Goal: Task Accomplishment & Management: Manage account settings

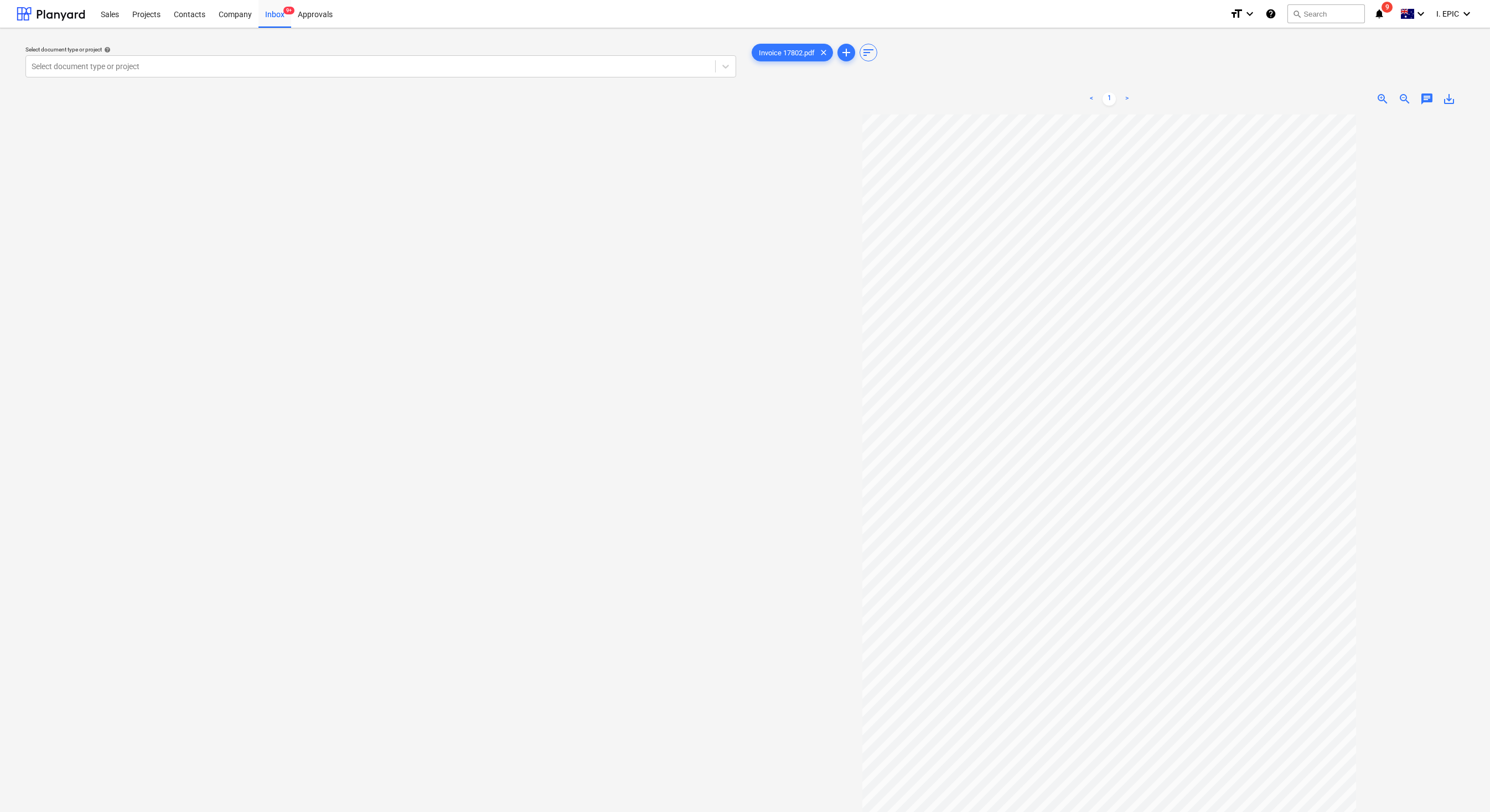
click at [553, 363] on div "Select document type or project help Select document type or project" at bounding box center [381, 468] width 728 height 863
click at [261, 17] on div "Inbox 9+" at bounding box center [275, 14] width 33 height 28
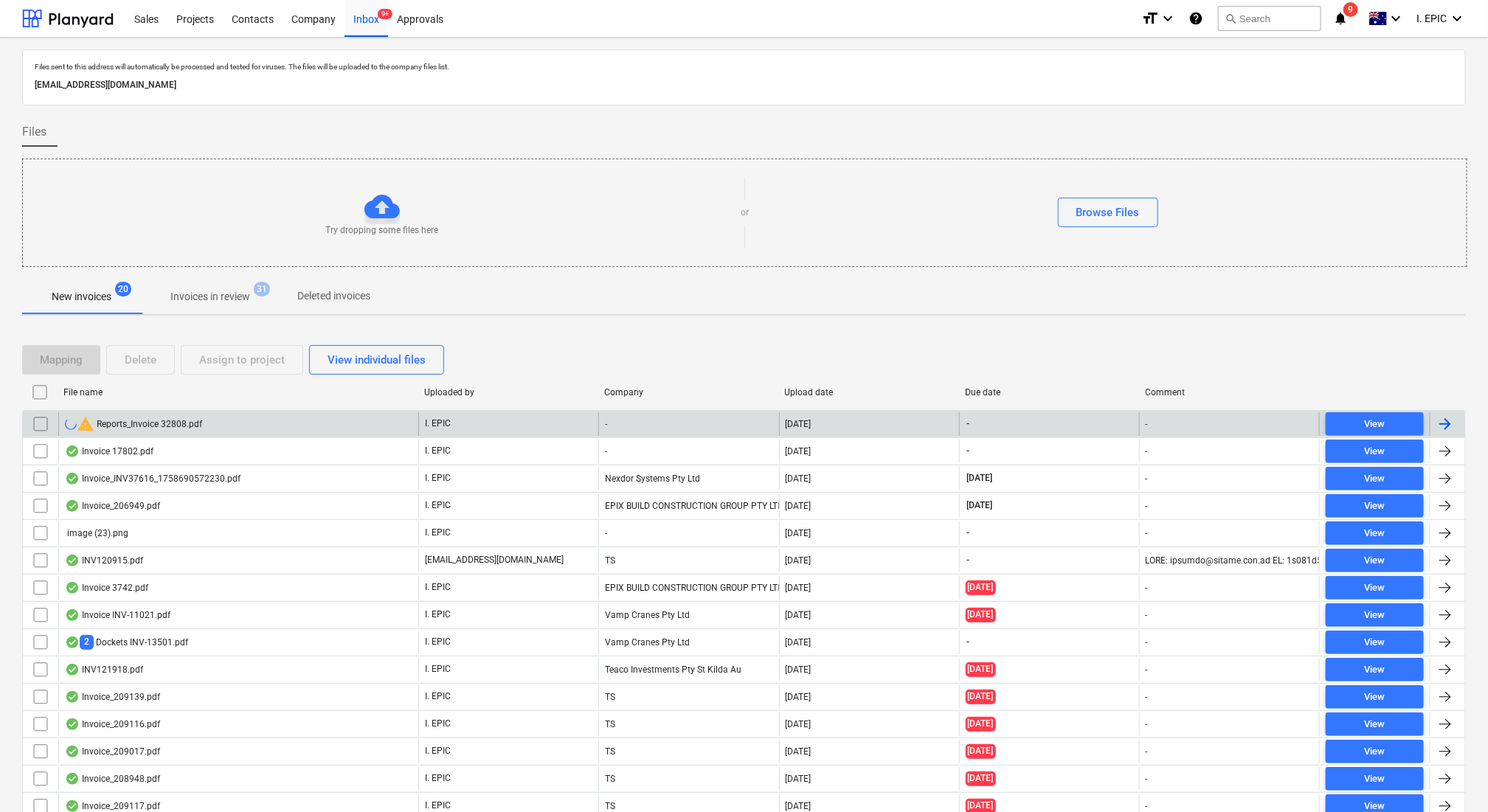
click at [148, 415] on div "warning Reports_Invoice 32808.pdf" at bounding box center [238, 424] width 360 height 24
click at [34, 423] on input "checkbox" at bounding box center [40, 424] width 24 height 24
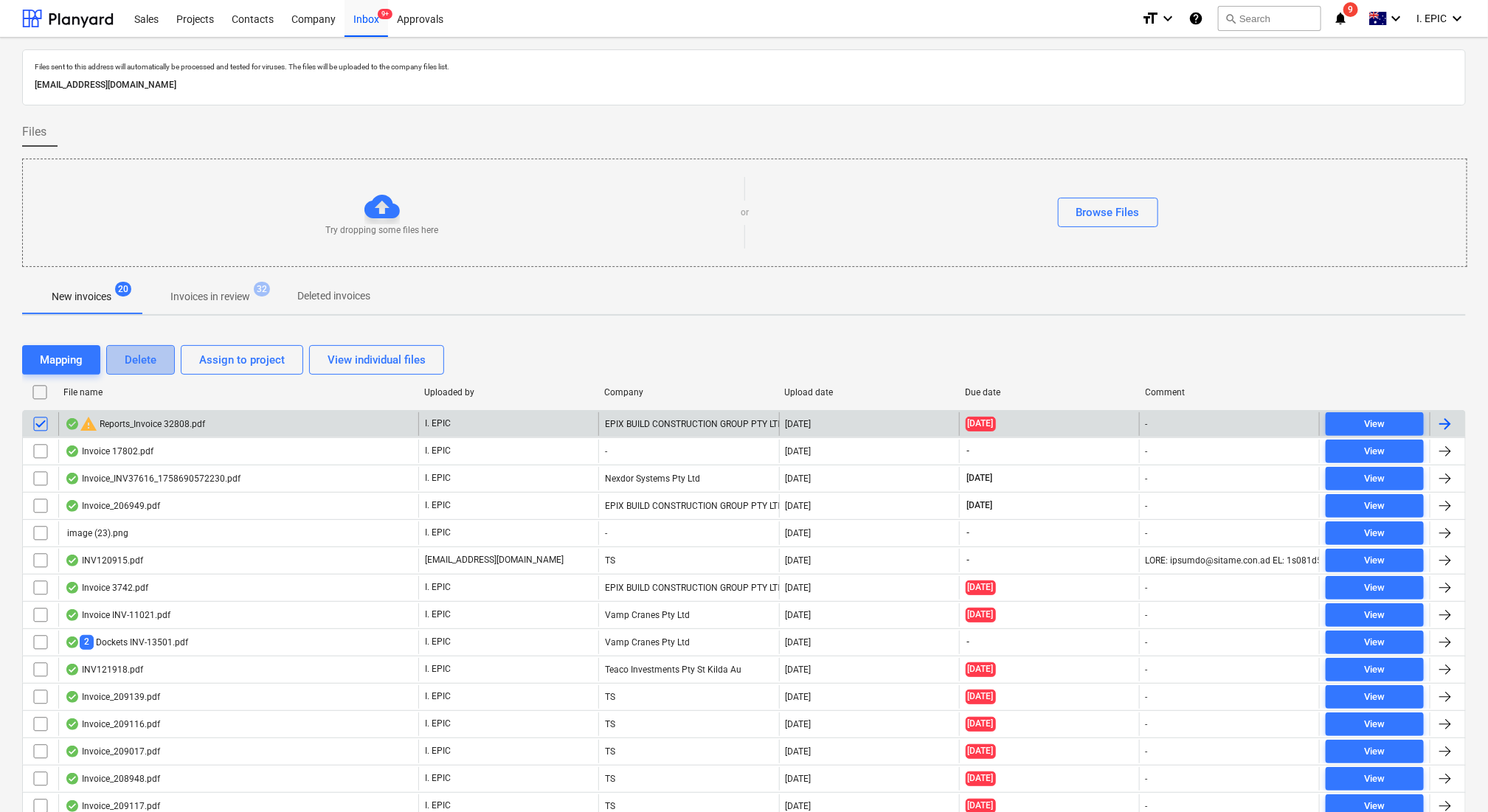
click at [150, 360] on div "Delete" at bounding box center [140, 359] width 31 height 19
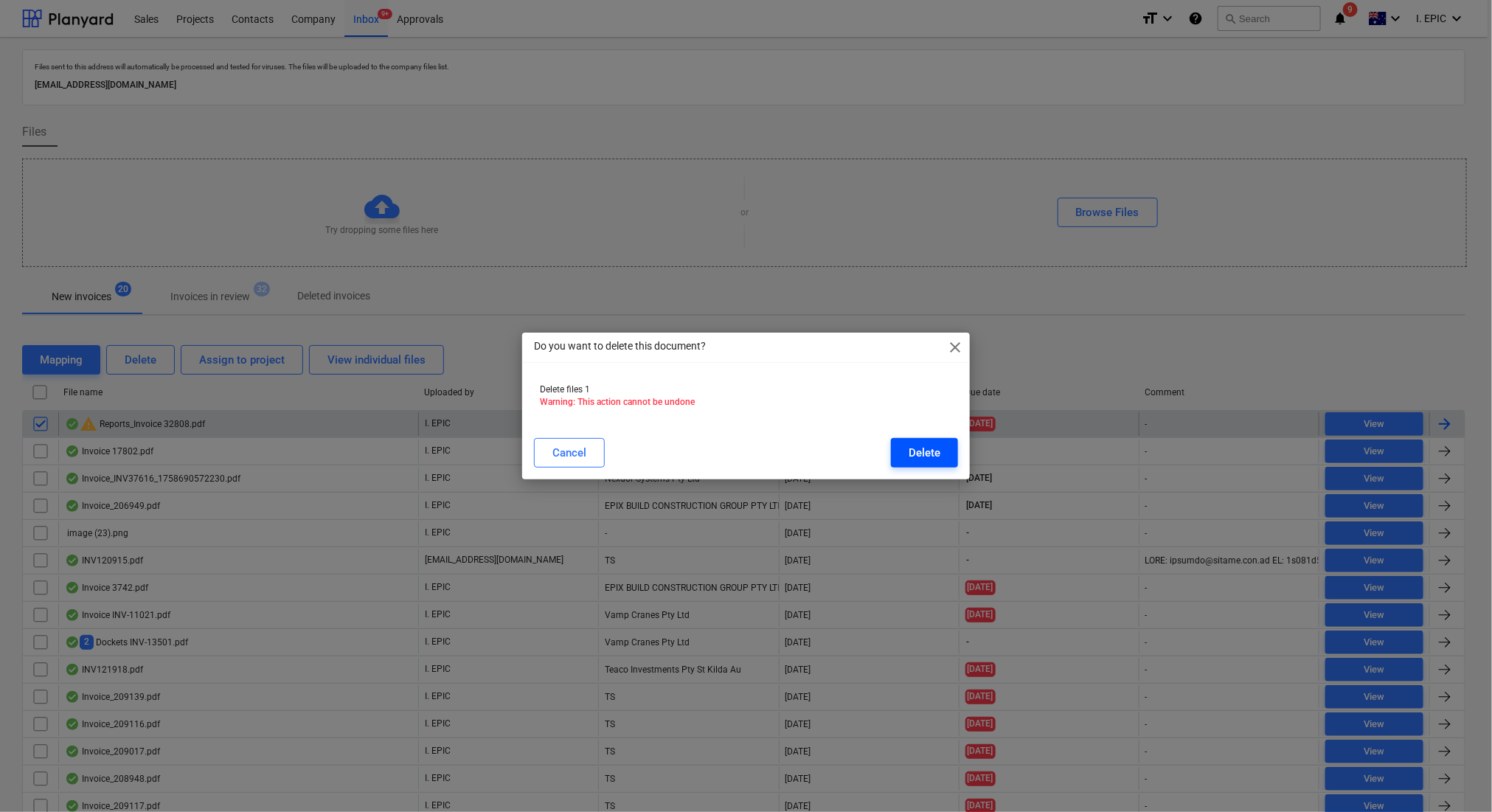
click at [915, 441] on button "Delete" at bounding box center [924, 453] width 67 height 30
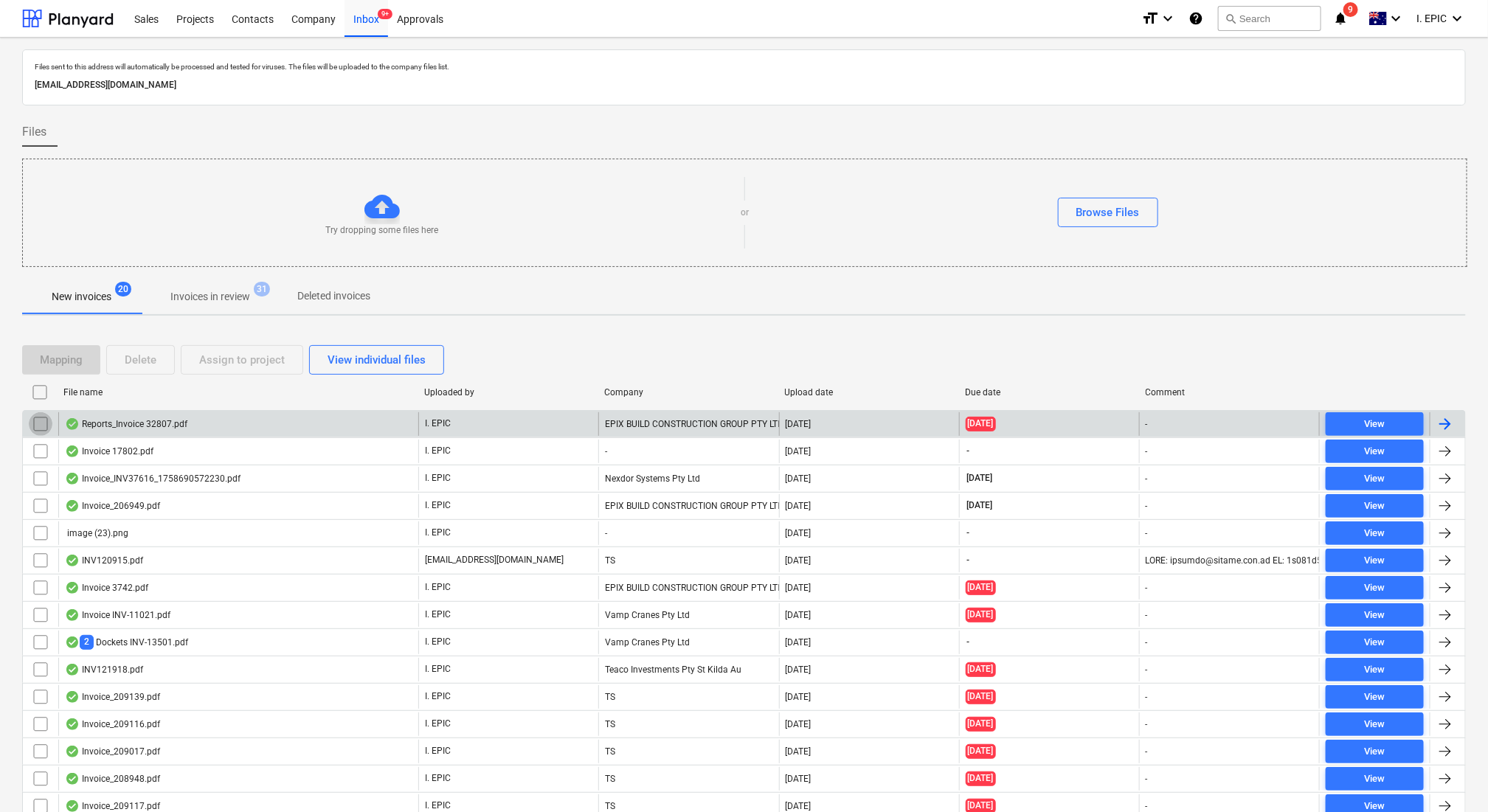
click at [42, 423] on input "checkbox" at bounding box center [40, 424] width 24 height 24
click at [153, 361] on div "Delete" at bounding box center [140, 359] width 31 height 19
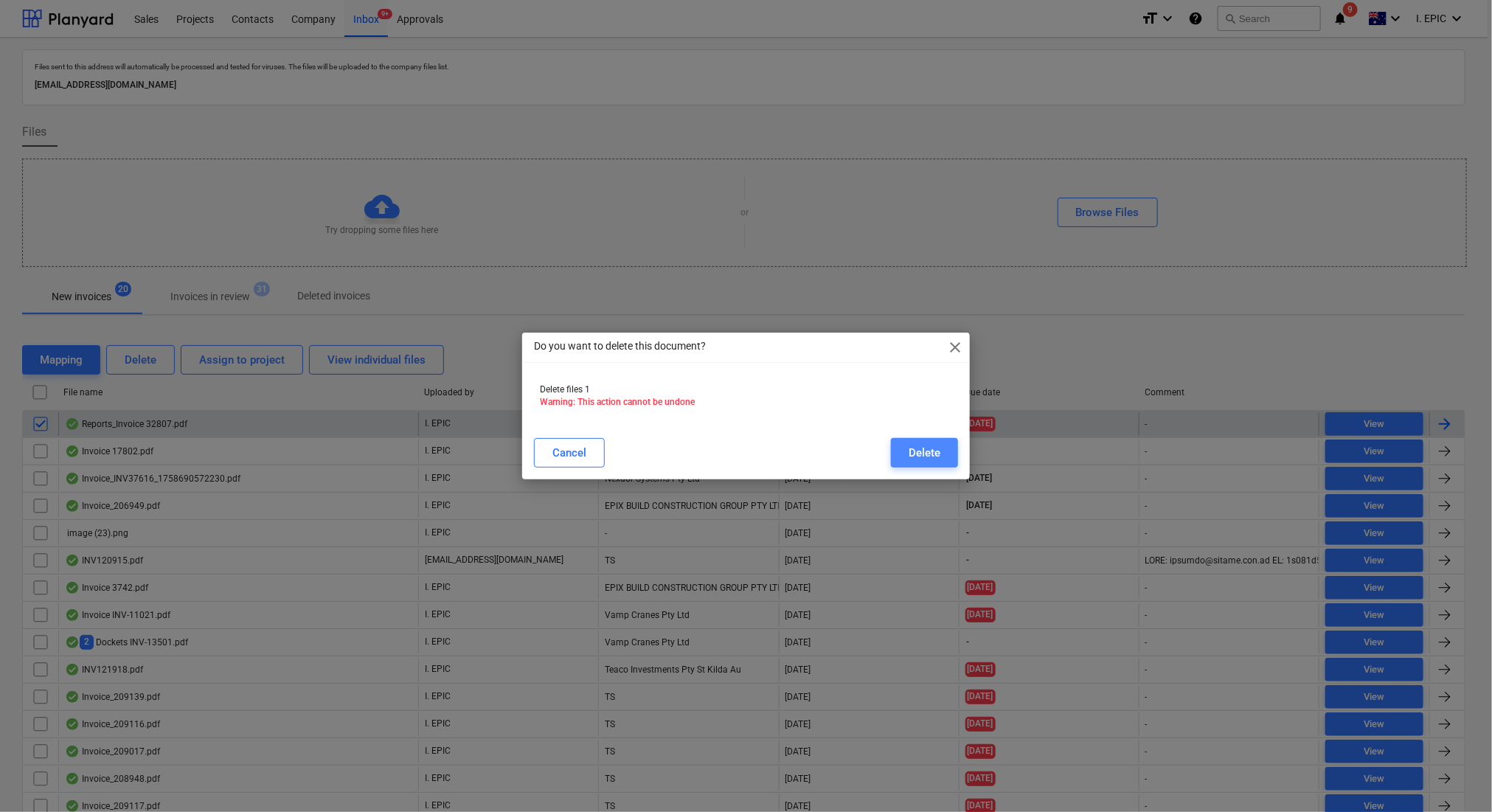
click at [933, 444] on div "Delete" at bounding box center [925, 453] width 31 height 19
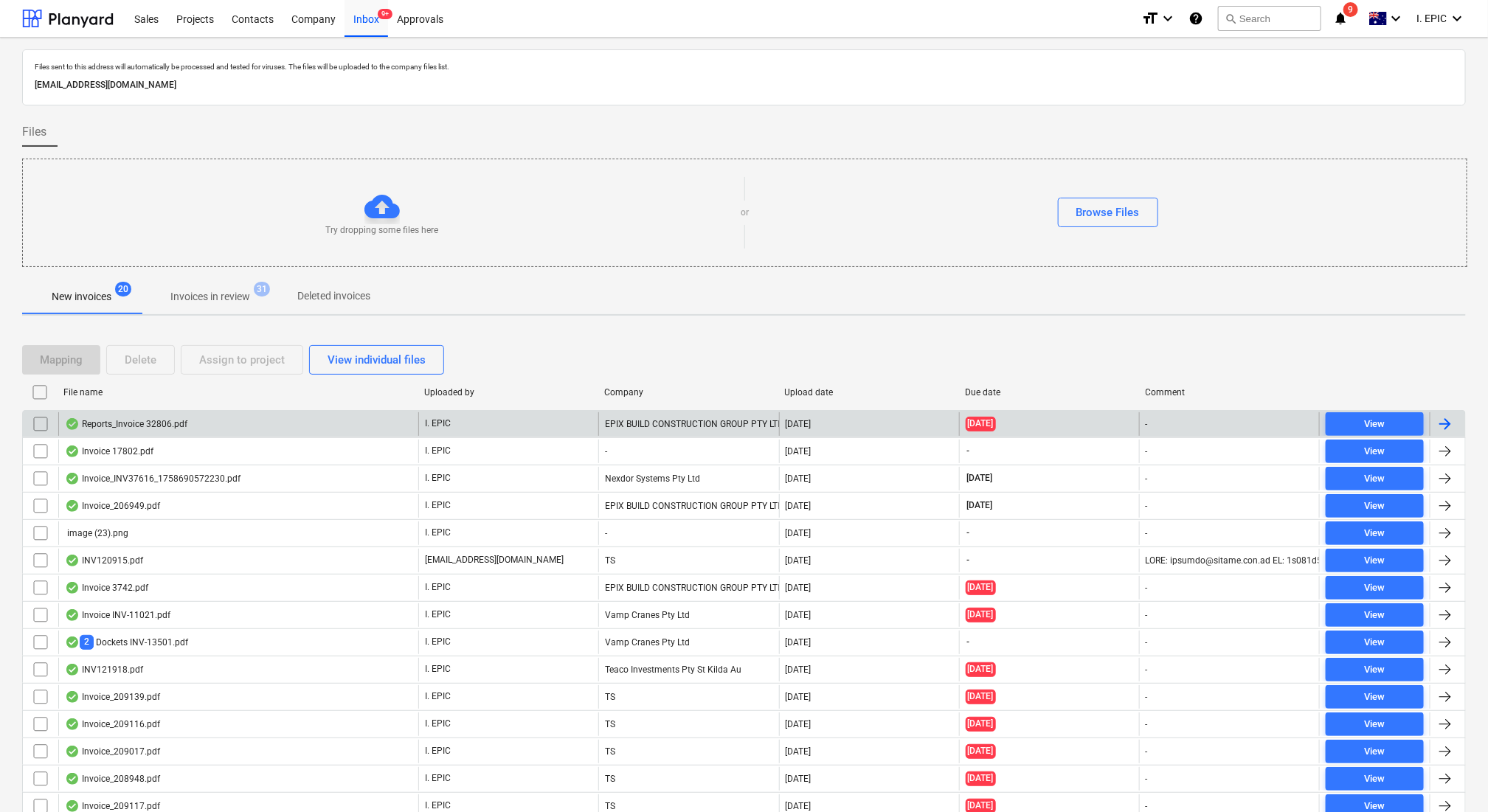
click at [31, 429] on input "checkbox" at bounding box center [40, 424] width 24 height 24
click at [149, 367] on div "Delete" at bounding box center [140, 359] width 31 height 19
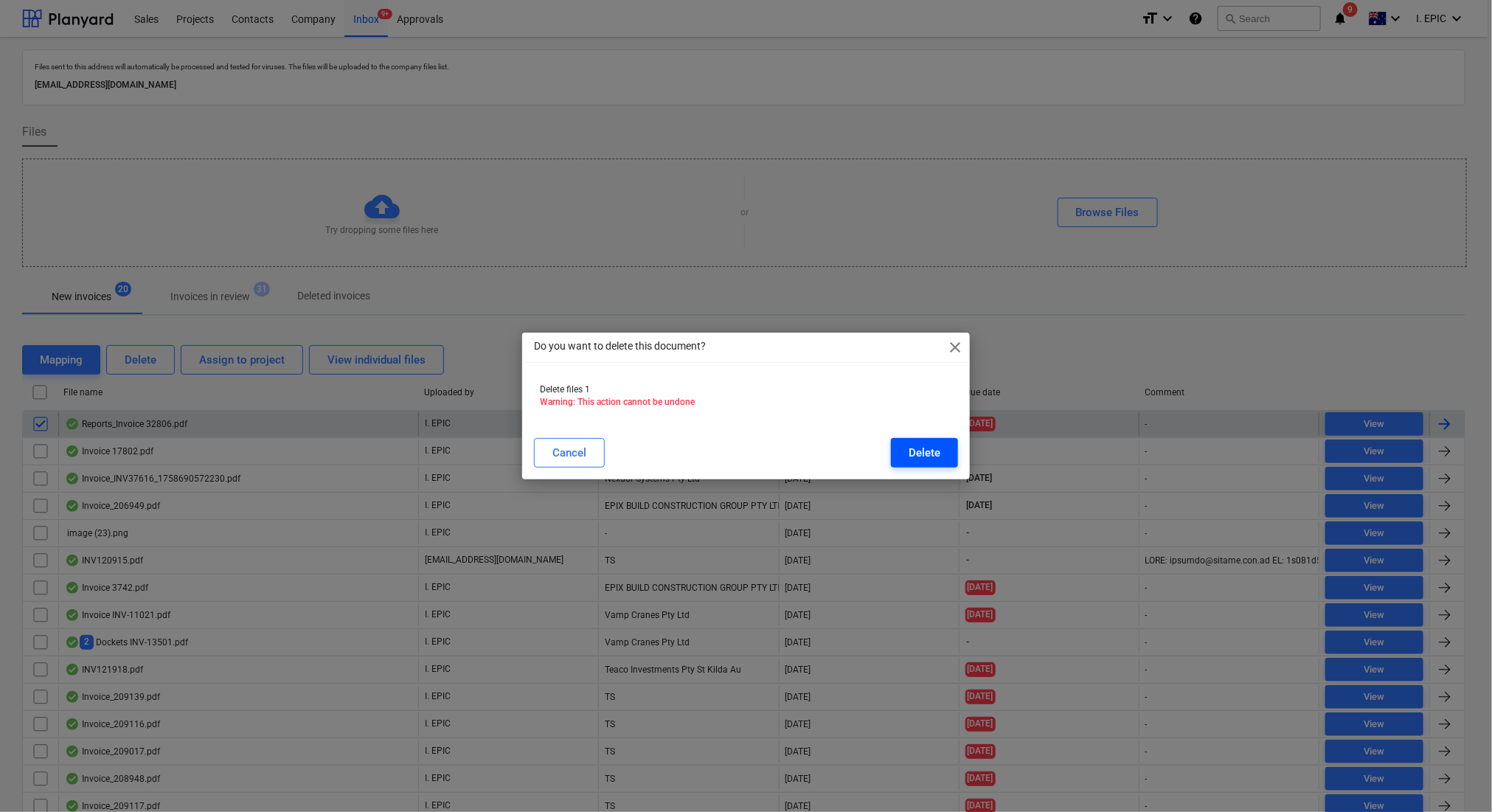
click at [939, 438] on button "Delete" at bounding box center [924, 453] width 67 height 30
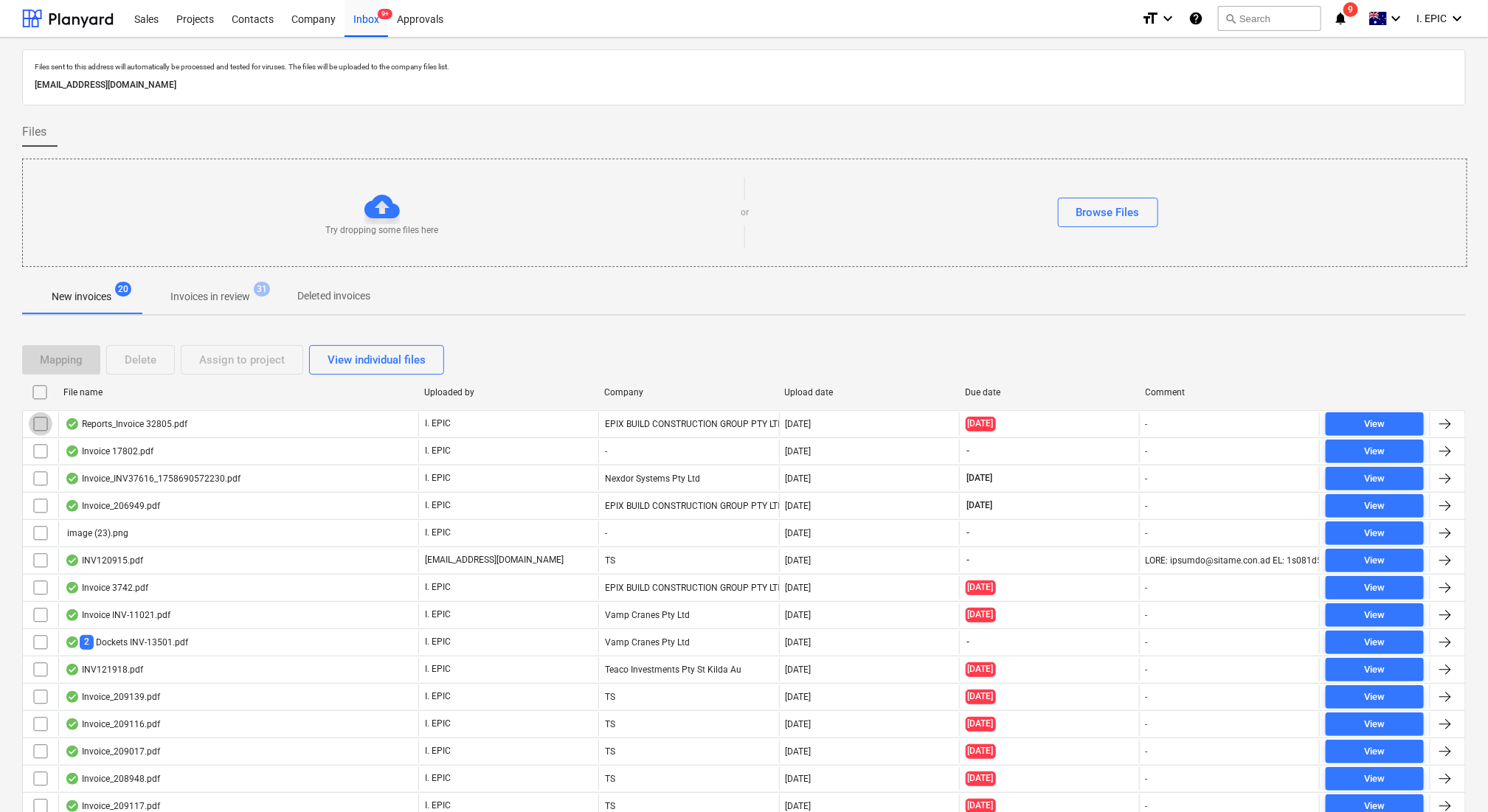
click at [40, 415] on input "checkbox" at bounding box center [40, 424] width 24 height 24
click at [144, 363] on div "Delete" at bounding box center [140, 359] width 31 height 19
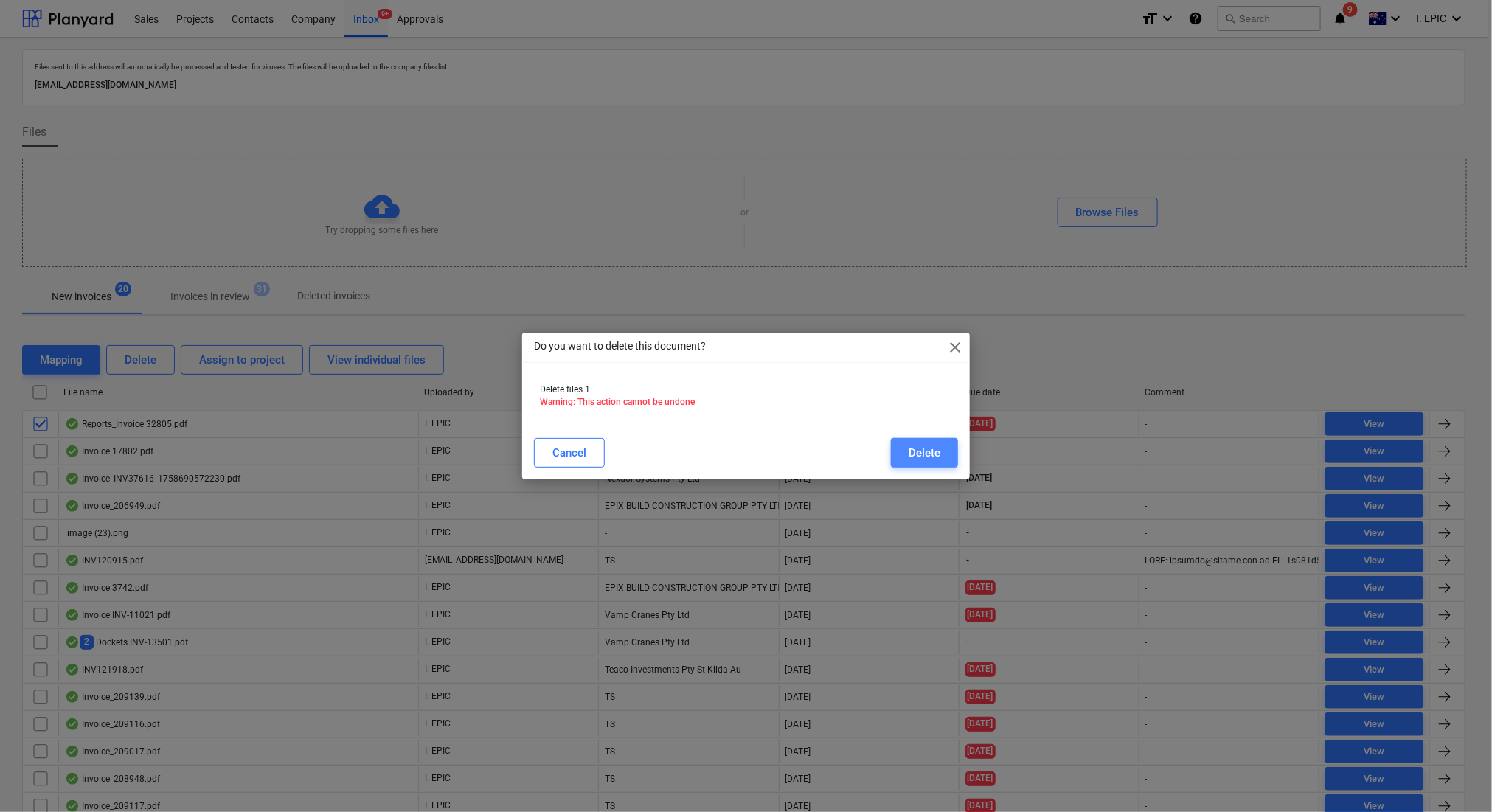
click at [899, 452] on button "Delete" at bounding box center [924, 453] width 67 height 30
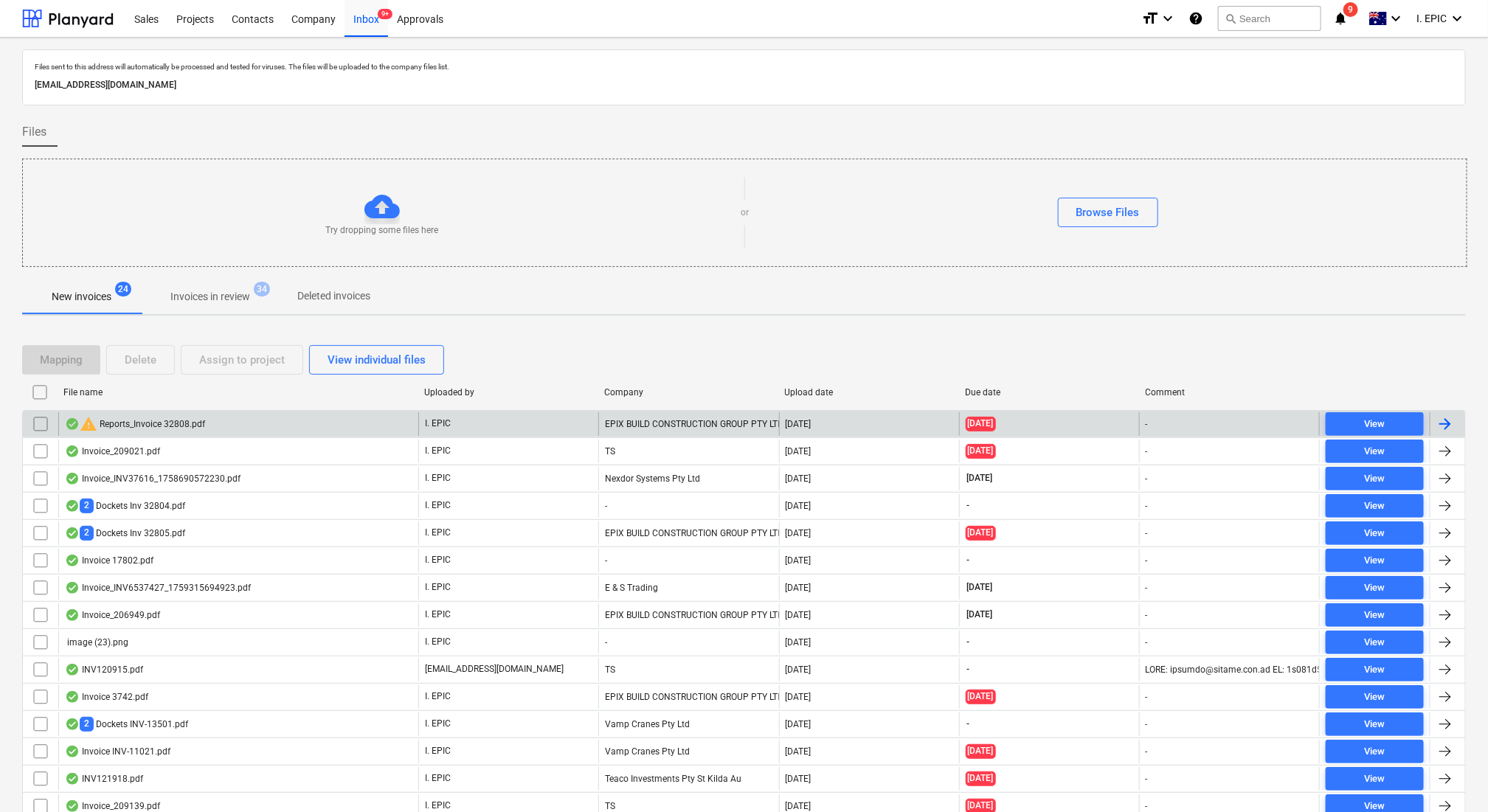
click at [502, 210] on div "Try dropping some files here" at bounding box center [382, 213] width 718 height 48
click at [45, 427] on input "checkbox" at bounding box center [40, 424] width 24 height 24
click at [137, 367] on div "Delete" at bounding box center [140, 359] width 31 height 19
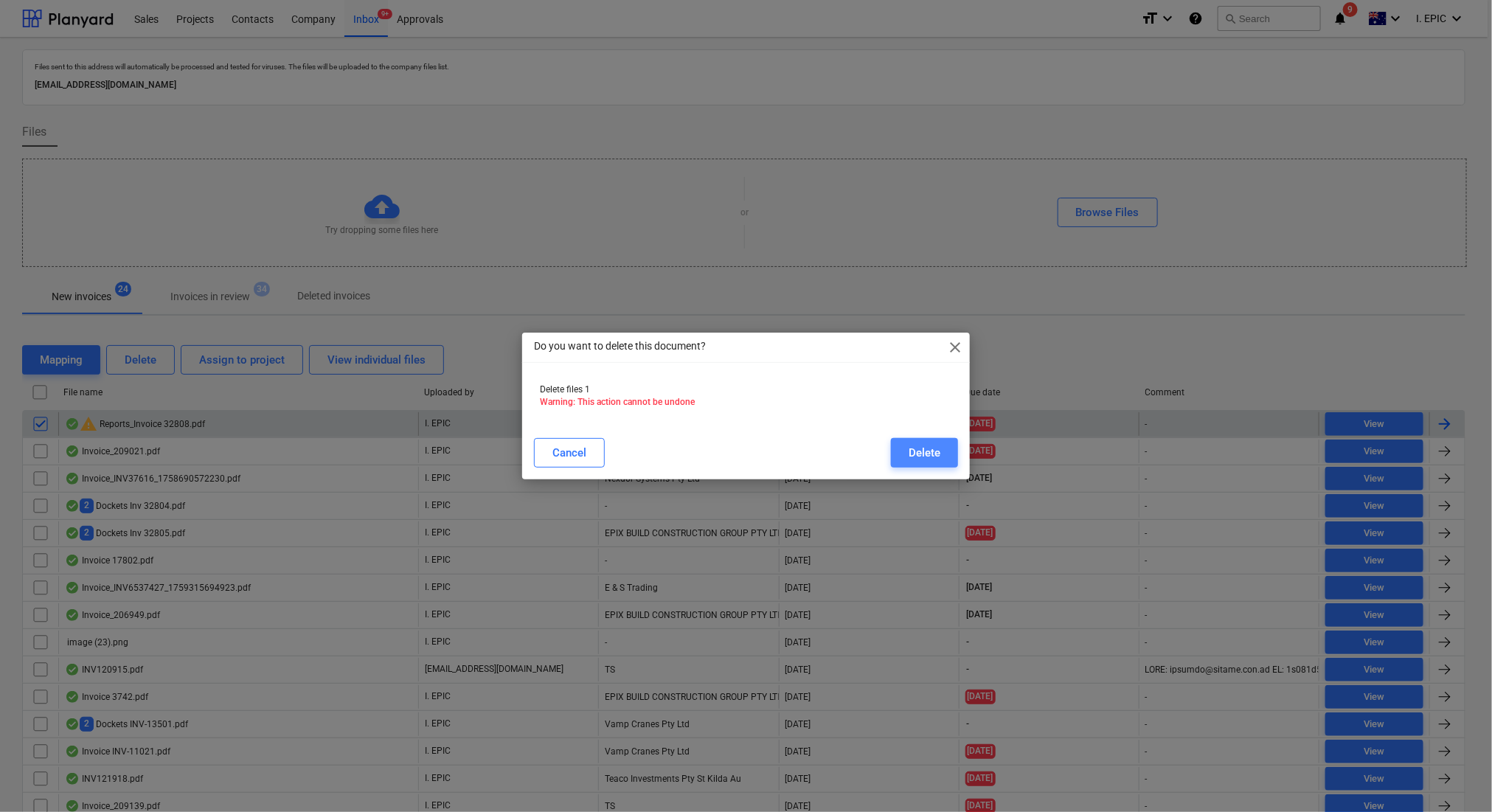
click at [925, 460] on div "Delete" at bounding box center [925, 453] width 31 height 19
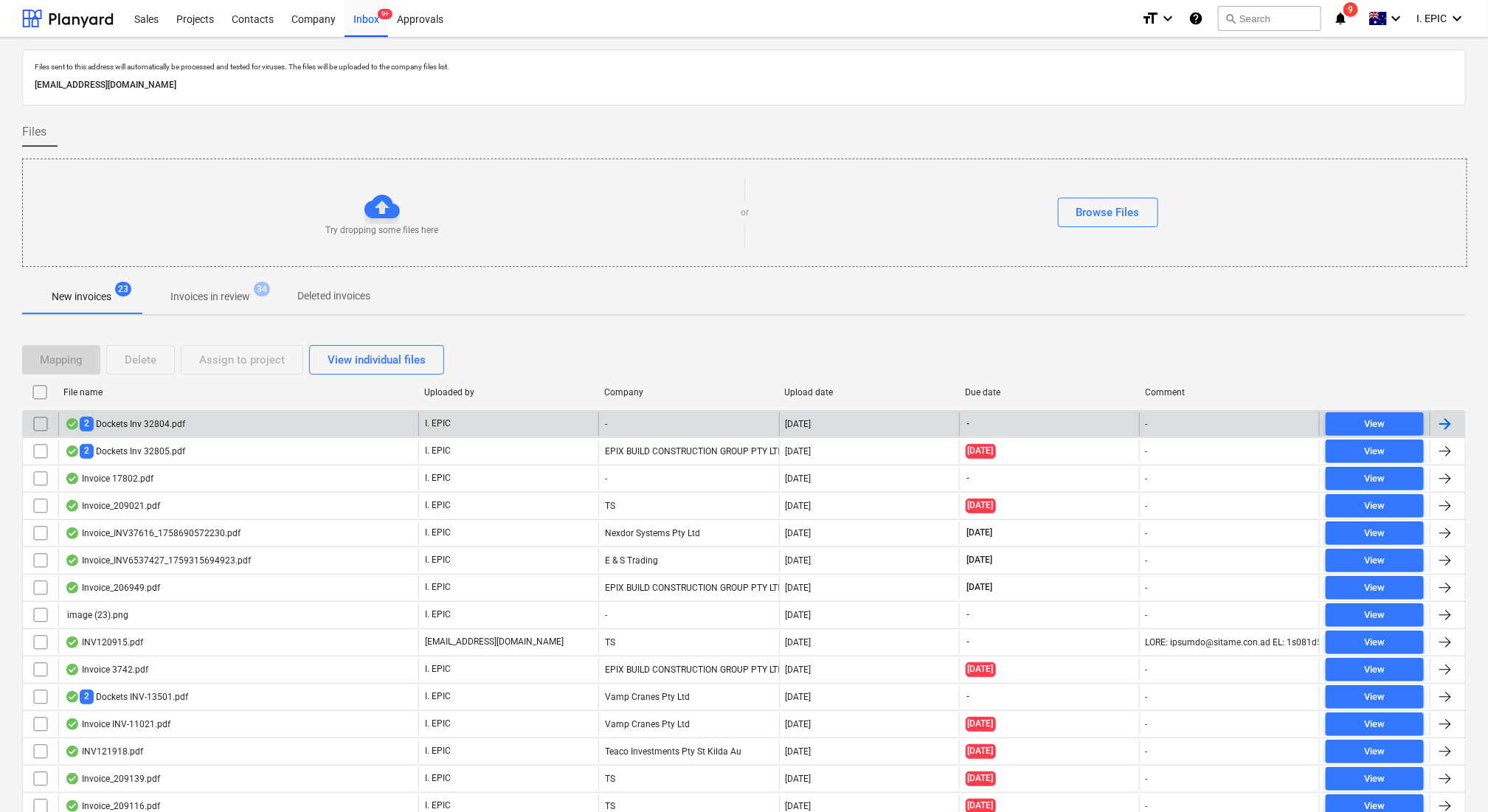
drag, startPoint x: 882, startPoint y: 366, endPoint x: 897, endPoint y: 357, distance: 17.5
click at [882, 366] on div "Mapping Delete Assign to project View individual files" at bounding box center [744, 360] width 1443 height 30
click at [930, 303] on div "New invoices 23 Invoices in review 34 Deleted invoices" at bounding box center [744, 296] width 1443 height 35
click at [158, 425] on div "2 Dockets Inv 32804.pdf" at bounding box center [125, 423] width 120 height 14
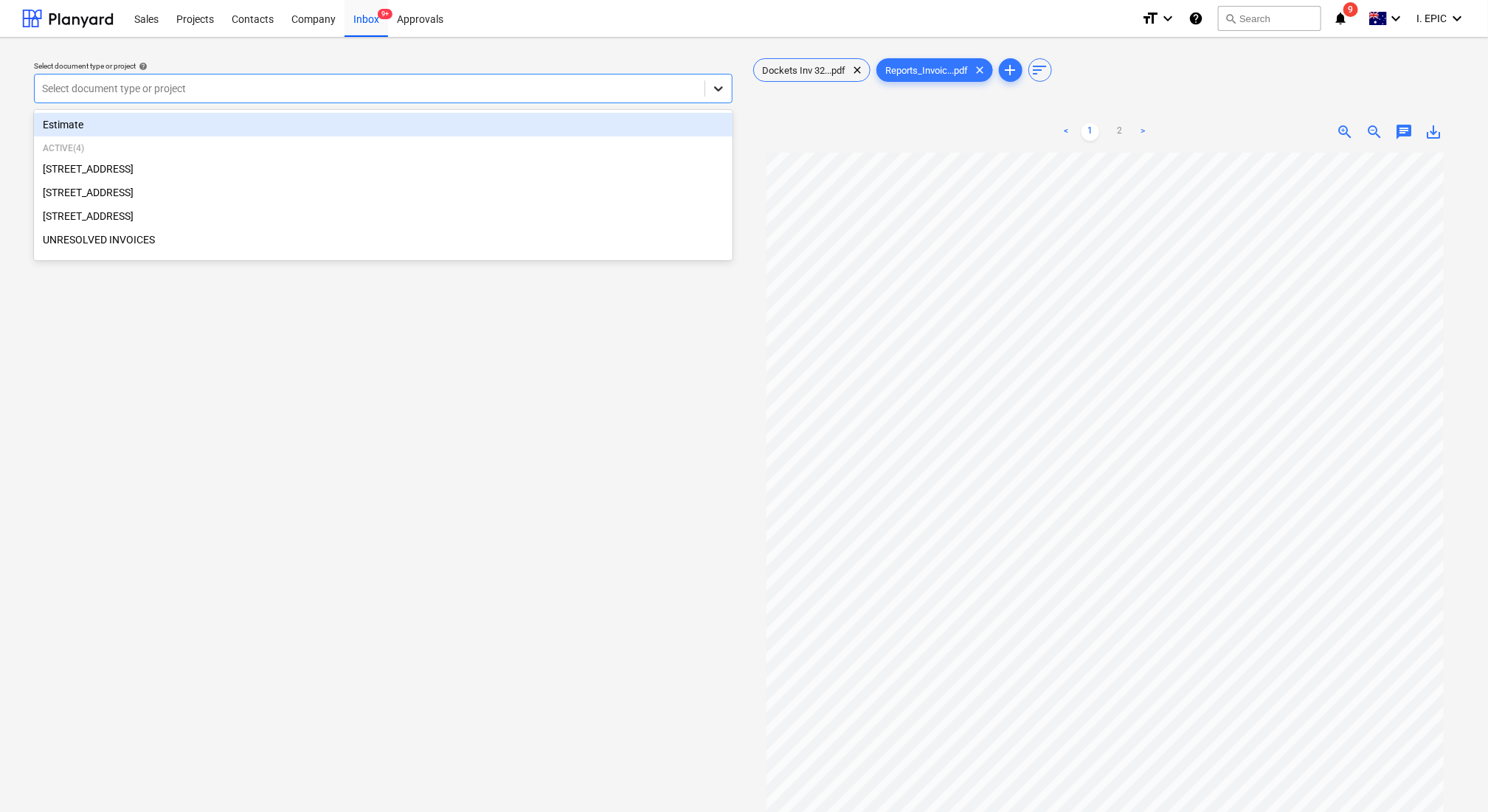
click at [729, 91] on div at bounding box center [718, 88] width 26 height 26
click at [797, 73] on span "Dockets Inv 32...pdf" at bounding box center [804, 70] width 101 height 11
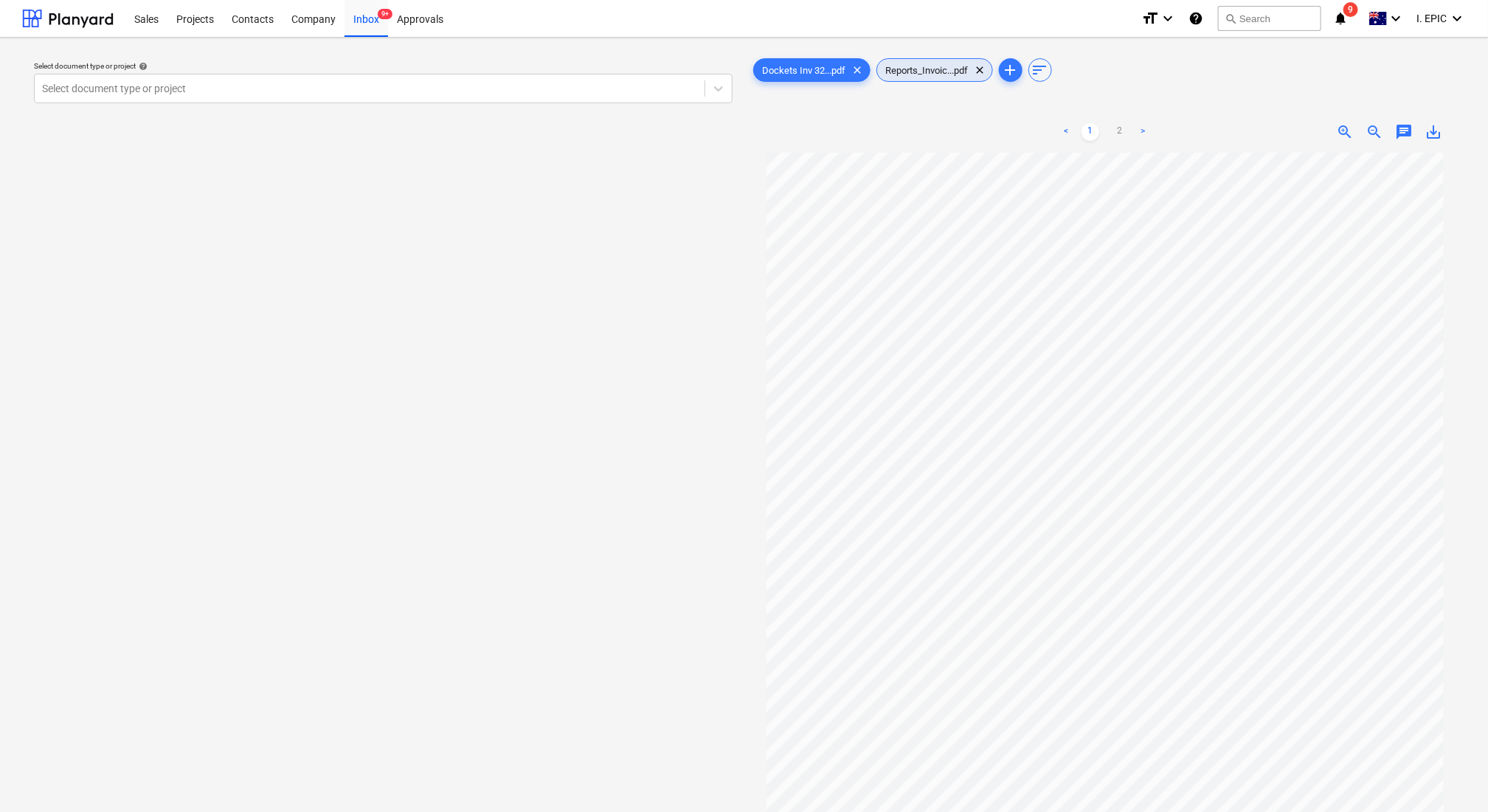
click at [941, 68] on span "Reports_Invoic...pdf" at bounding box center [927, 70] width 101 height 11
click at [706, 91] on div at bounding box center [718, 88] width 26 height 26
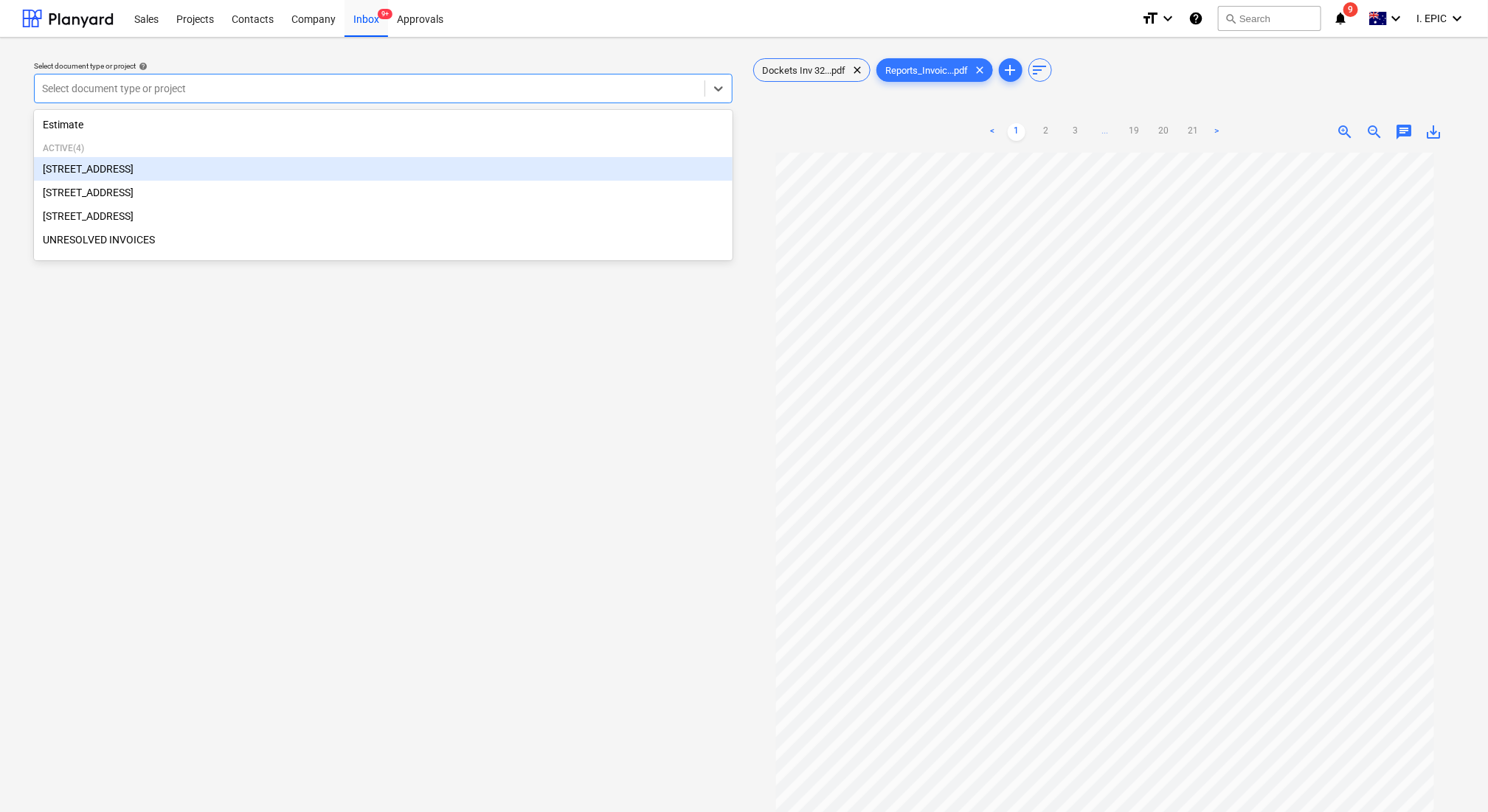
click at [101, 171] on div "[STREET_ADDRESS]" at bounding box center [383, 169] width 699 height 24
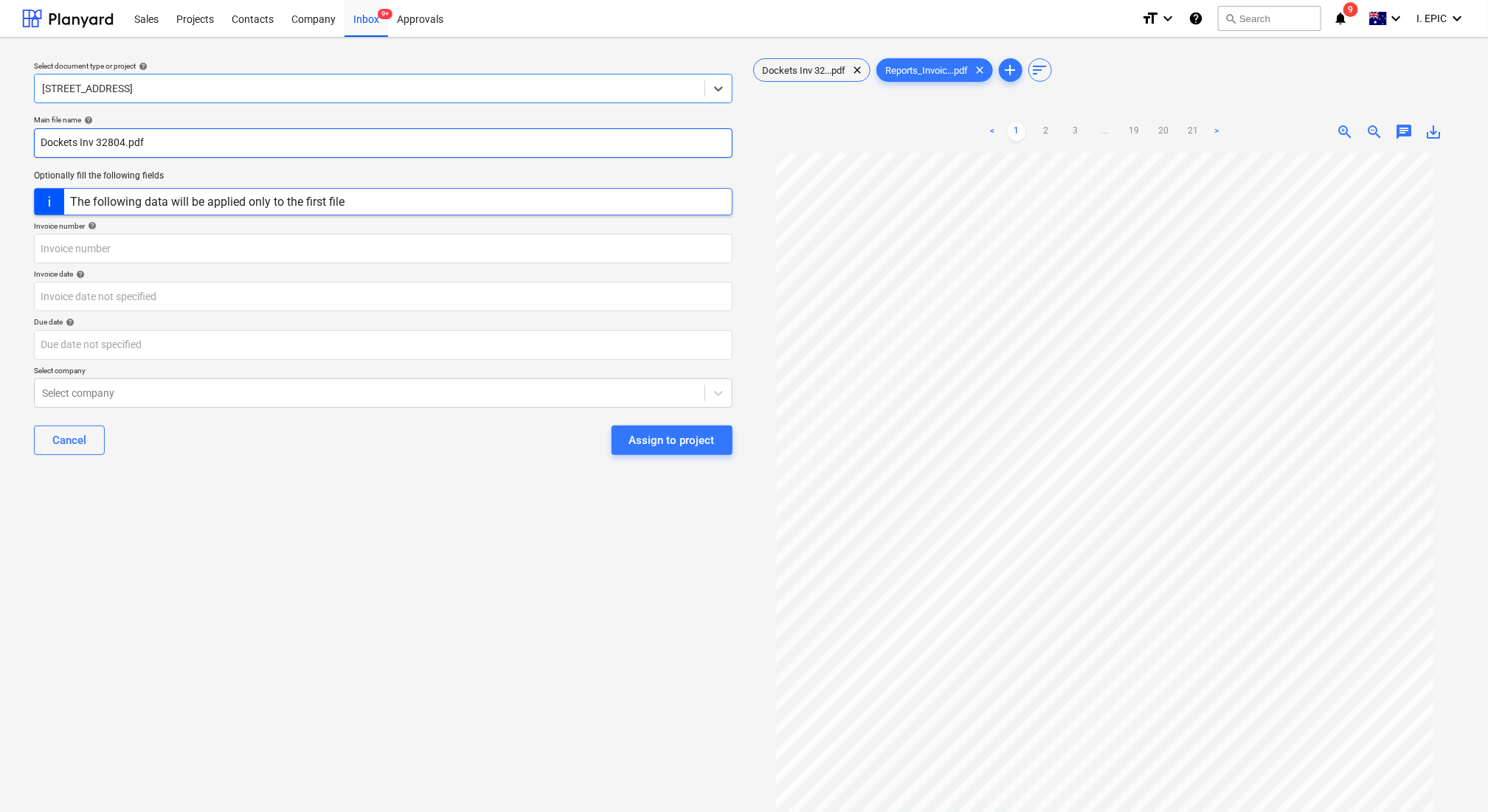
click at [42, 143] on input "Dockets Inv 32804.pdf" at bounding box center [383, 143] width 699 height 30
type input "Ascot Dockets Inv 32804.pdf"
click at [63, 246] on input "text" at bounding box center [383, 249] width 699 height 30
click at [138, 138] on input "Ascot Dockets Inv 32804.pdf" at bounding box center [383, 143] width 699 height 30
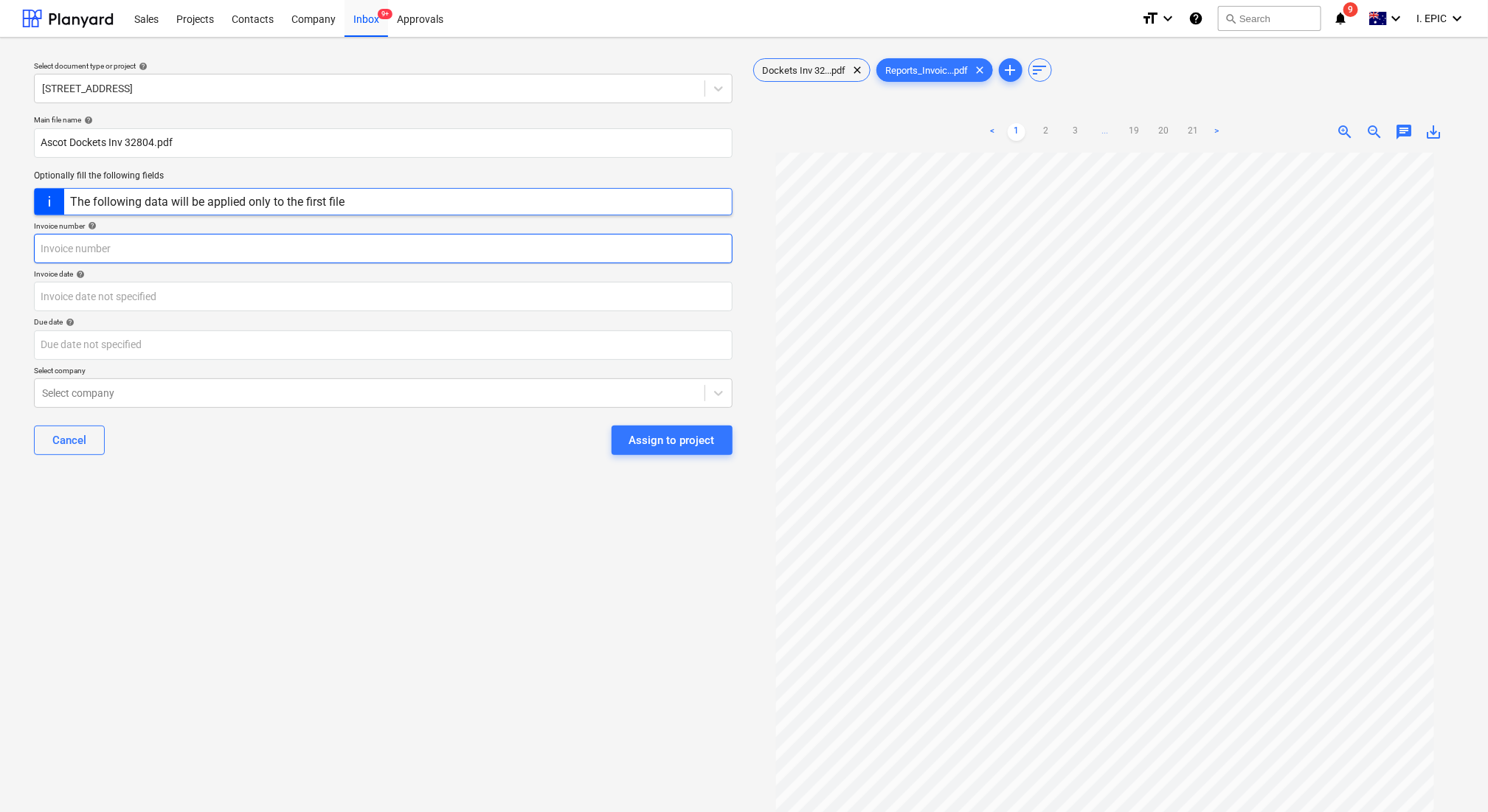
click at [120, 253] on input "text" at bounding box center [383, 249] width 699 height 30
click at [916, 59] on div "Reports_Invoic...pdf clear" at bounding box center [935, 70] width 116 height 24
click at [925, 77] on div "Reports_Invoic...pdf clear" at bounding box center [935, 70] width 116 height 24
click at [802, 65] on span "Dockets Inv 32...pdf" at bounding box center [804, 70] width 101 height 11
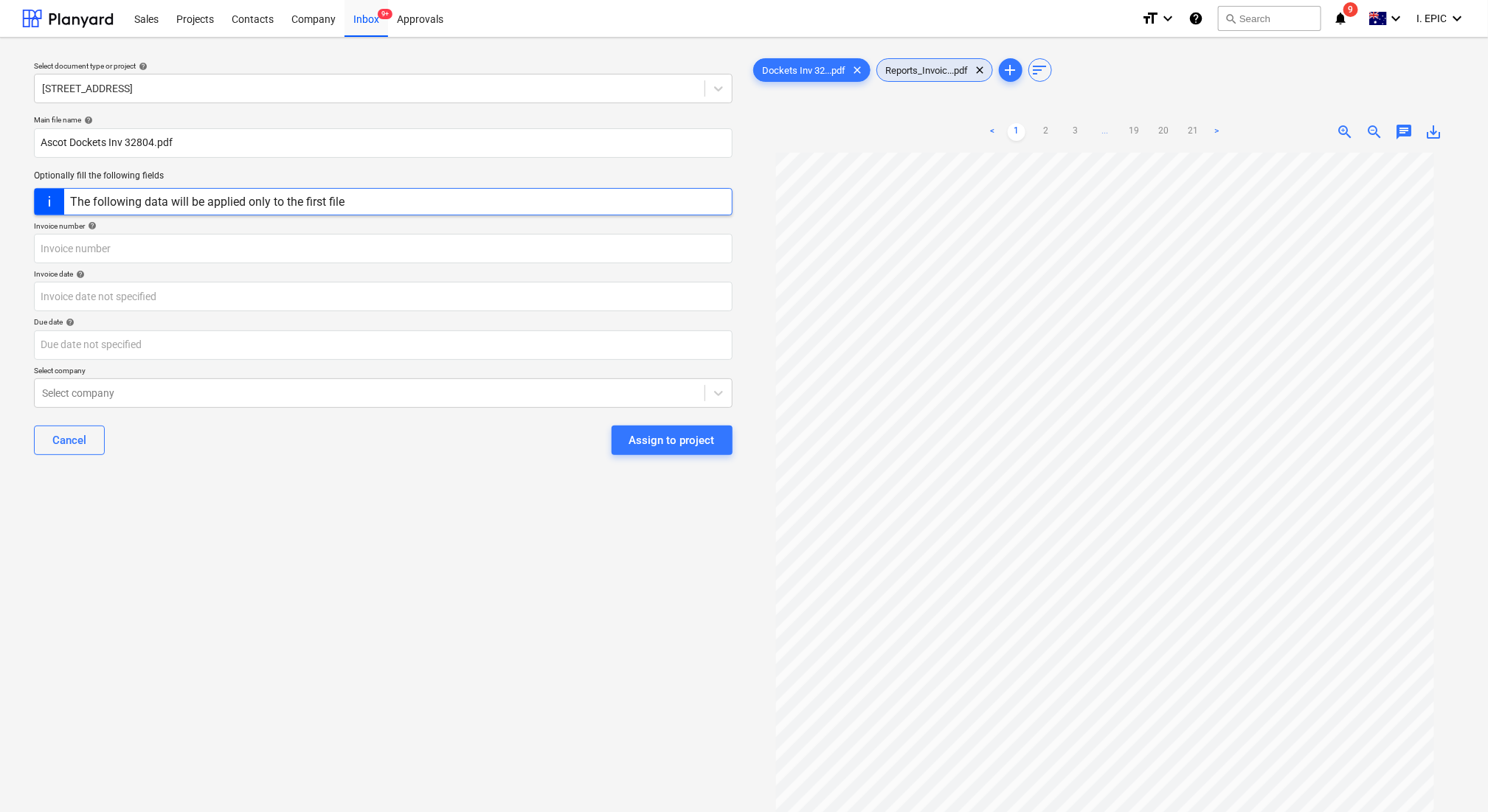
click at [933, 65] on span "Reports_Invoic...pdf" at bounding box center [927, 70] width 101 height 11
click at [84, 243] on input "text" at bounding box center [383, 249] width 699 height 30
paste input "32804"
type input "32804"
click at [87, 303] on body "Sales Projects Contacts Company Inbox 9+ Approvals format_size keyboard_arrow_d…" at bounding box center [744, 406] width 1488 height 812
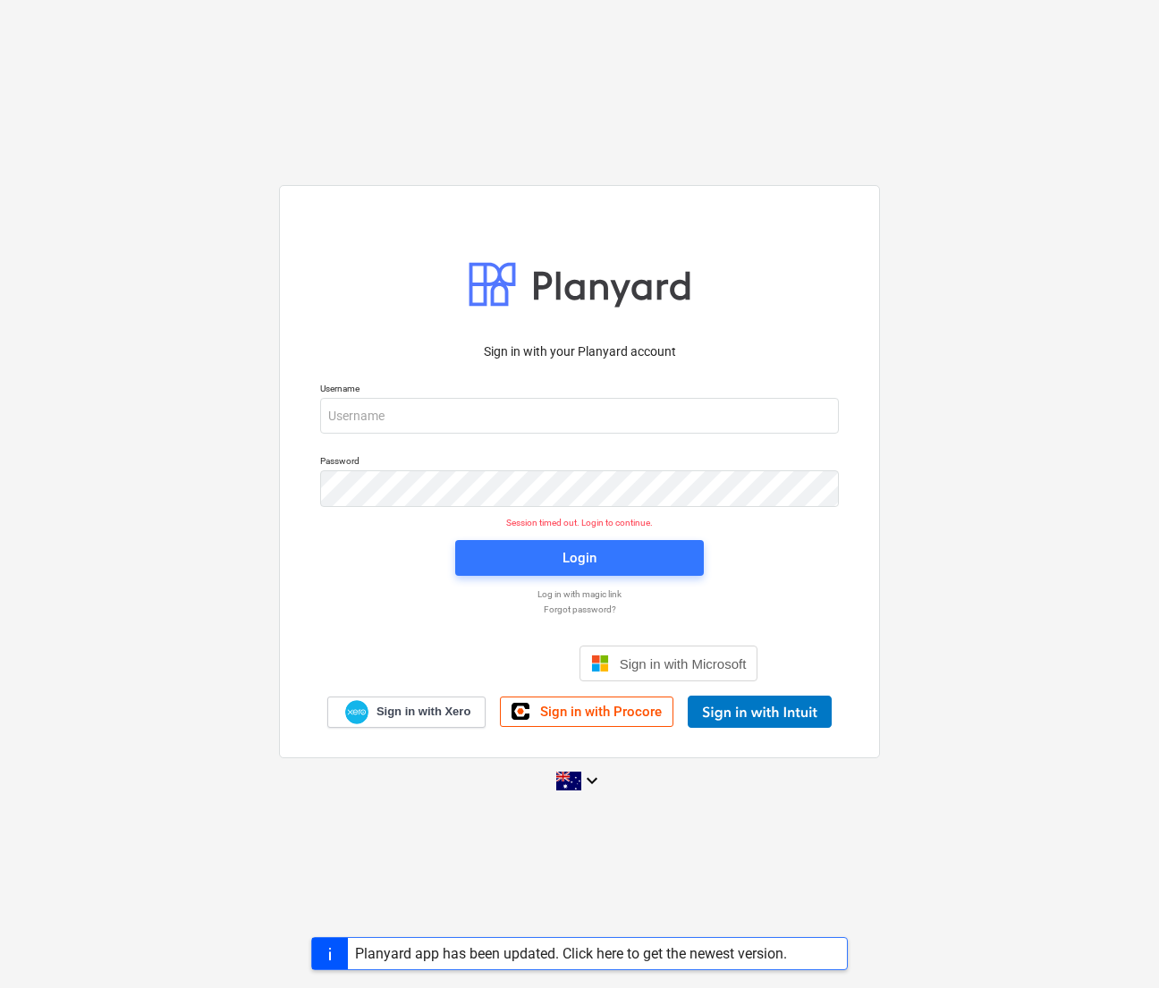
click at [0, 441] on div "Sign in with your Planyard account Username Password Session timed out. Login t…" at bounding box center [579, 494] width 1159 height 647
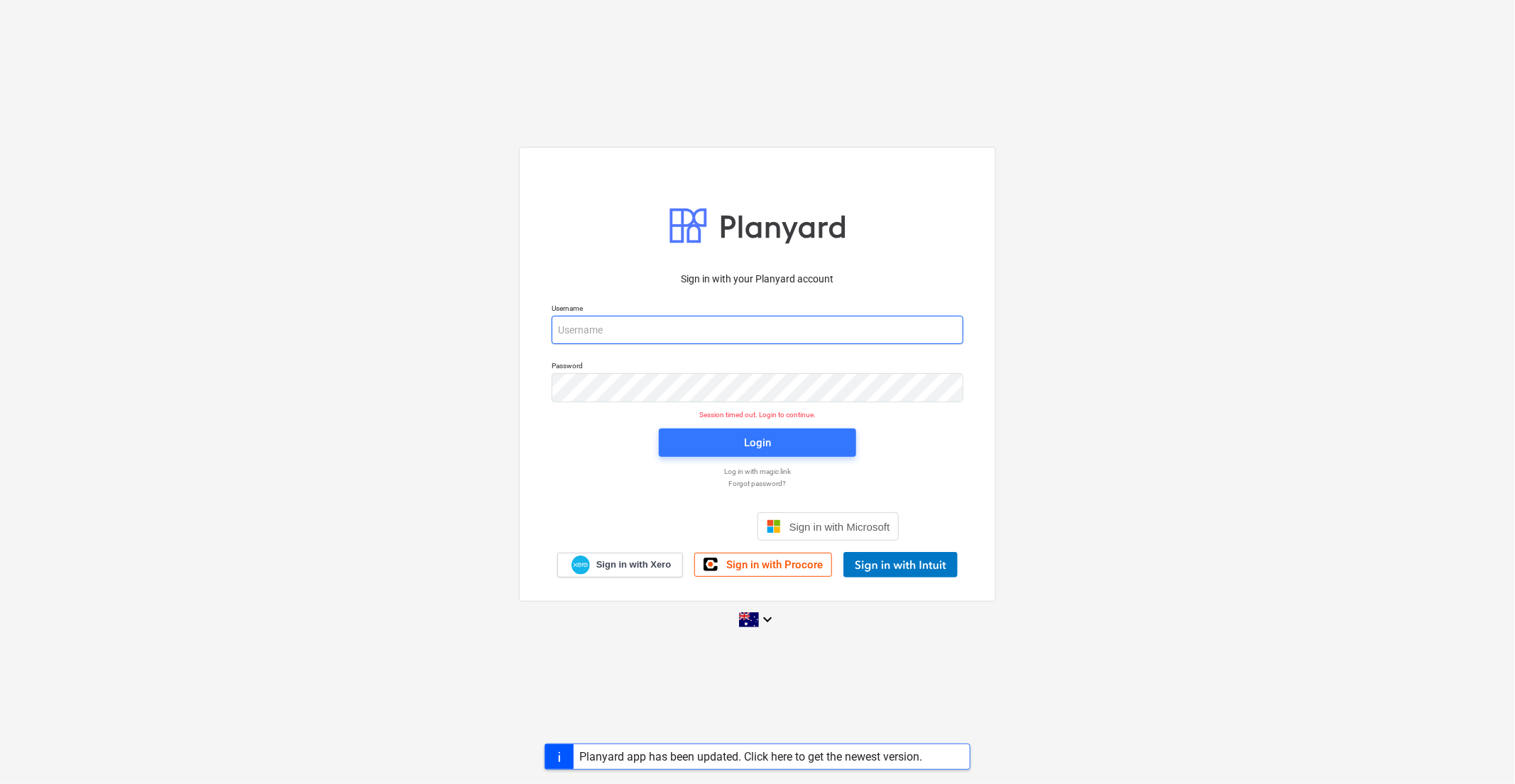
click at [671, 331] on input "email" at bounding box center [757, 330] width 412 height 29
click at [328, 464] on div "Sign in with your Planyard account Username Password Session timed out. Login t…" at bounding box center [757, 392] width 1515 height 513
type input "invoices@epicbuilds.com.au"
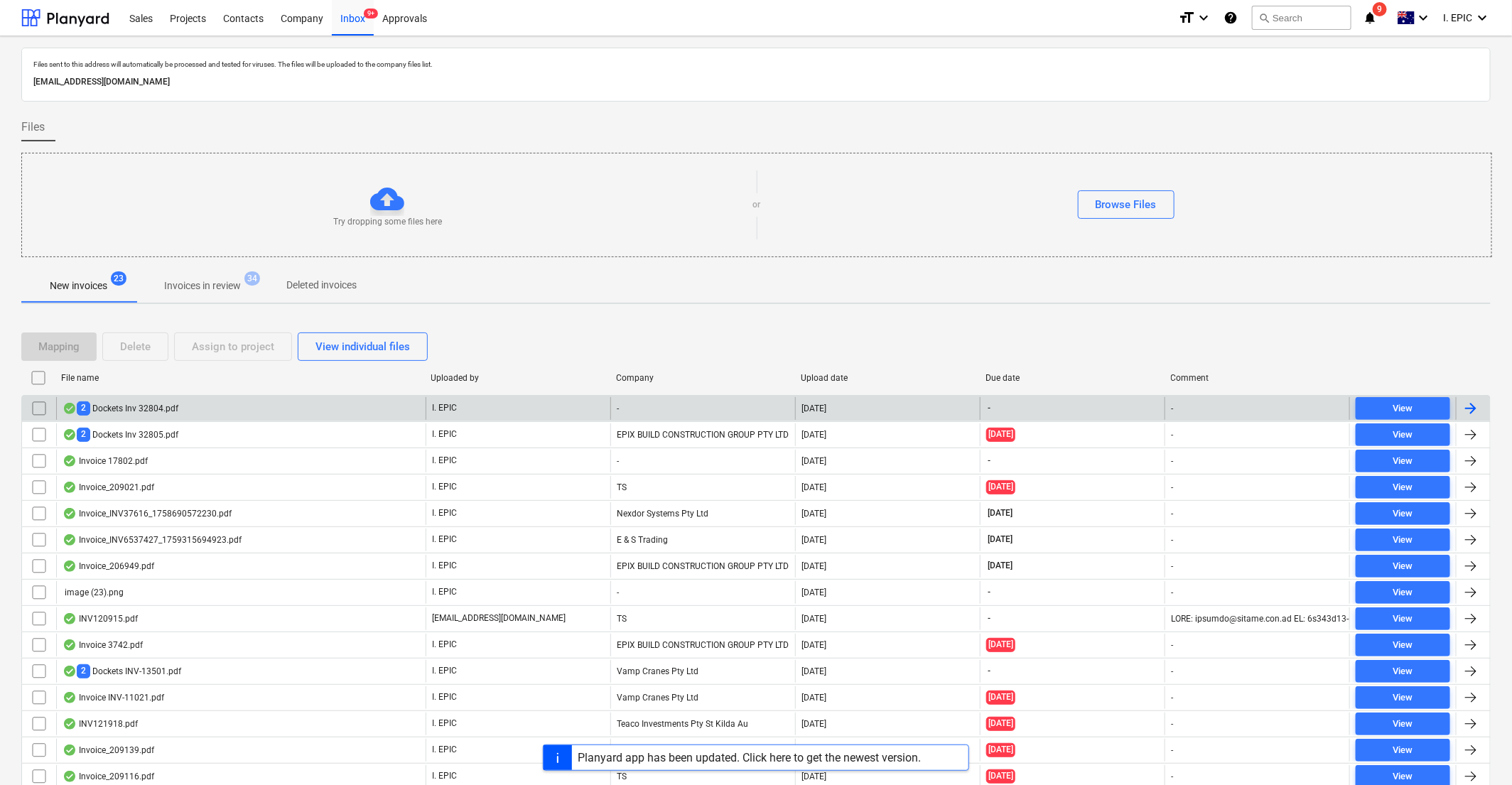
click at [130, 400] on div "2 Dockets Inv 32804.pdf" at bounding box center [241, 408] width 369 height 23
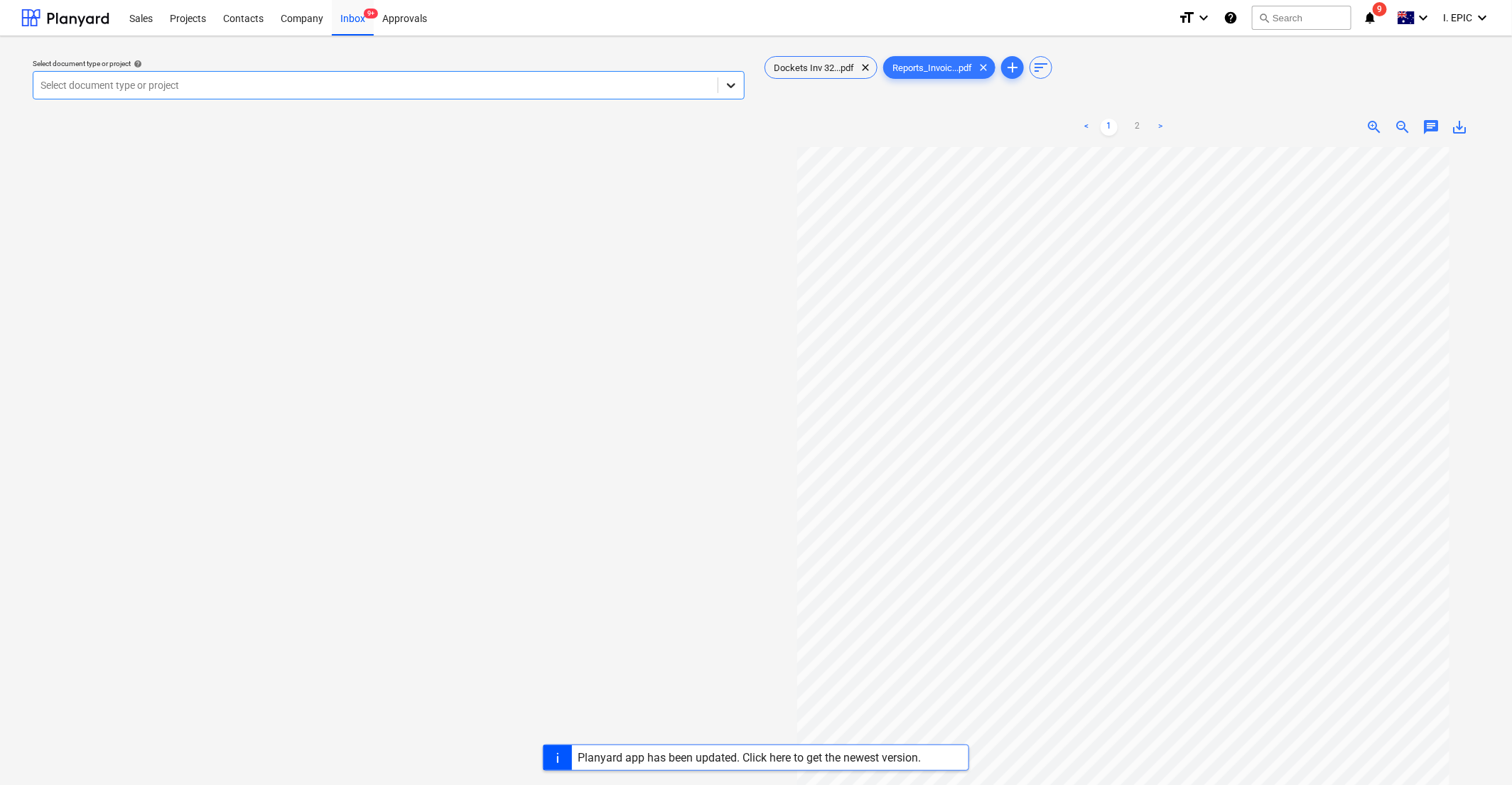
click at [740, 82] on div at bounding box center [731, 85] width 25 height 25
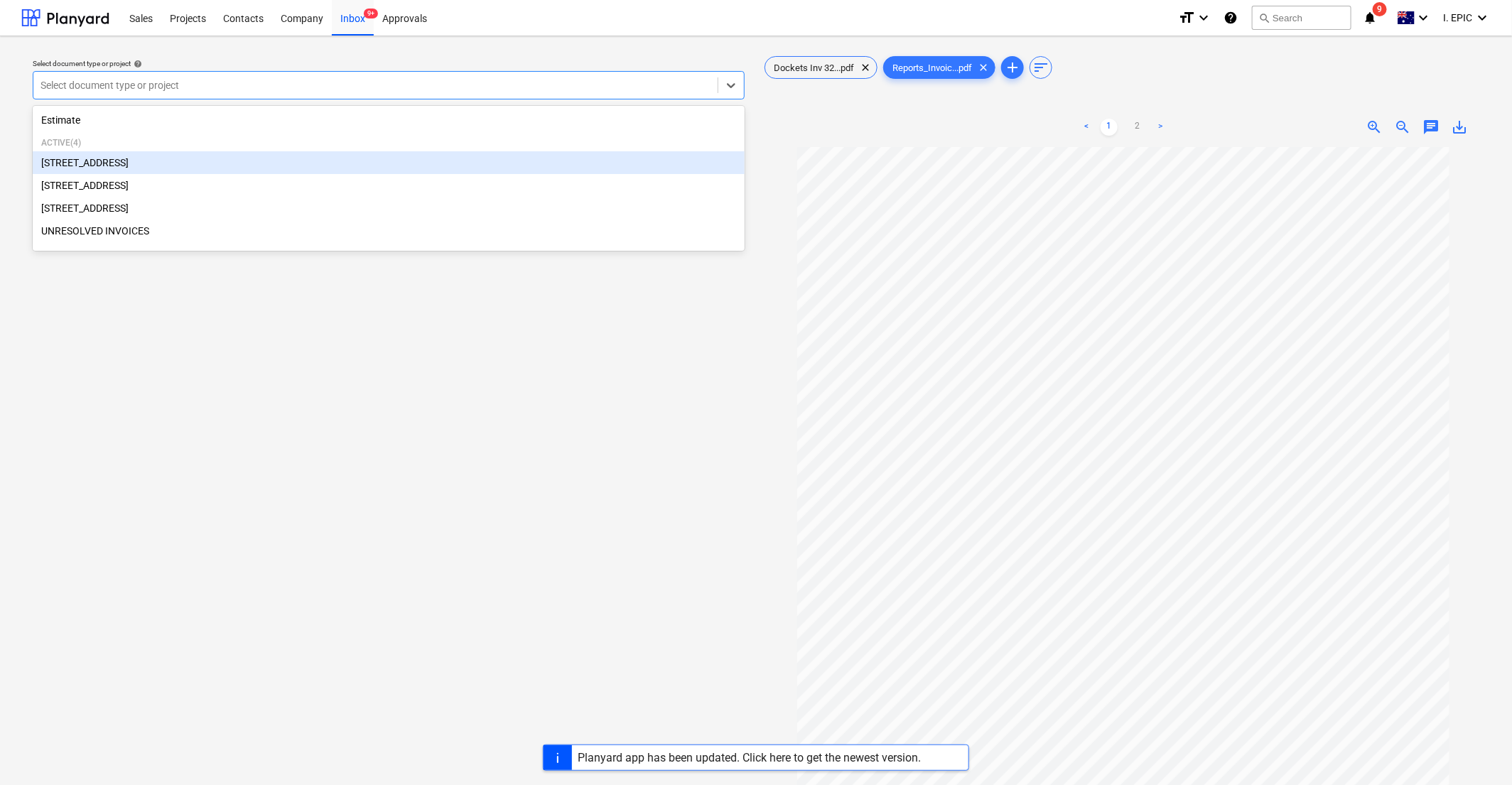
click at [75, 158] on div "[STREET_ADDRESS]" at bounding box center [389, 163] width 712 height 23
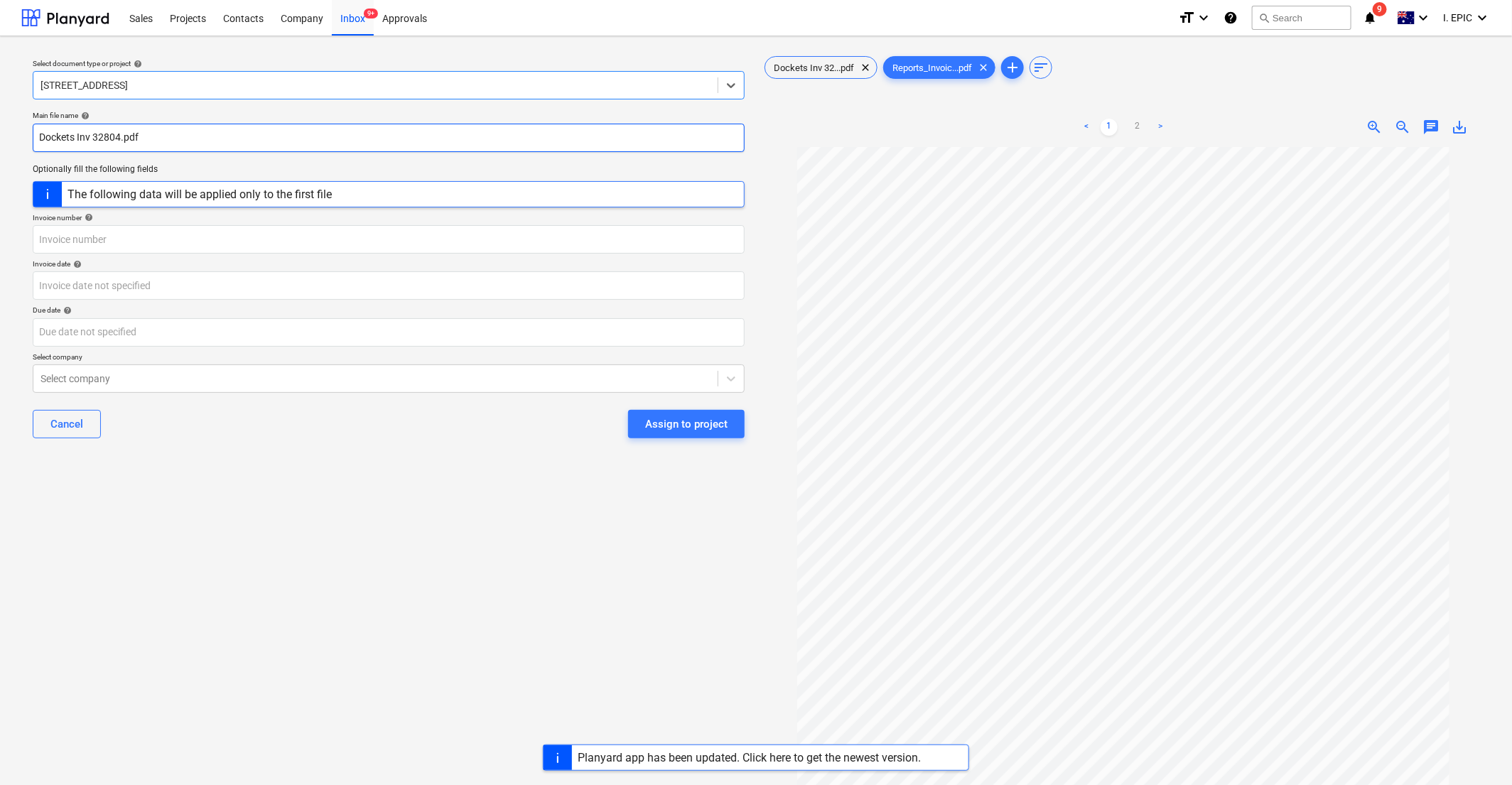
click at [41, 137] on input "Dockets Inv 32804.pdf" at bounding box center [389, 138] width 712 height 29
click at [52, 138] on input "Dockets Inv 32804.pdf" at bounding box center [389, 138] width 712 height 29
type input "Ascot Inv 32804.pdf"
click at [69, 238] on input "text" at bounding box center [389, 240] width 712 height 29
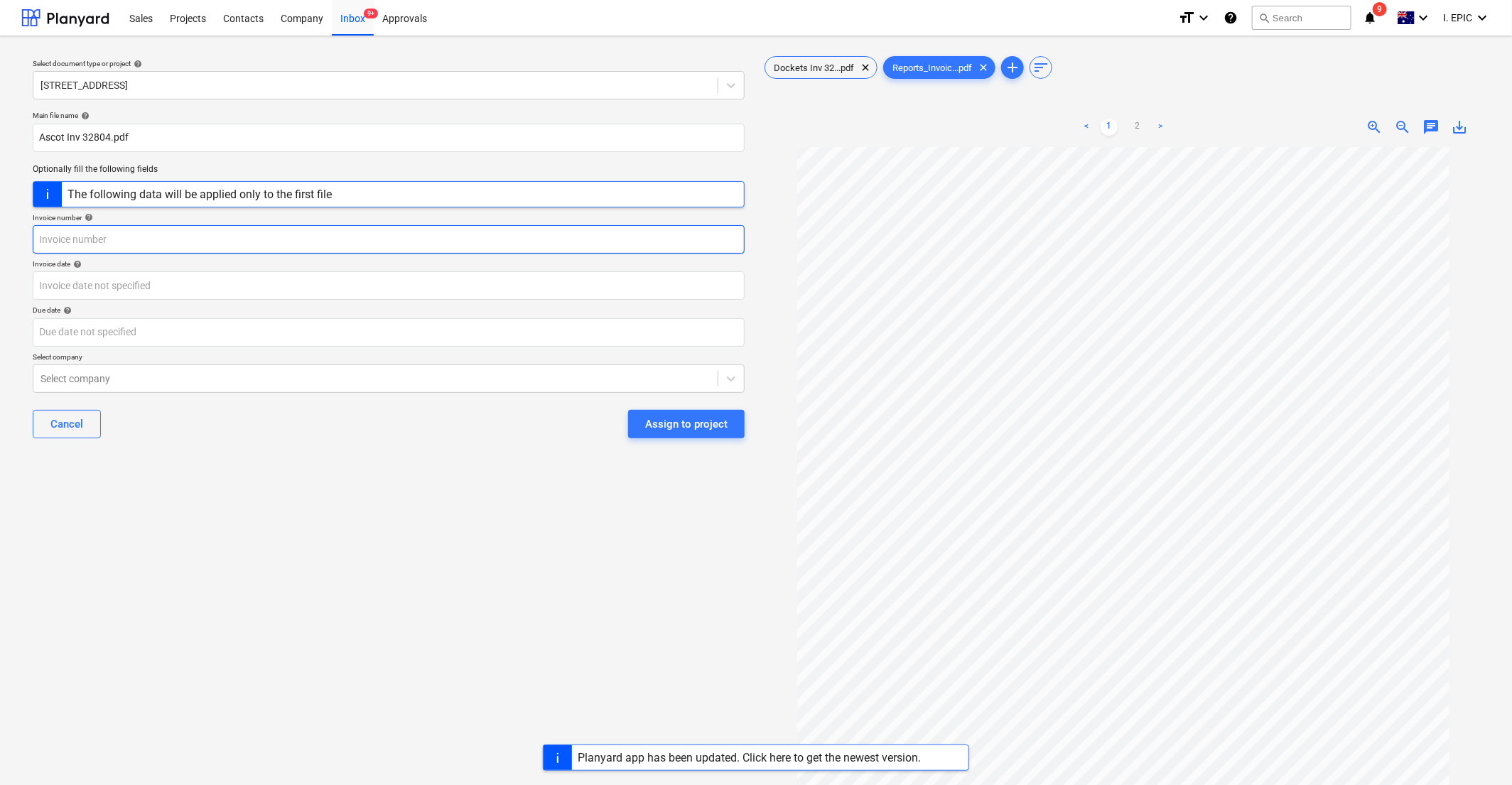
paste input "32804"
type input "32804"
click at [67, 284] on body "Sales Projects Contacts Company Inbox 9+ Approvals format_size keyboard_arrow_d…" at bounding box center [756, 392] width 1512 height 785
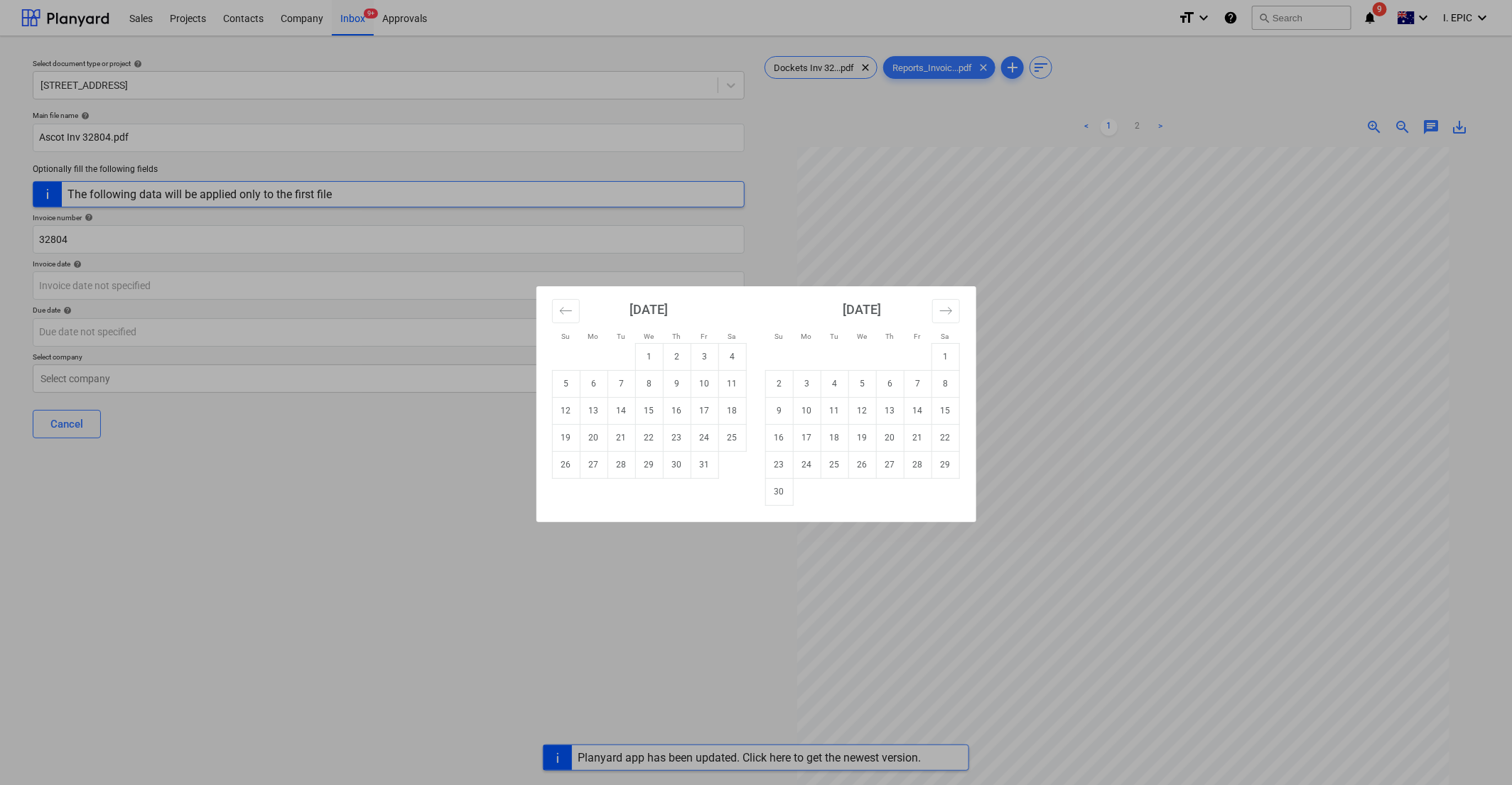
drag, startPoint x: 333, startPoint y: 764, endPoint x: 346, endPoint y: 480, distance: 284.3
click at [333, 764] on div "Su Mo Tu We Th Fr Sa Su Mo Tu We Th Fr Sa September 2025 1 2 3 4 5 6 7 8 9 10 1…" at bounding box center [756, 392] width 1512 height 785
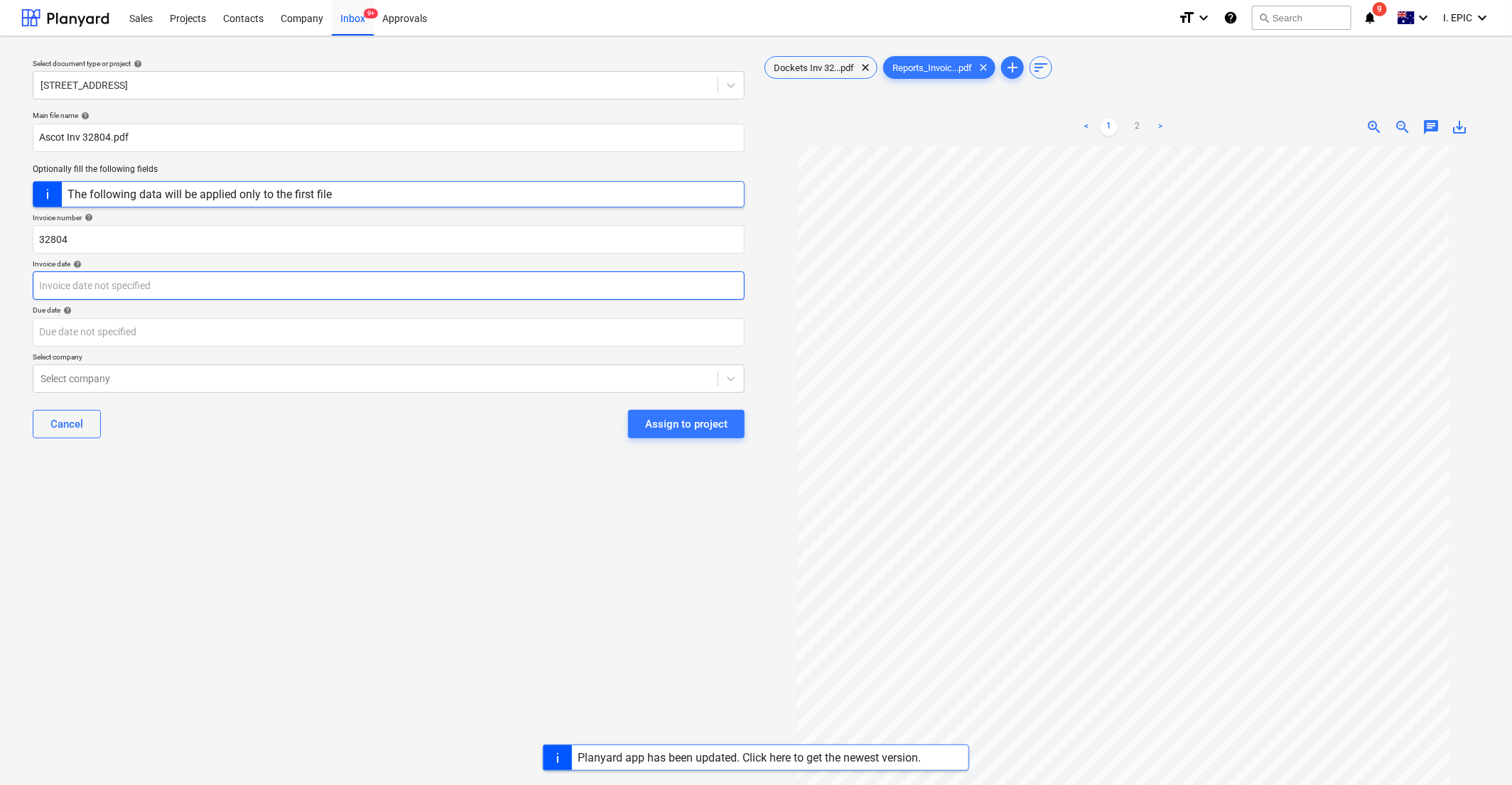
click at [101, 284] on body "Sales Projects Contacts Company Inbox 9+ Approvals format_size keyboard_arrow_d…" at bounding box center [756, 392] width 1512 height 785
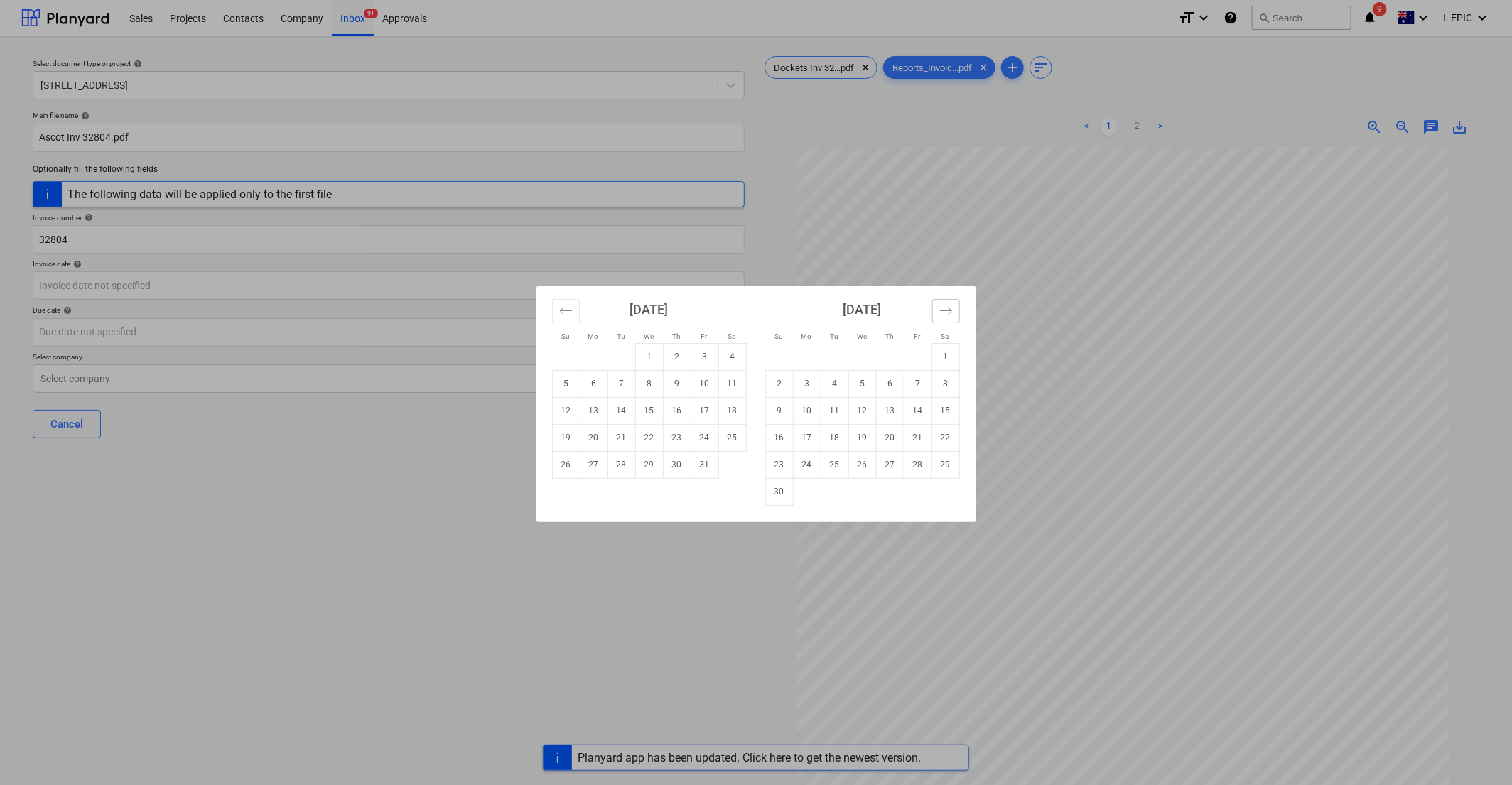
click at [920, 311] on icon "Move forward to switch to the next month." at bounding box center [945, 310] width 12 height 7
click at [565, 312] on icon "Move backward to switch to the previous month." at bounding box center [566, 311] width 14 height 14
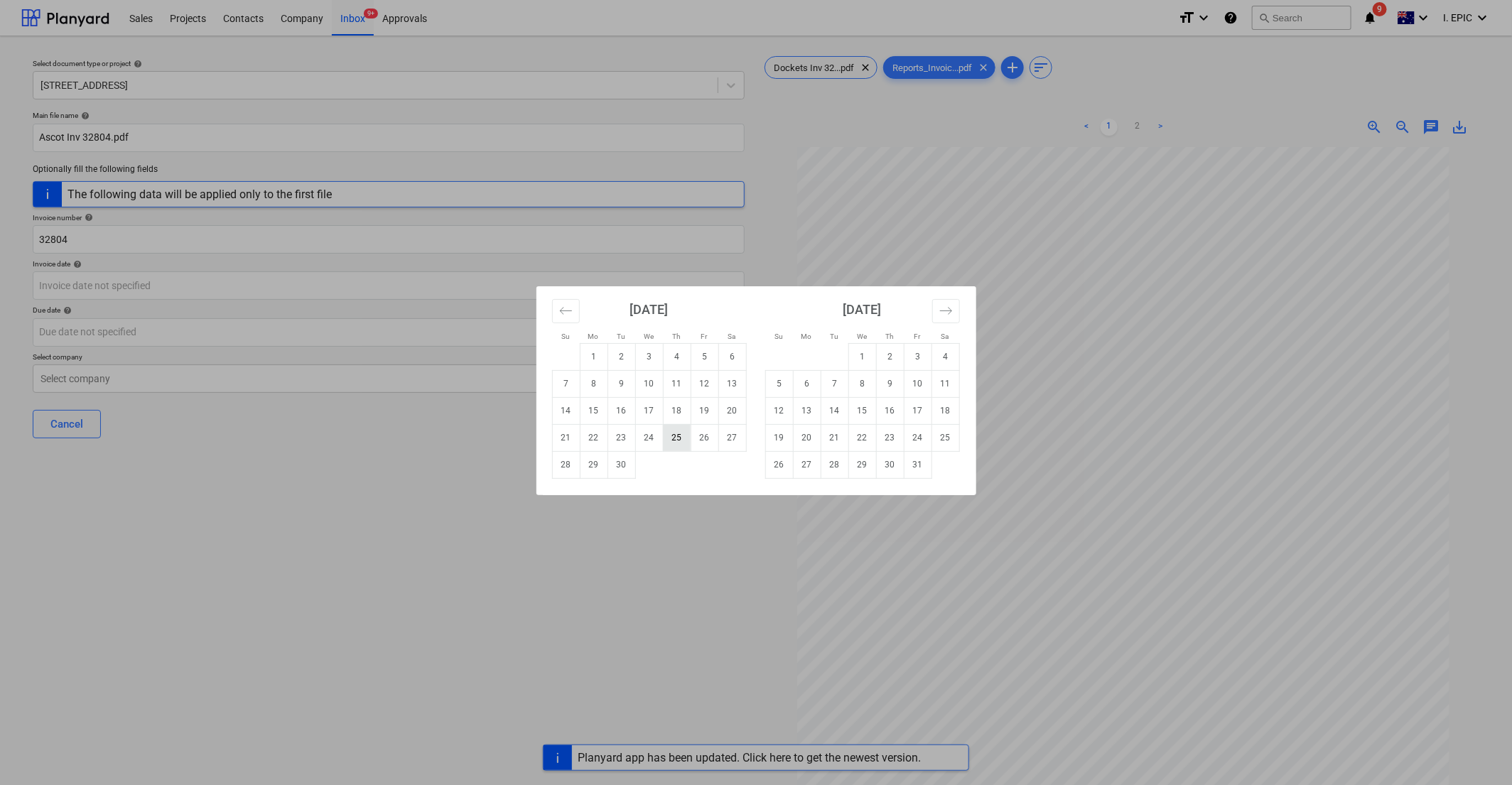
click at [678, 439] on td "25" at bounding box center [677, 438] width 28 height 27
type input "25 Sep 2025"
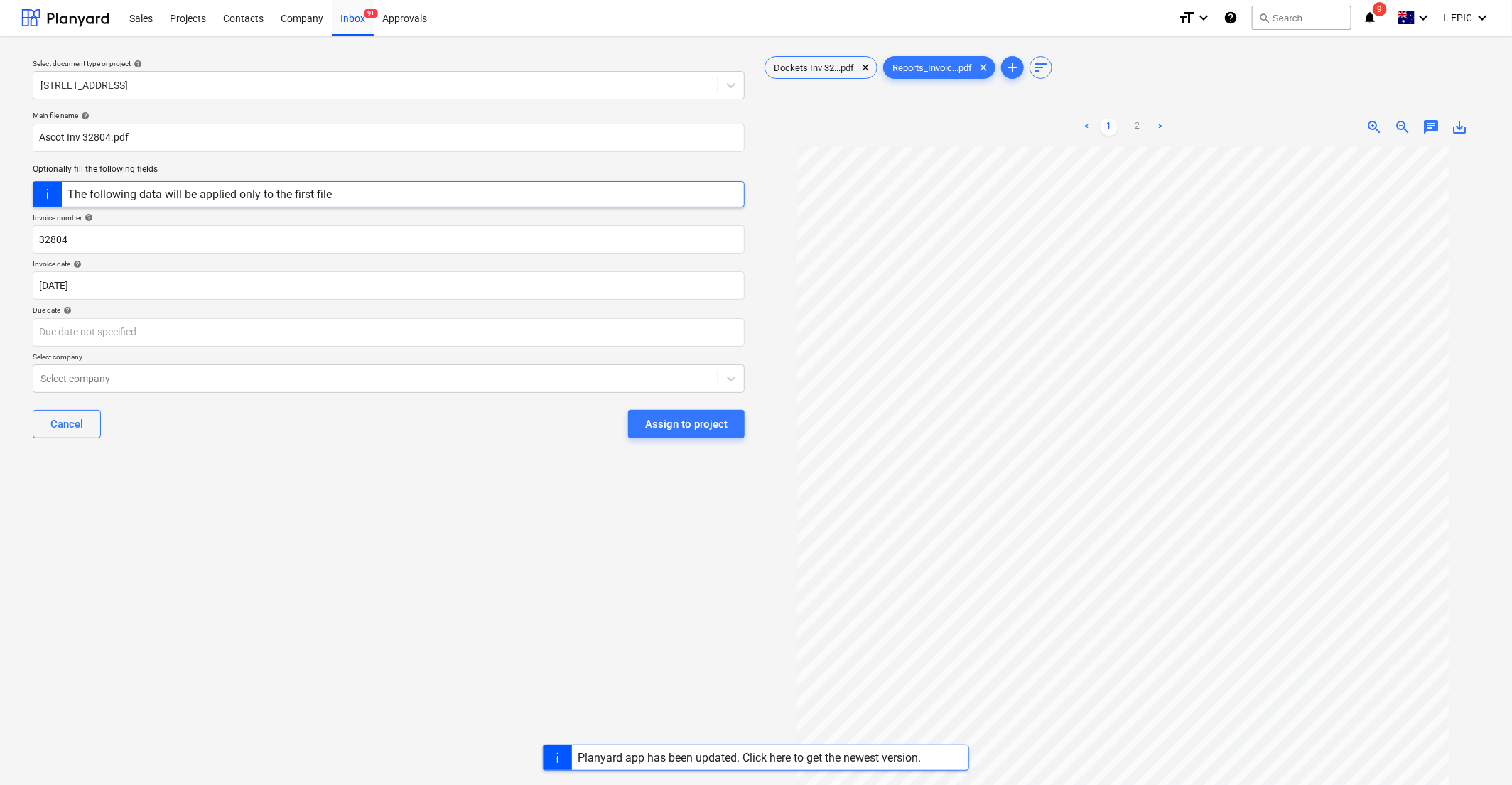
click at [350, 602] on div "Select document type or project help 76 Beach Rd, Sandringham Main file name he…" at bounding box center [389, 473] width 735 height 851
click at [324, 335] on body "Sales Projects Contacts Company Inbox 9+ Approvals format_size keyboard_arrow_d…" at bounding box center [756, 392] width 1512 height 785
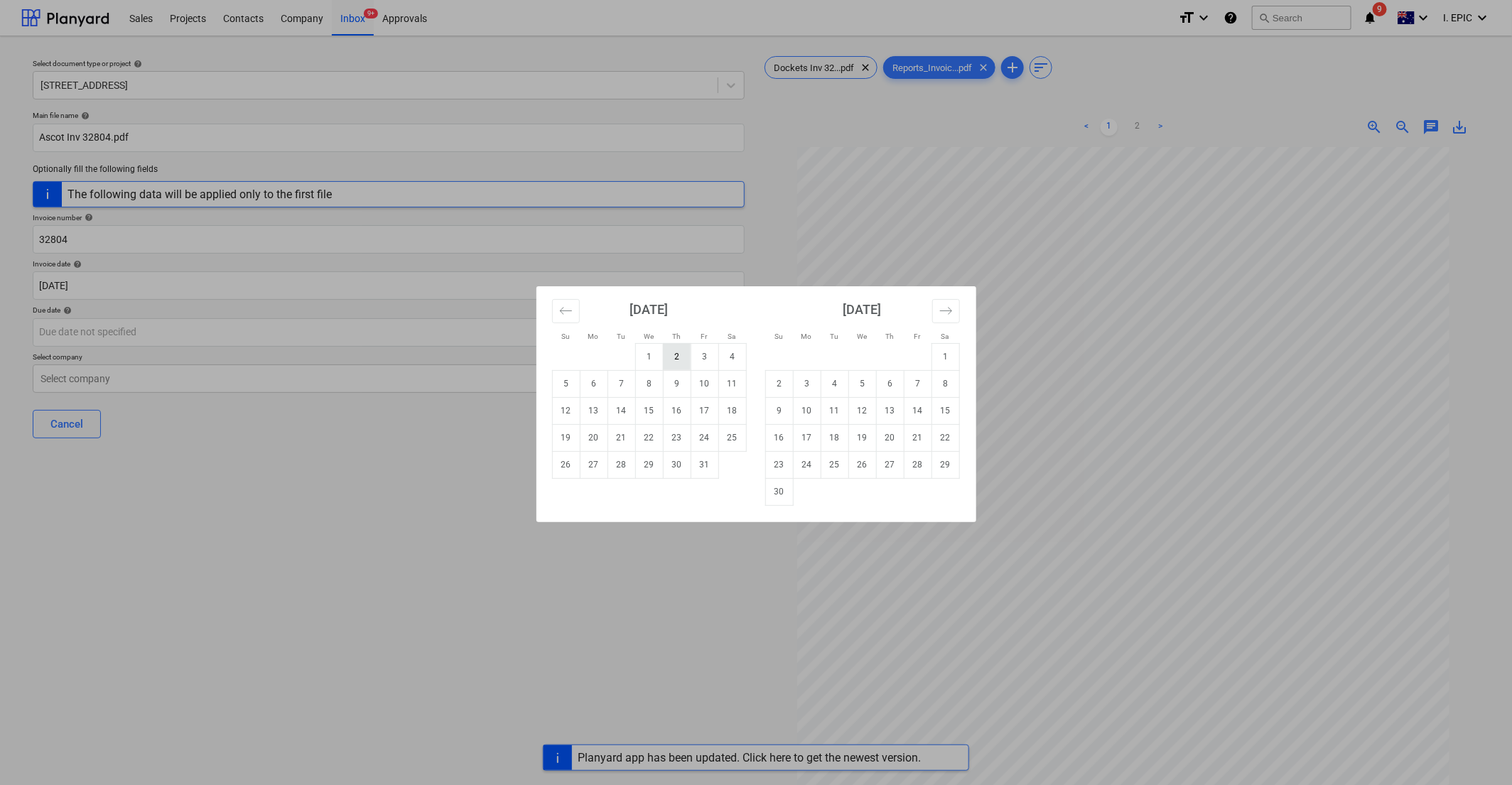
click at [681, 353] on td "2" at bounding box center [677, 357] width 28 height 27
type input "02 Oct 2025"
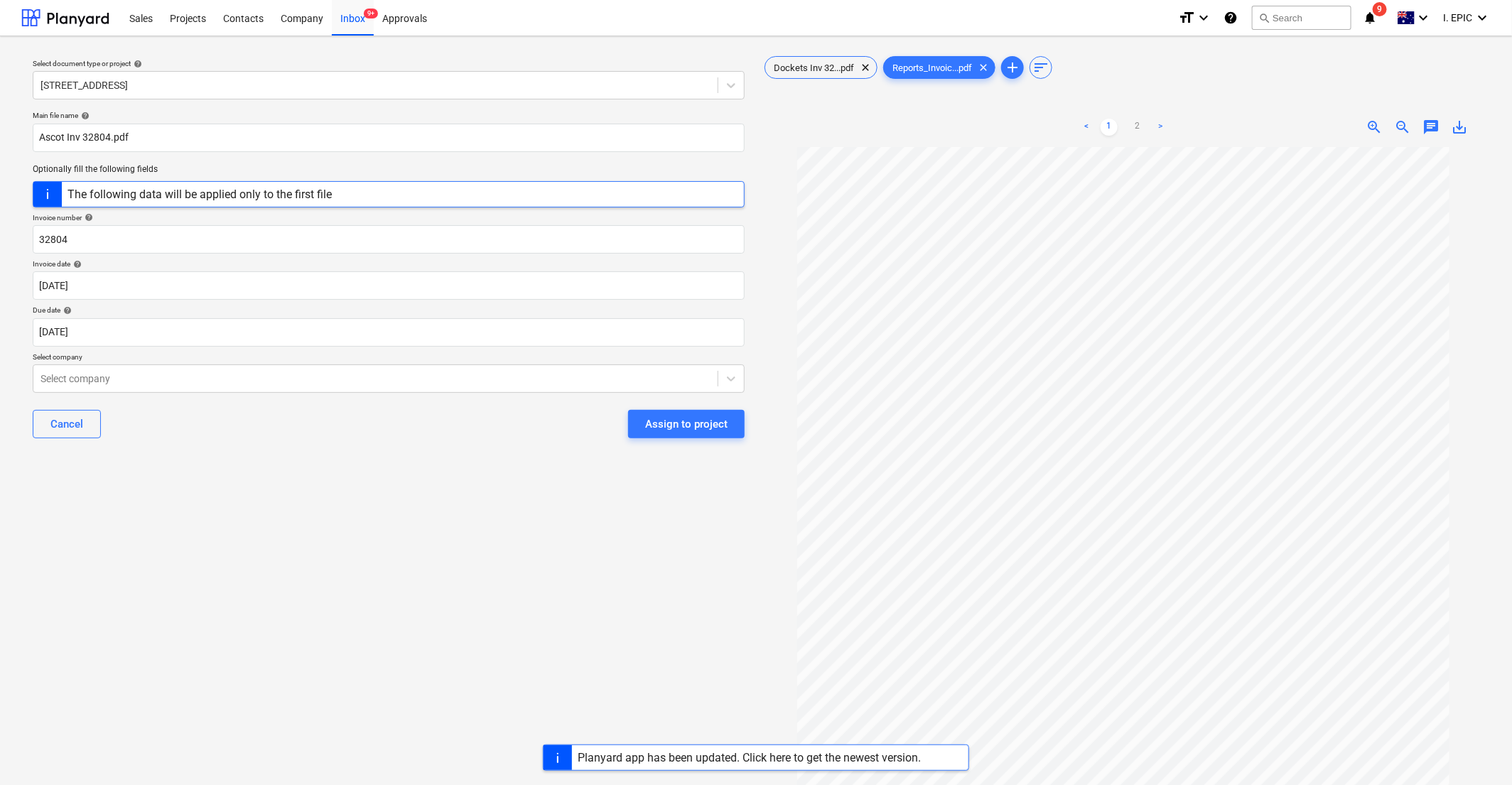
click at [171, 621] on div "Select document type or project help 76 Beach Rd, Sandringham Main file name he…" at bounding box center [389, 473] width 735 height 851
click at [120, 371] on div "Select company" at bounding box center [375, 378] width 684 height 20
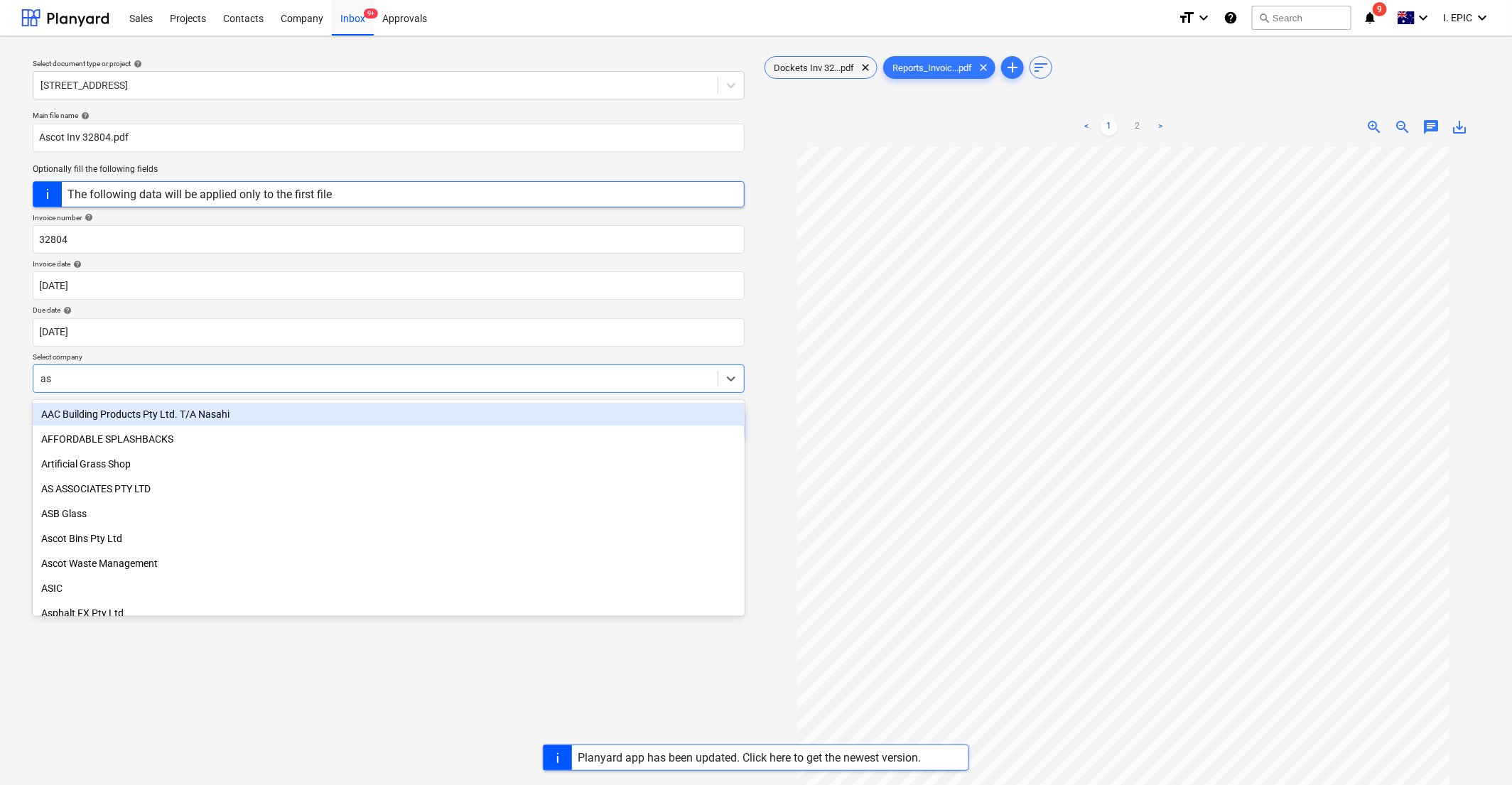
type input "asc"
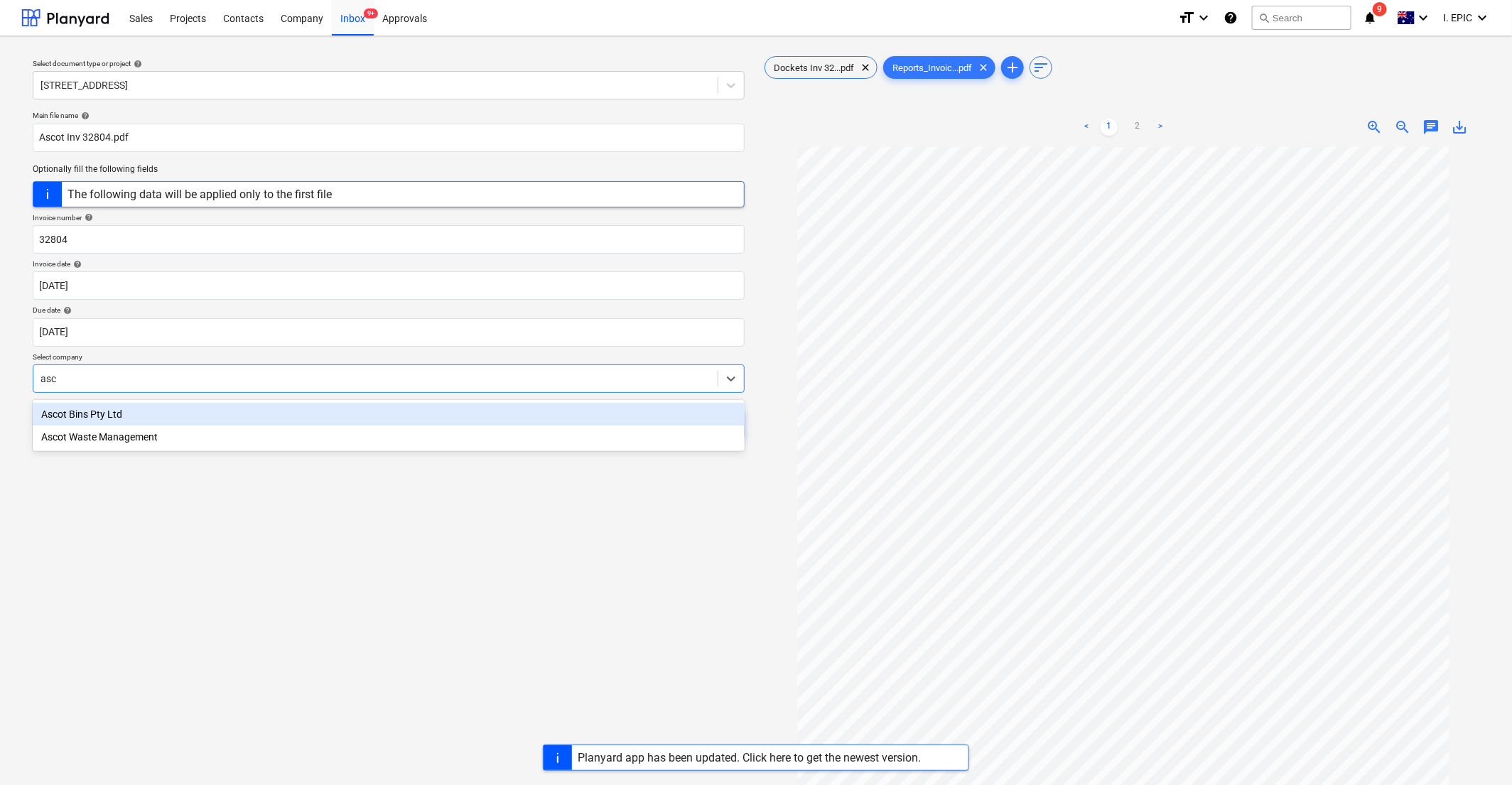
click at [87, 414] on div "Ascot Bins Pty Ltd" at bounding box center [389, 414] width 712 height 23
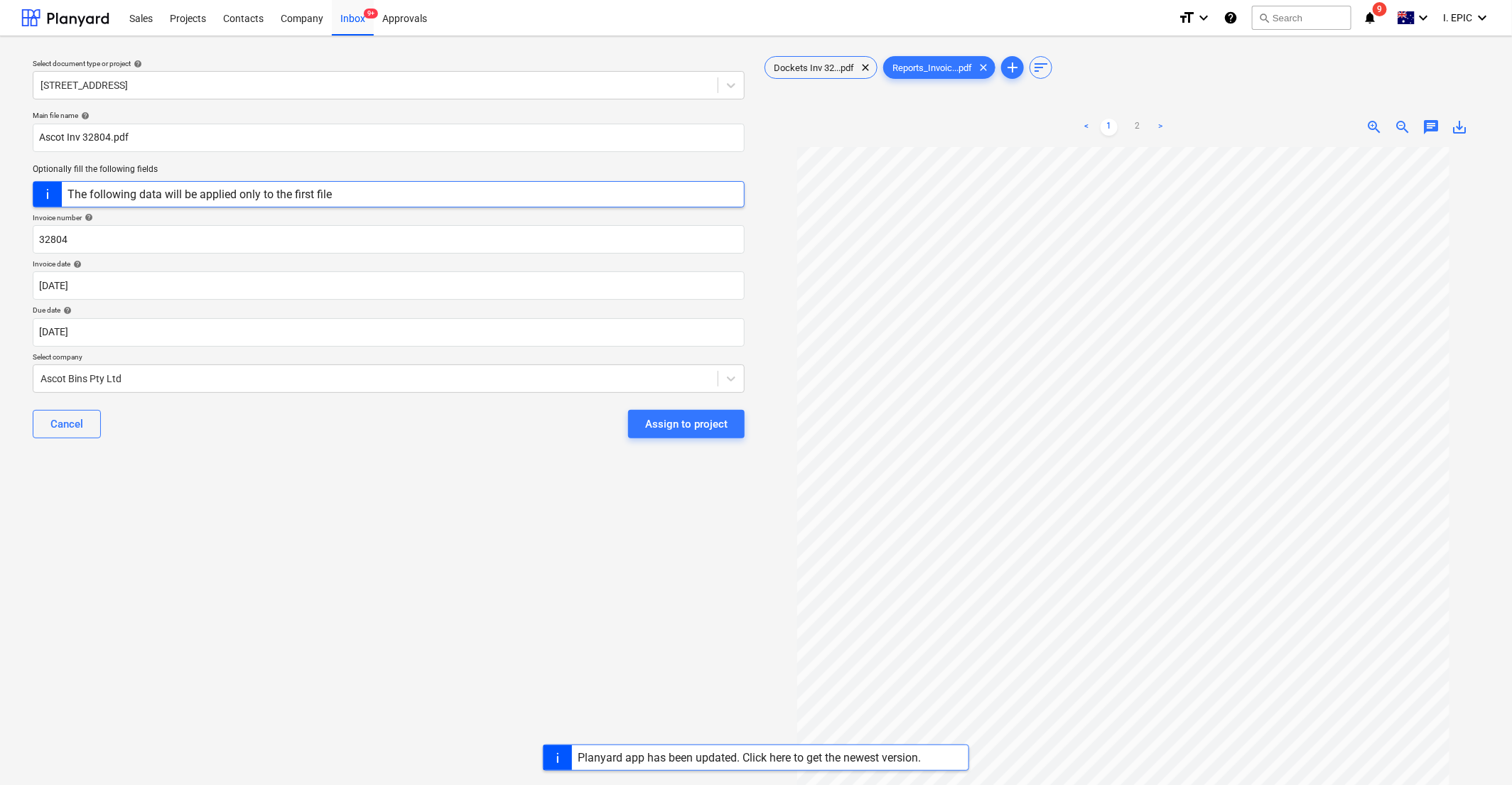
click at [103, 556] on div "Select document type or project help 76 Beach Rd, Sandringham Main file name he…" at bounding box center [389, 473] width 735 height 851
click at [178, 537] on div "Select document type or project help 76 Beach Rd, Sandringham Main file name he…" at bounding box center [389, 473] width 735 height 851
click at [920, 125] on span "chat" at bounding box center [1431, 126] width 17 height 17
click at [920, 269] on div "Write a note or @mention to notify a teammate ﻿" at bounding box center [1332, 276] width 284 height 84
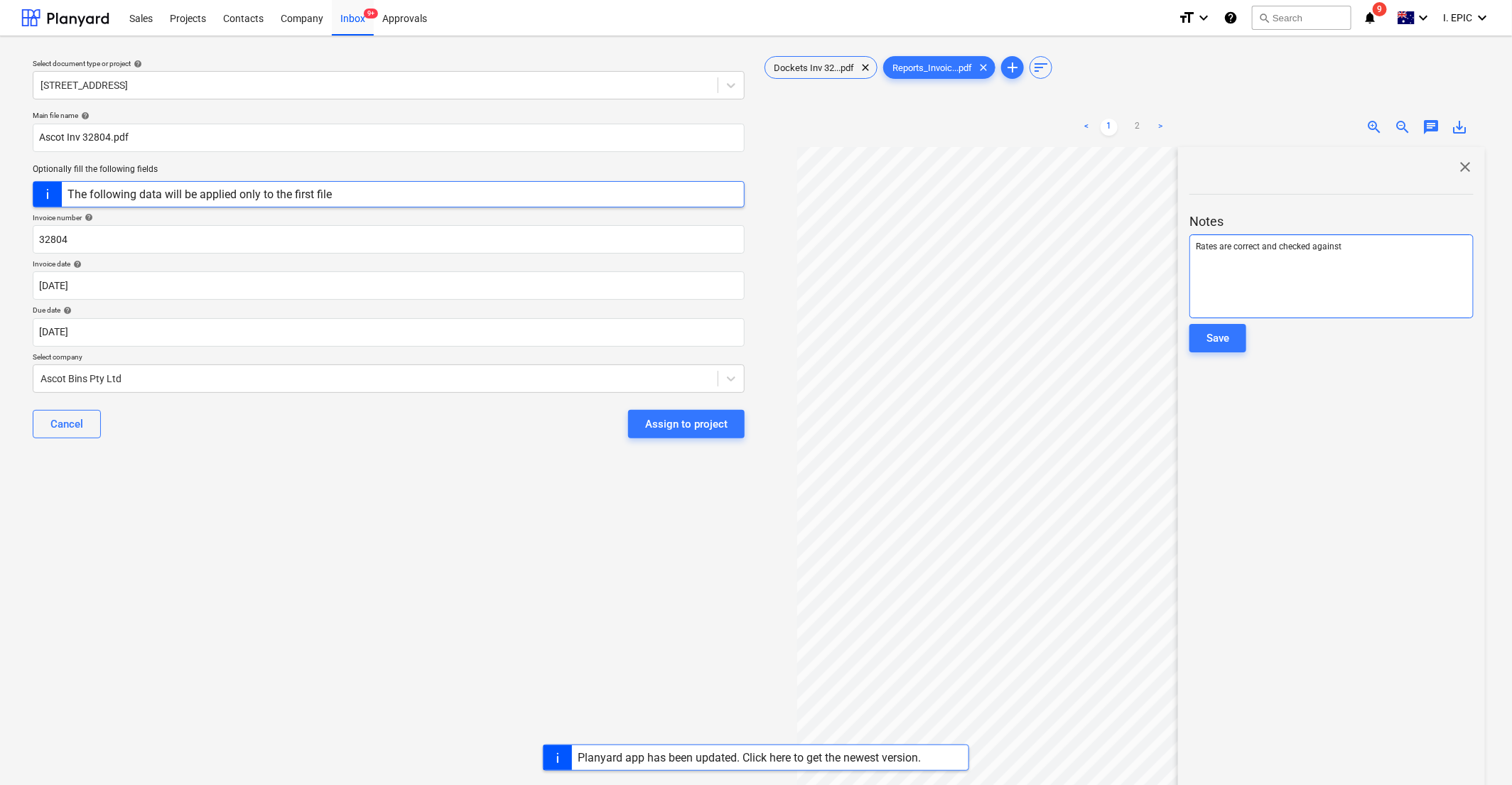
drag, startPoint x: 1309, startPoint y: 262, endPoint x: 1356, endPoint y: 259, distance: 47.1
click at [920, 262] on div "Rates are correct and checked against" at bounding box center [1332, 276] width 284 height 84
click at [920, 242] on p "Rates are correct and checked against" at bounding box center [1332, 246] width 272 height 12
click at [920, 66] on span "Reports_Invoic...pdf" at bounding box center [933, 68] width 97 height 10
click at [920, 354] on div at bounding box center [1332, 358] width 284 height 11
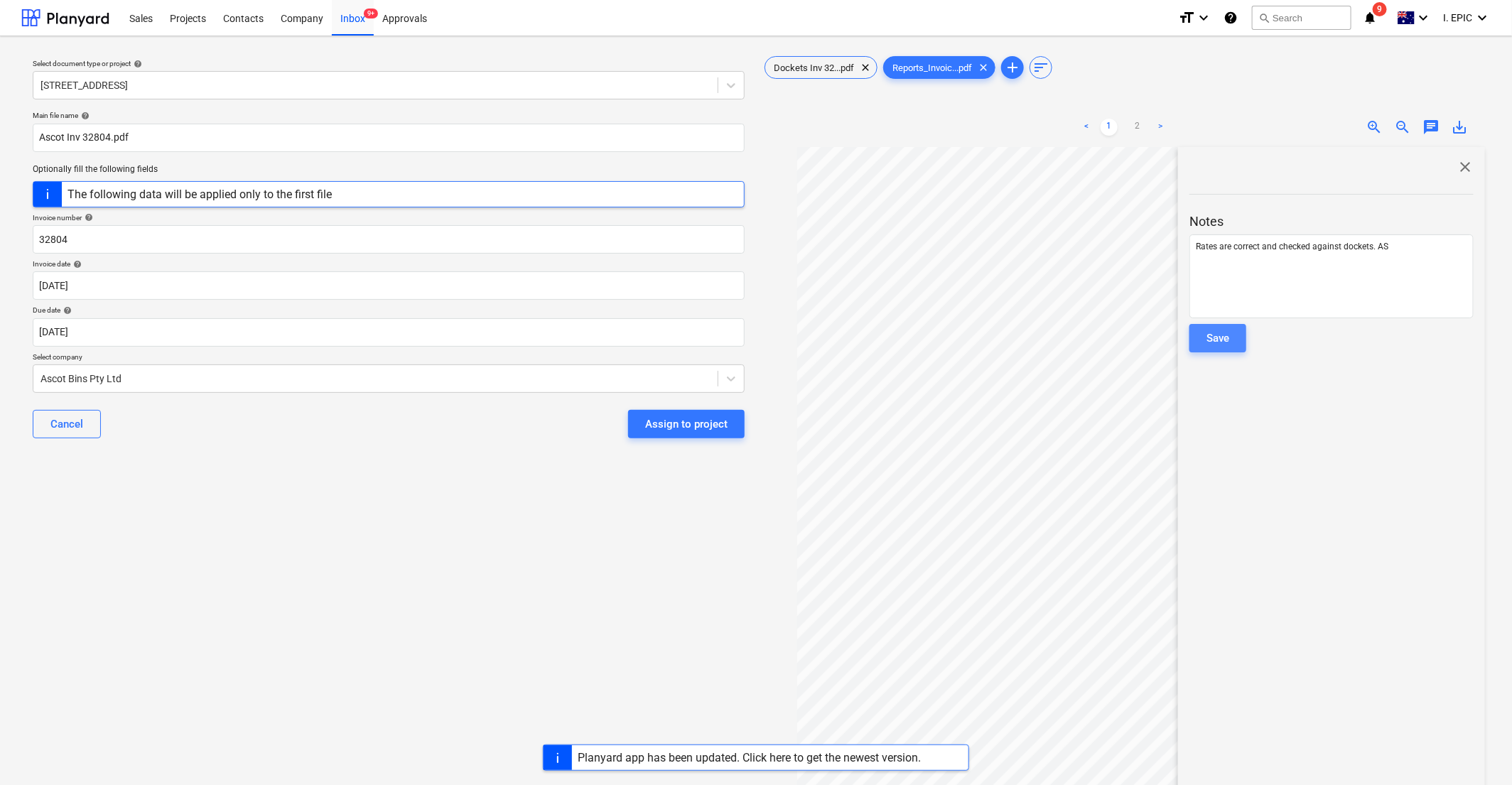
click at [920, 338] on div "Save" at bounding box center [1218, 338] width 23 height 18
click at [277, 582] on div "Select document type or project help 76 Beach Rd, Sandringham Main file name he…" at bounding box center [389, 473] width 735 height 851
click at [215, 656] on div "Select document type or project help 76 Beach Rd, Sandringham Main file name he…" at bounding box center [389, 473] width 735 height 851
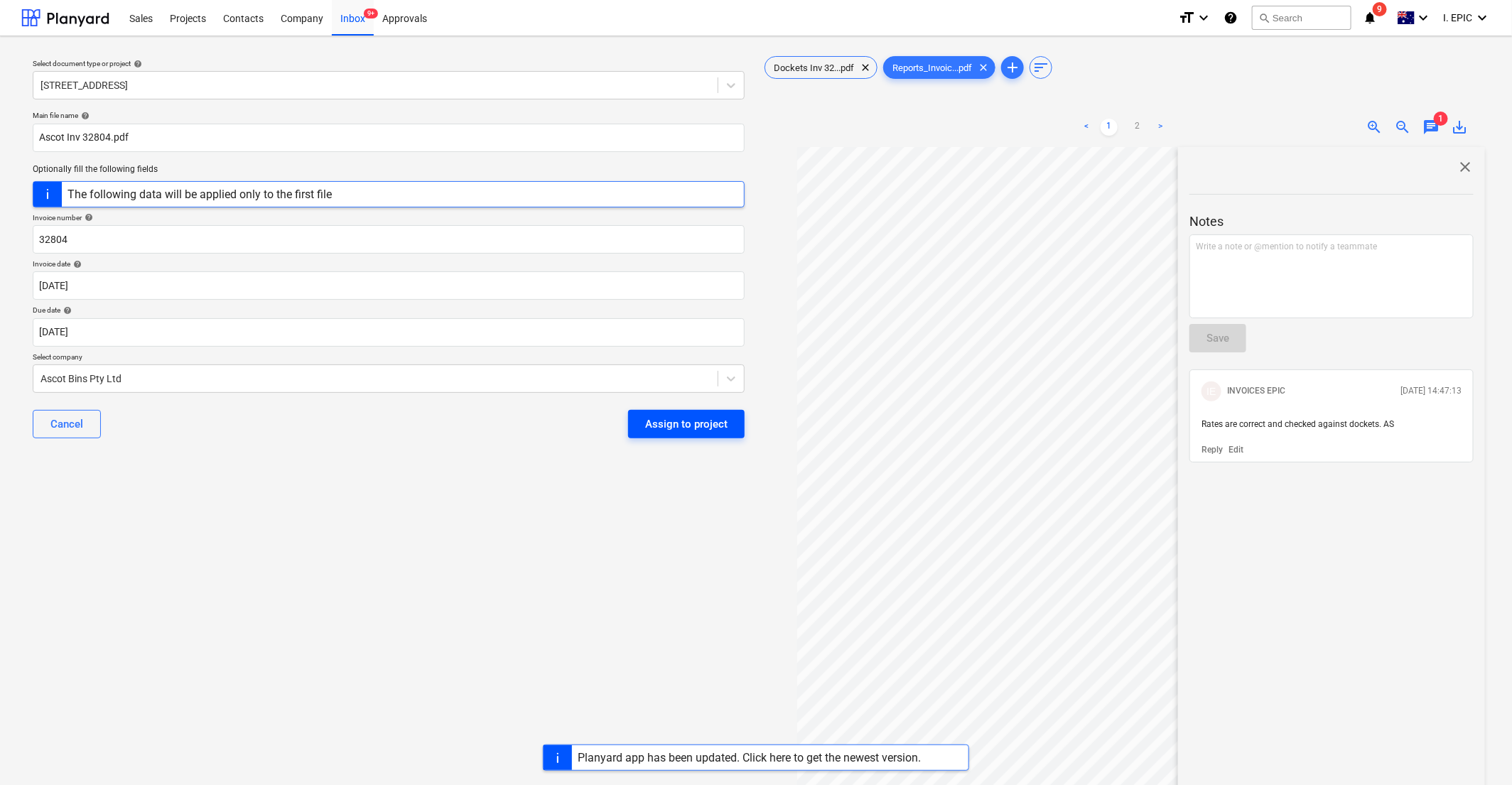
click at [655, 425] on div "Assign to project" at bounding box center [686, 423] width 83 height 18
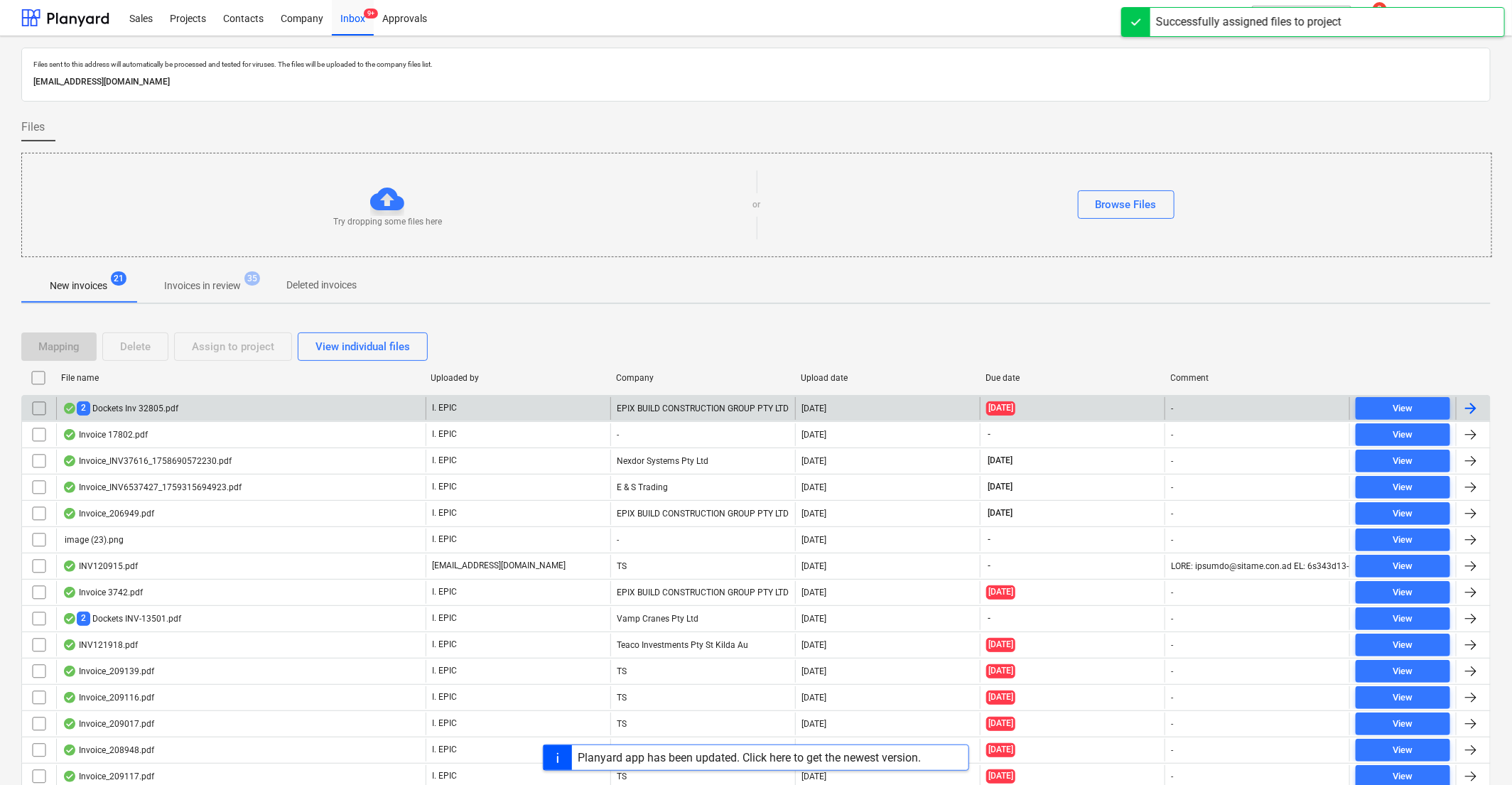
click at [145, 409] on div "2 Dockets Inv 32805.pdf" at bounding box center [121, 408] width 116 height 14
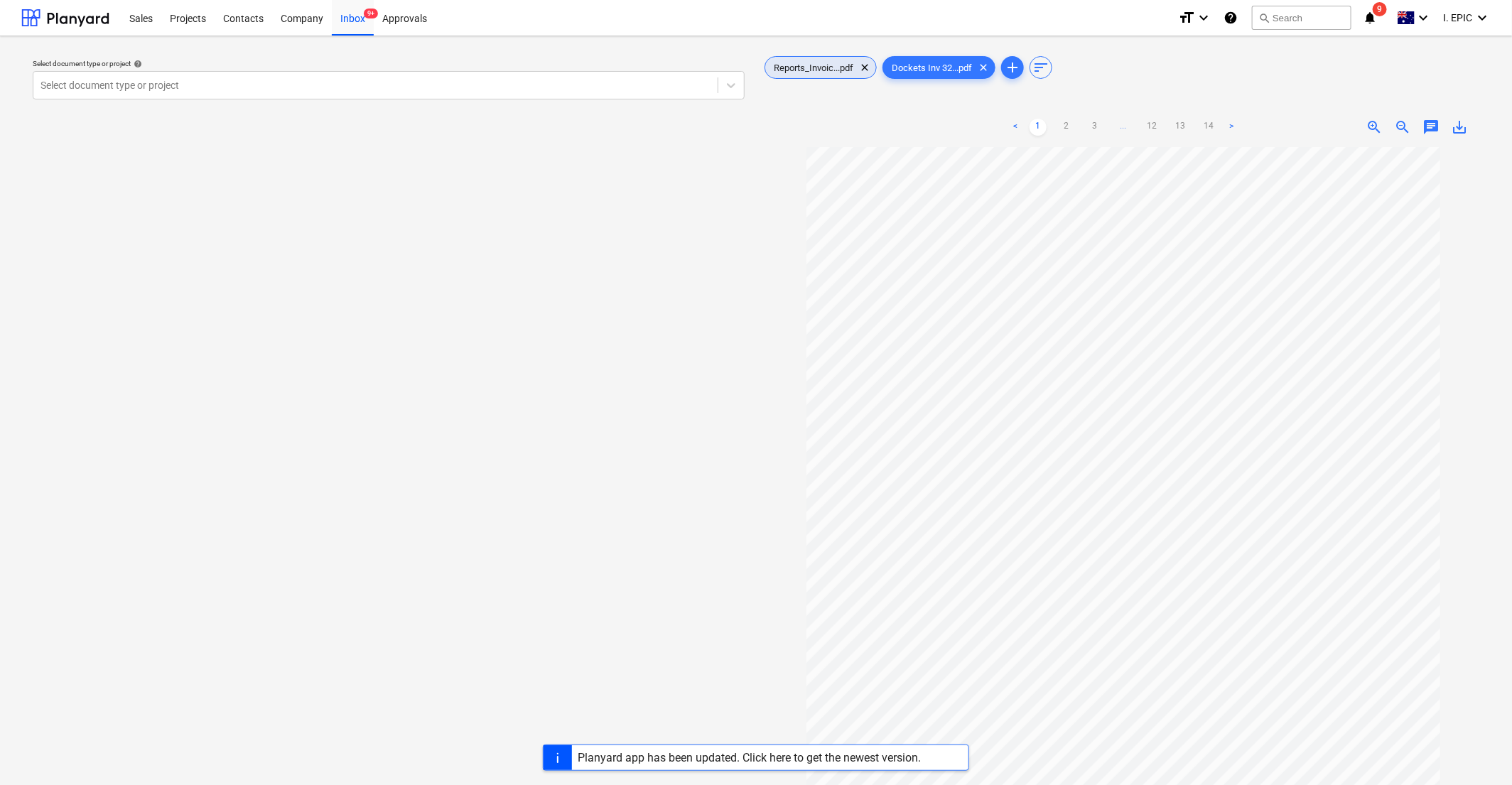
click at [346, 353] on div "Select document type or project help Select document type or project" at bounding box center [389, 473] width 735 height 851
click at [733, 85] on icon at bounding box center [731, 86] width 9 height 5
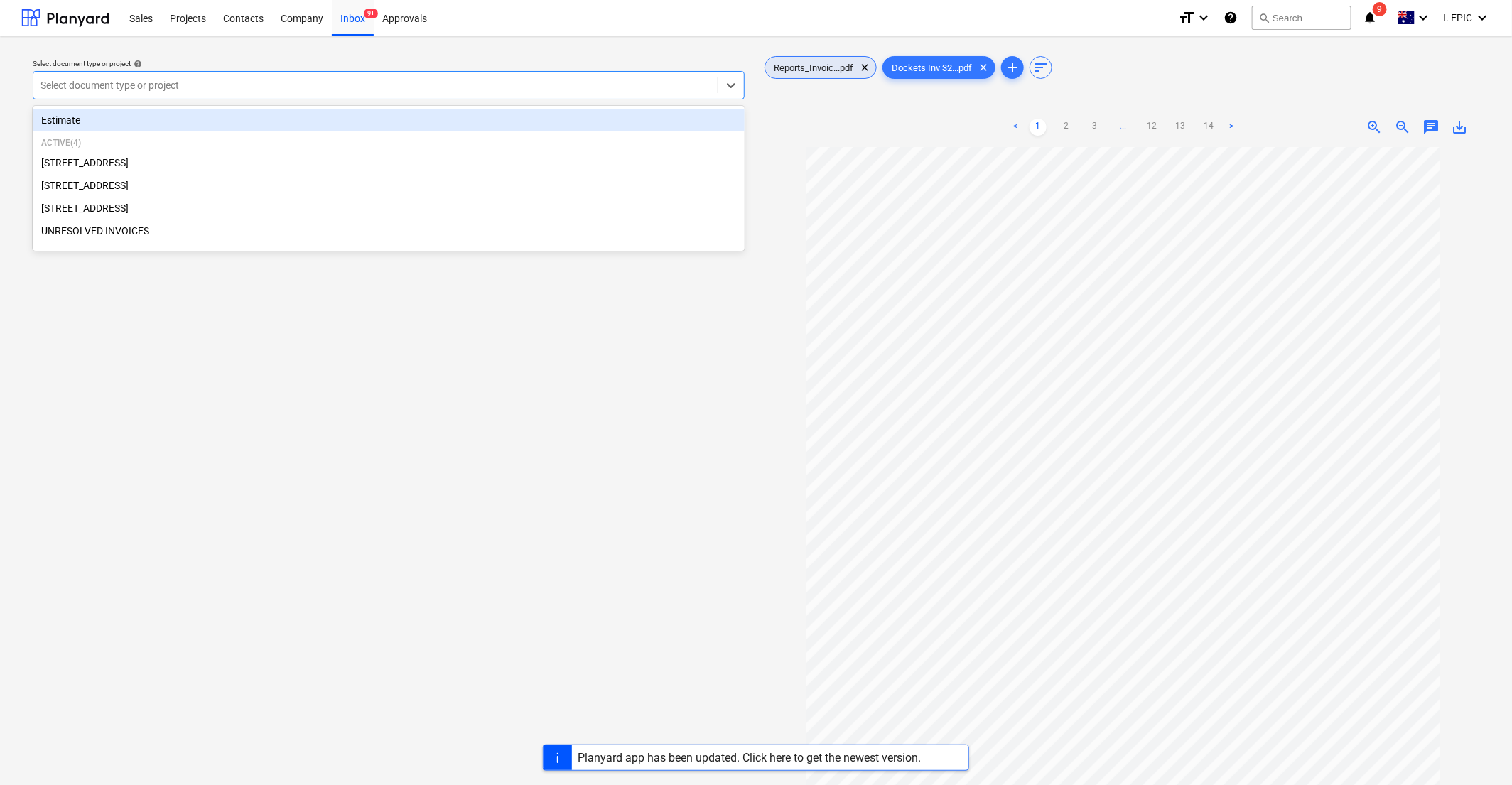
click at [823, 73] on div "Reports_Invoic...pdf clear" at bounding box center [820, 68] width 112 height 23
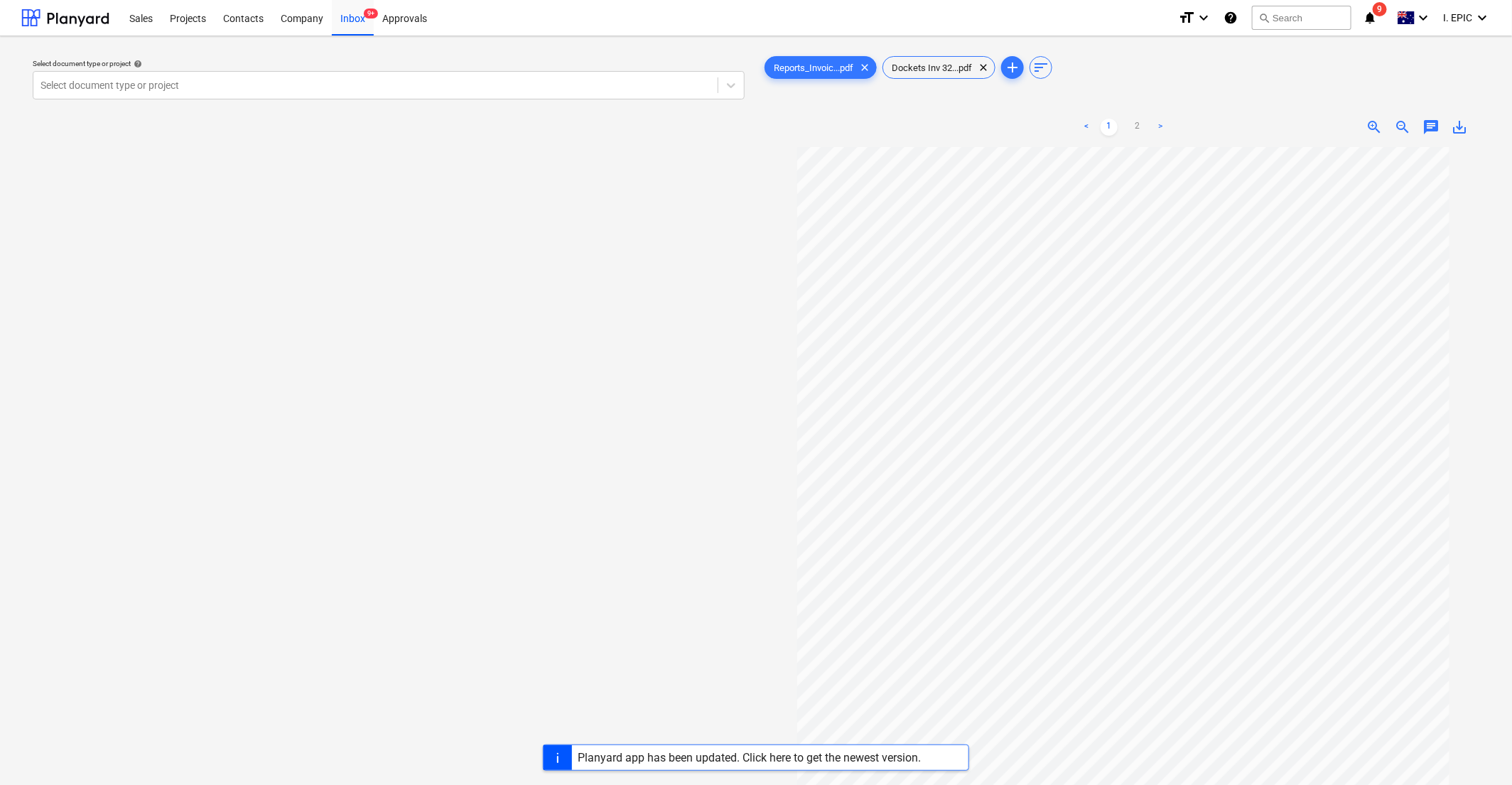
click at [920, 122] on span "chat" at bounding box center [1431, 126] width 17 height 17
drag, startPoint x: 549, startPoint y: 536, endPoint x: 1271, endPoint y: 269, distance: 769.8
click at [549, 536] on div "Select document type or project help Select document type or project" at bounding box center [389, 473] width 735 height 851
click at [920, 269] on div "Write a note or @mention to notify a teammate ﻿" at bounding box center [1332, 276] width 284 height 84
paste div
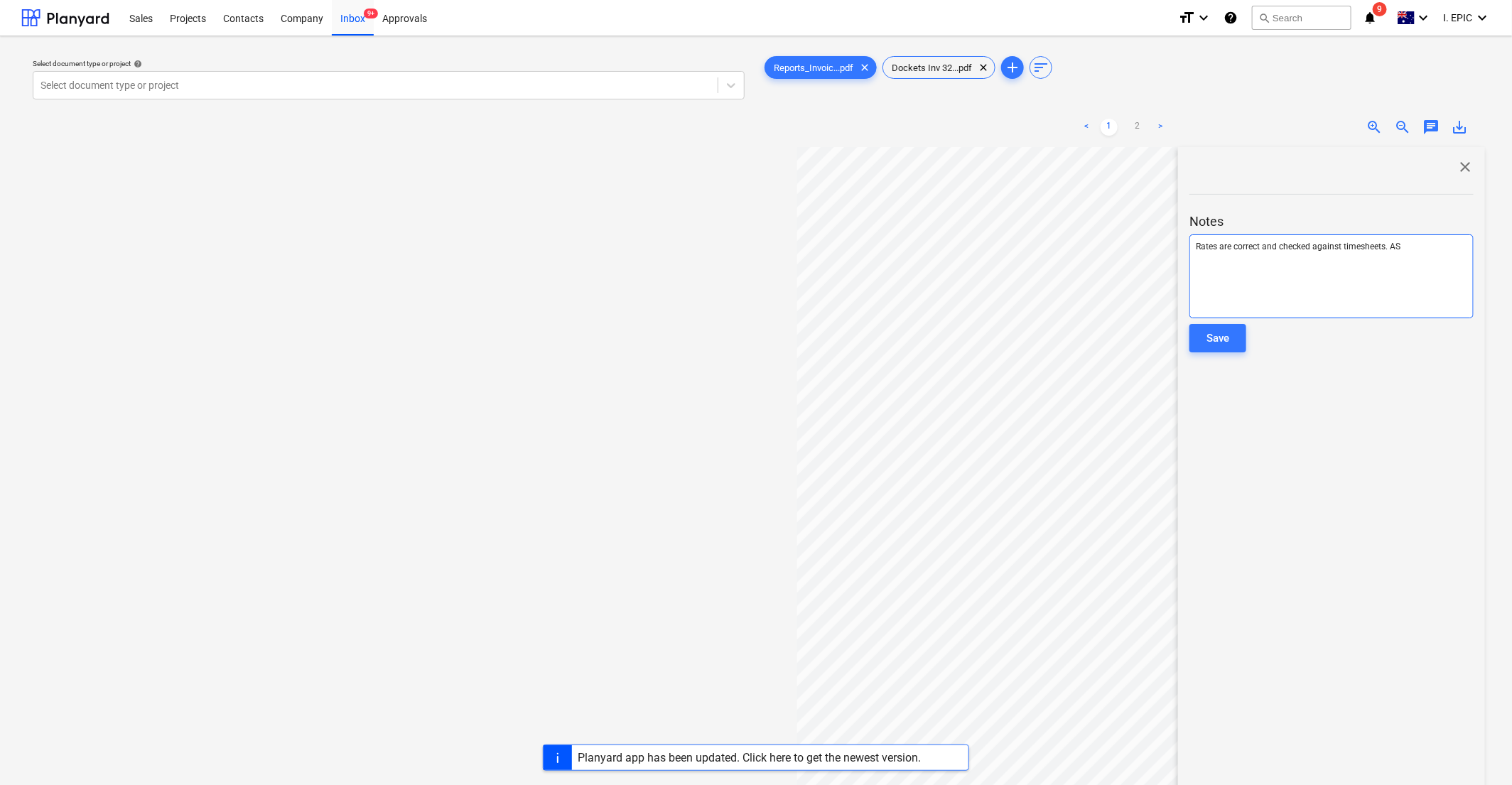
click at [920, 248] on span "Rates are correct and checked against timesheets. AS" at bounding box center [1298, 246] width 205 height 10
click at [920, 343] on button "Save" at bounding box center [1218, 338] width 57 height 29
click at [567, 361] on div "Select document type or project help Select document type or project" at bounding box center [389, 473] width 735 height 851
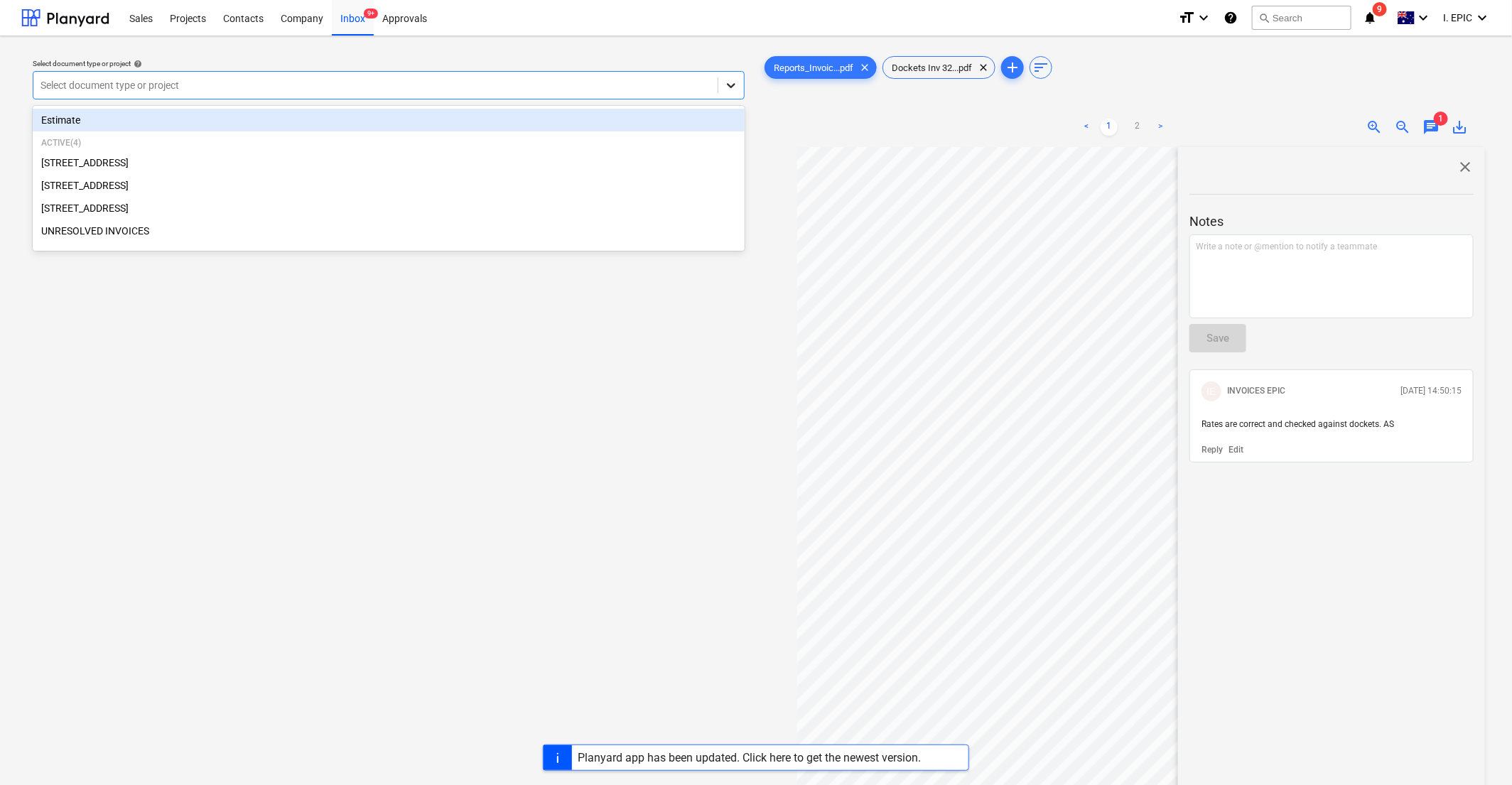
click at [734, 85] on icon at bounding box center [731, 86] width 9 height 5
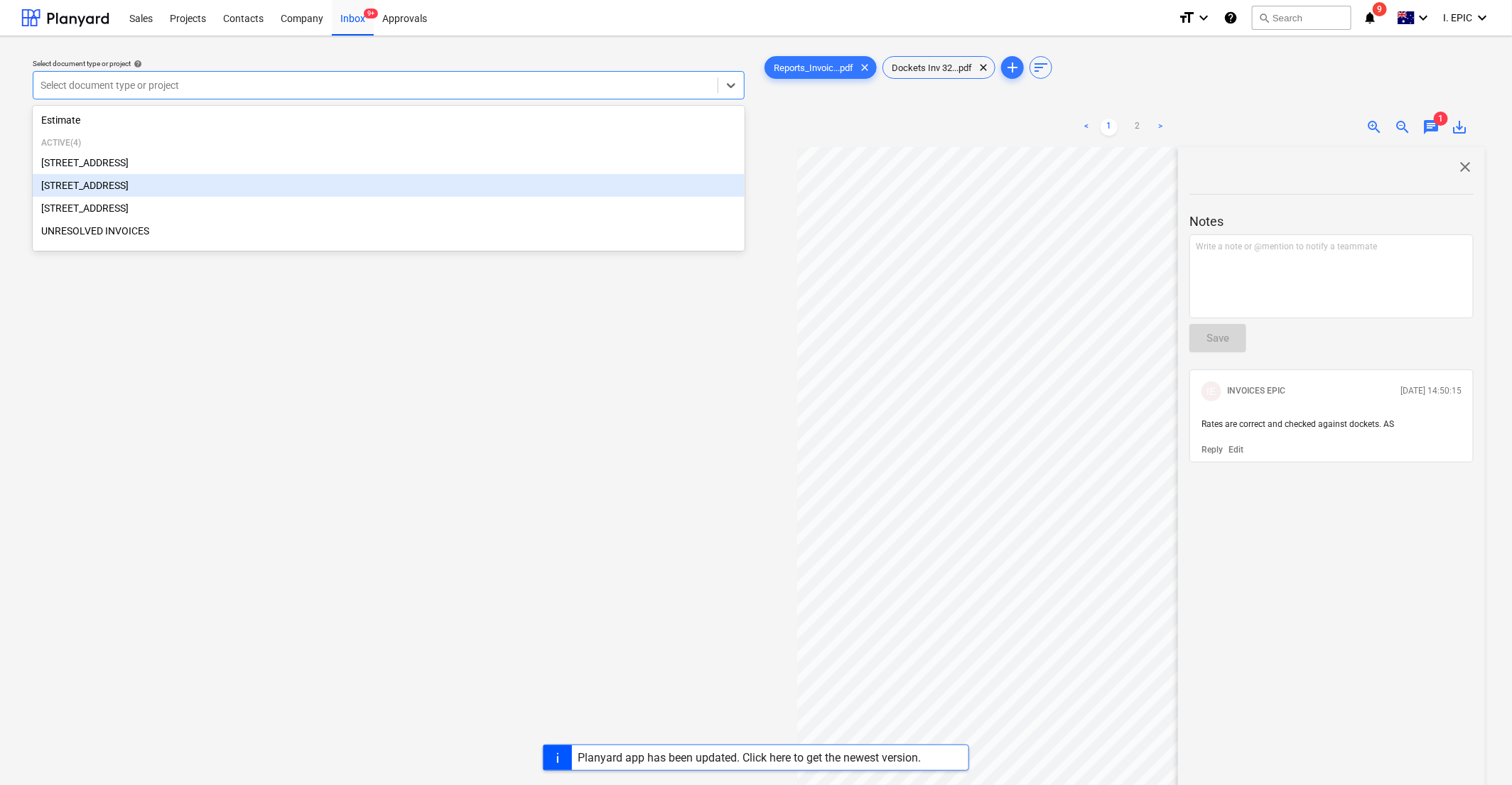
click at [99, 180] on div "[STREET_ADDRESS]" at bounding box center [389, 185] width 712 height 23
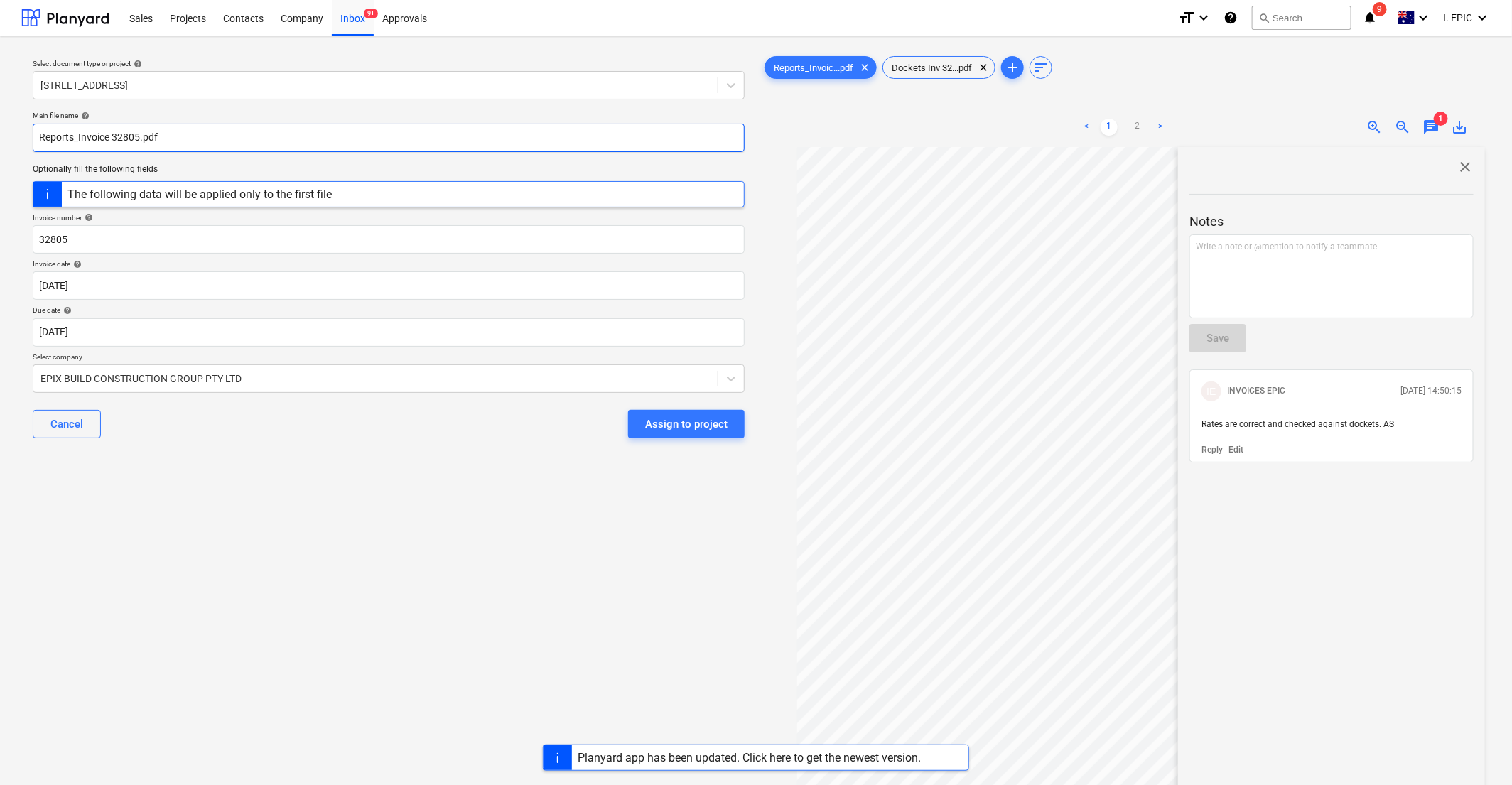
drag, startPoint x: 79, startPoint y: 137, endPoint x: 35, endPoint y: 133, distance: 44.2
click at [35, 133] on input "Reports_Invoice 32805.pdf" at bounding box center [389, 138] width 712 height 29
click at [41, 138] on input "Reports_Invoice 32805.pdf" at bounding box center [389, 138] width 712 height 29
drag, startPoint x: 104, startPoint y: 132, endPoint x: 69, endPoint y: 133, distance: 35.0
click at [69, 133] on input "Ascot Reports_Invoice 32805.pdf" at bounding box center [389, 138] width 712 height 29
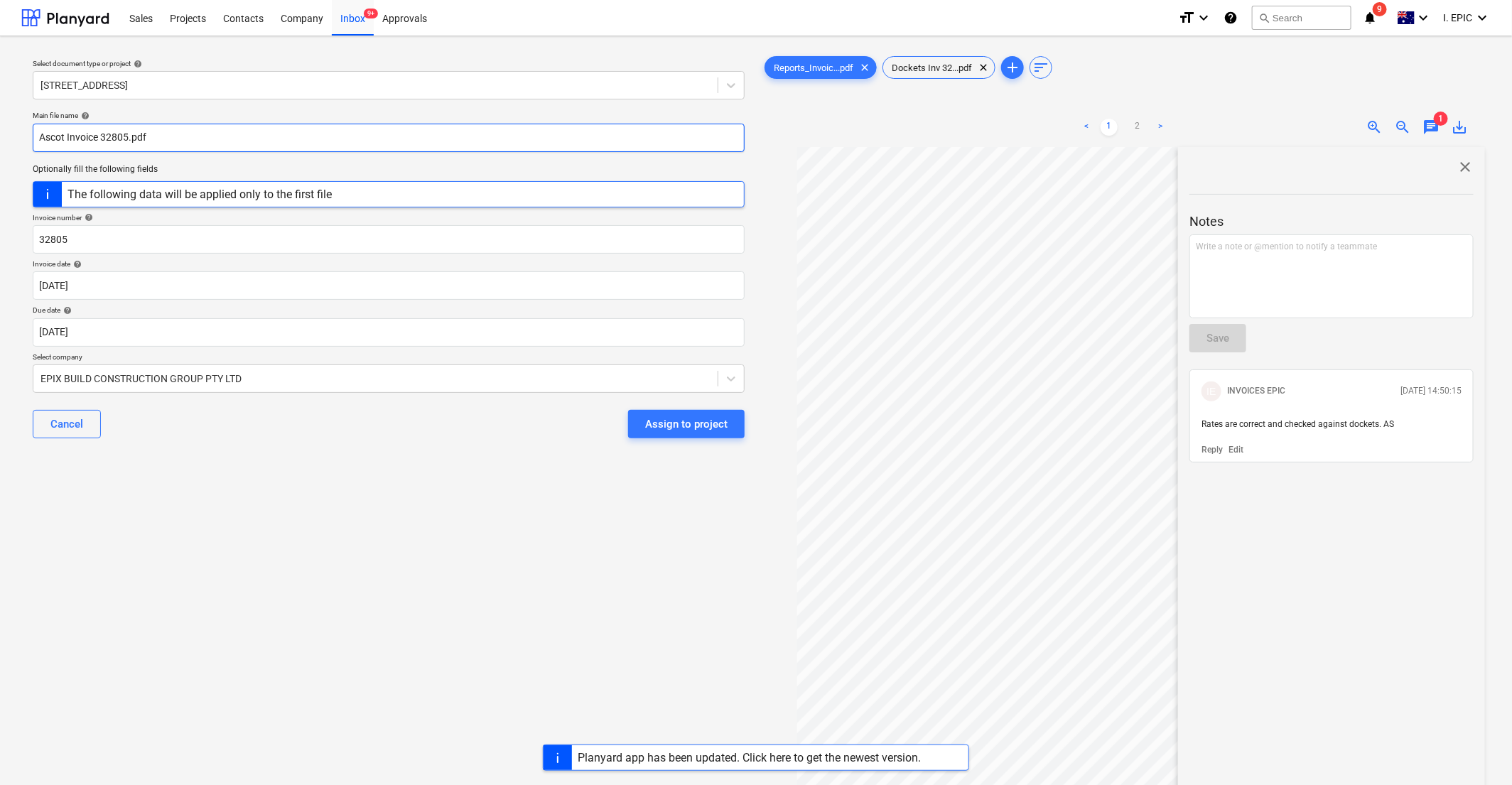
type input "Ascot Invoice 32805.pdf"
click at [77, 556] on div "Select document type or project help 248 Bay Rd, Sandringham Main file name hel…" at bounding box center [389, 473] width 735 height 851
click at [39, 238] on input "32805" at bounding box center [389, 240] width 712 height 29
click at [341, 509] on div "Select document type or project help 248 Bay Rd, Sandringham Main file name hel…" at bounding box center [389, 473] width 735 height 851
click at [51, 288] on body "Sales Projects Contacts Company Inbox 9+ Approvals format_size keyboard_arrow_d…" at bounding box center [756, 392] width 1512 height 785
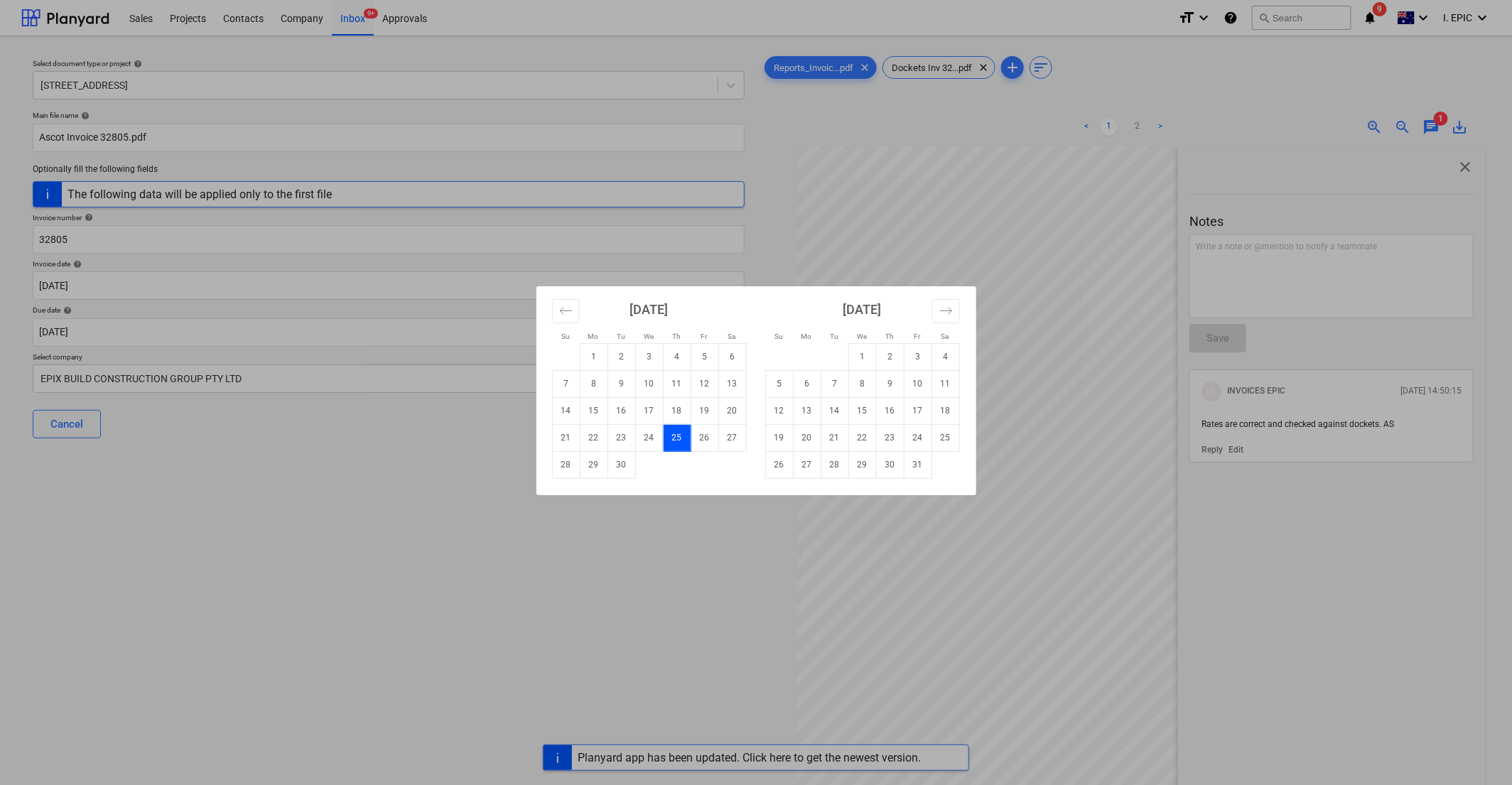
click at [196, 478] on div "Su Mo Tu We Th Fr Sa Su Mo Tu We Th Fr Sa August 2025 1 2 3 4 5 6 7 8 9 10 11 1…" at bounding box center [756, 392] width 1512 height 785
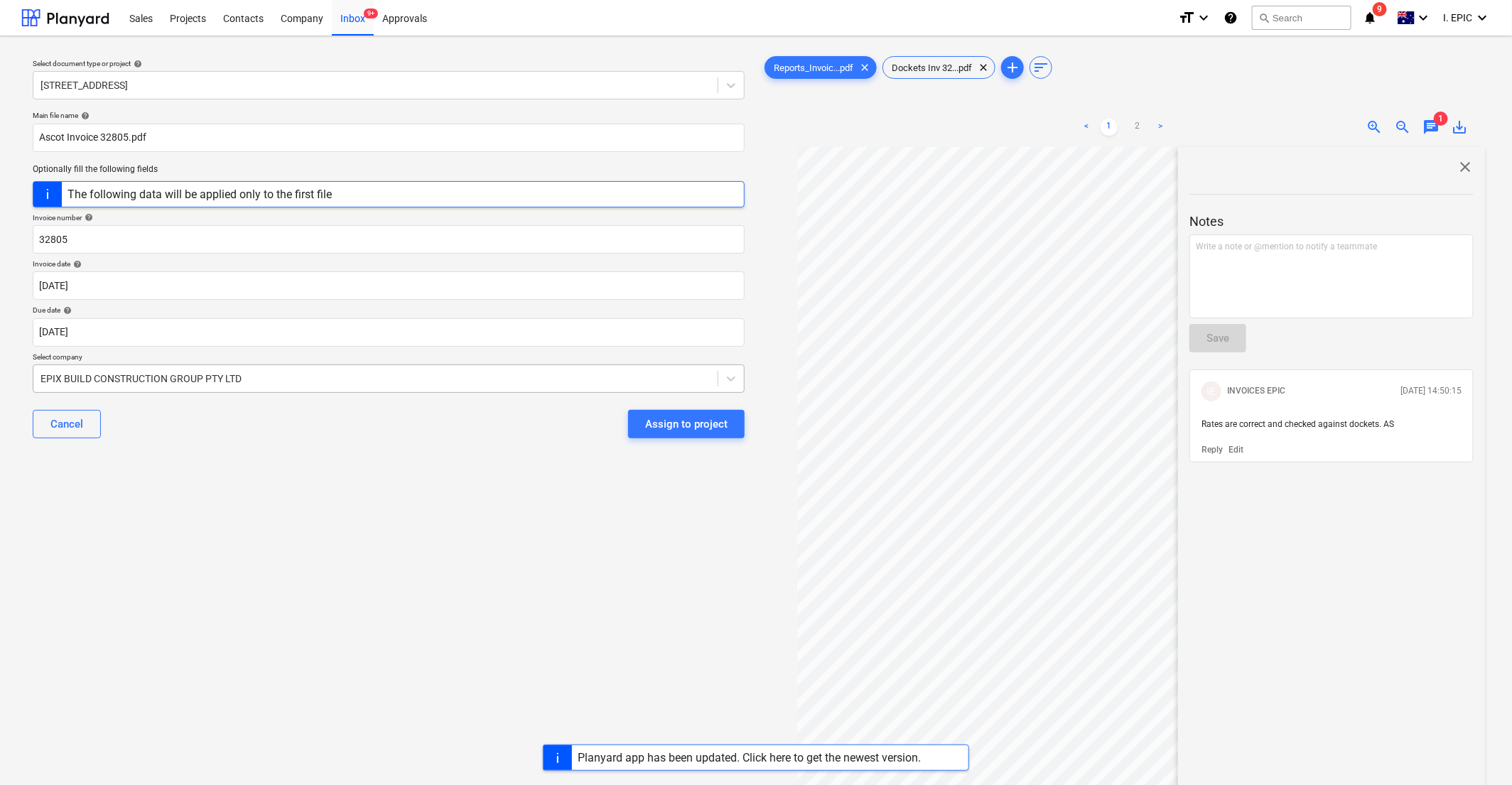
click at [226, 378] on div at bounding box center [375, 379] width 670 height 14
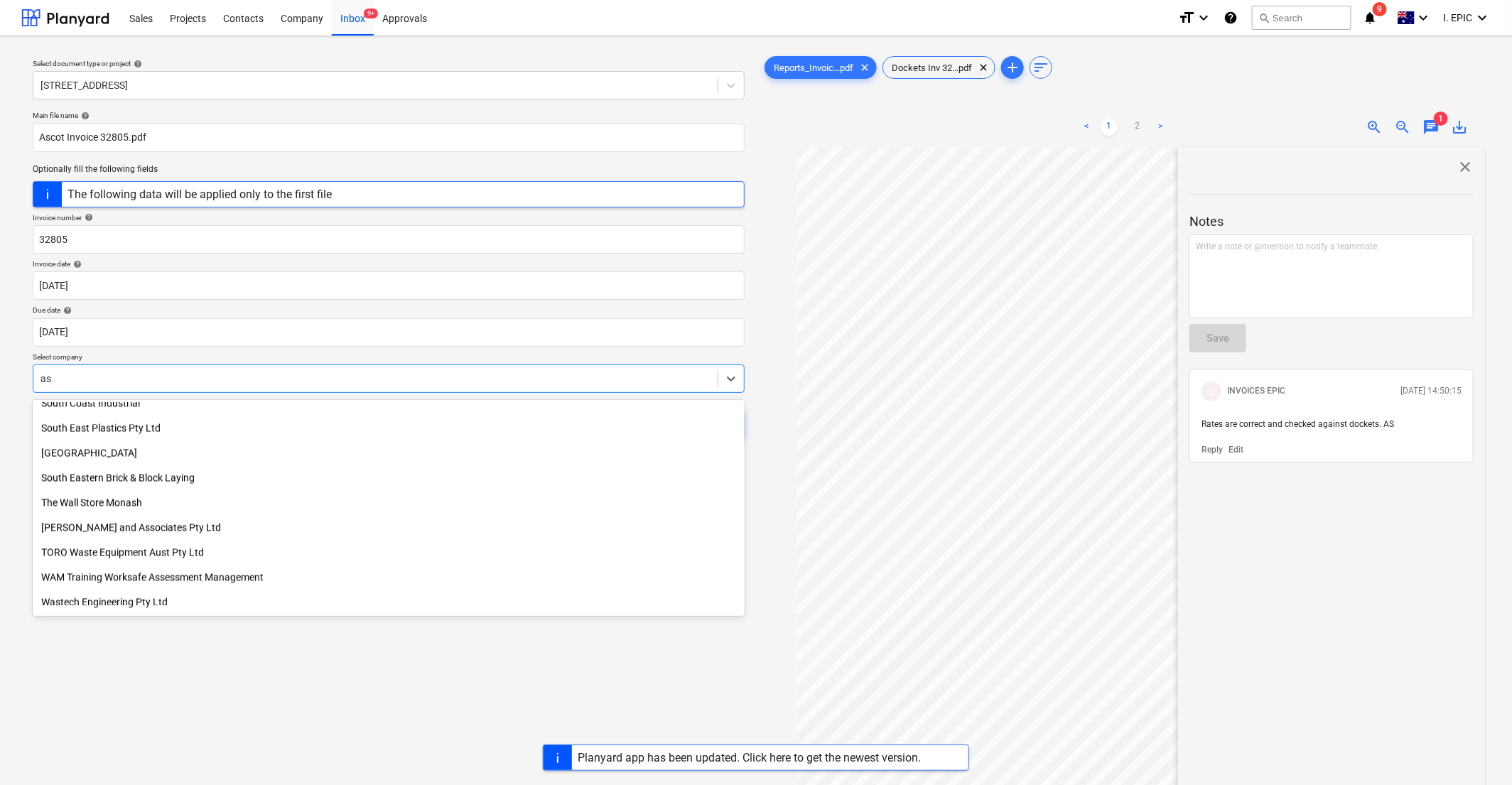
scroll to position [1602, 0]
type input "asc"
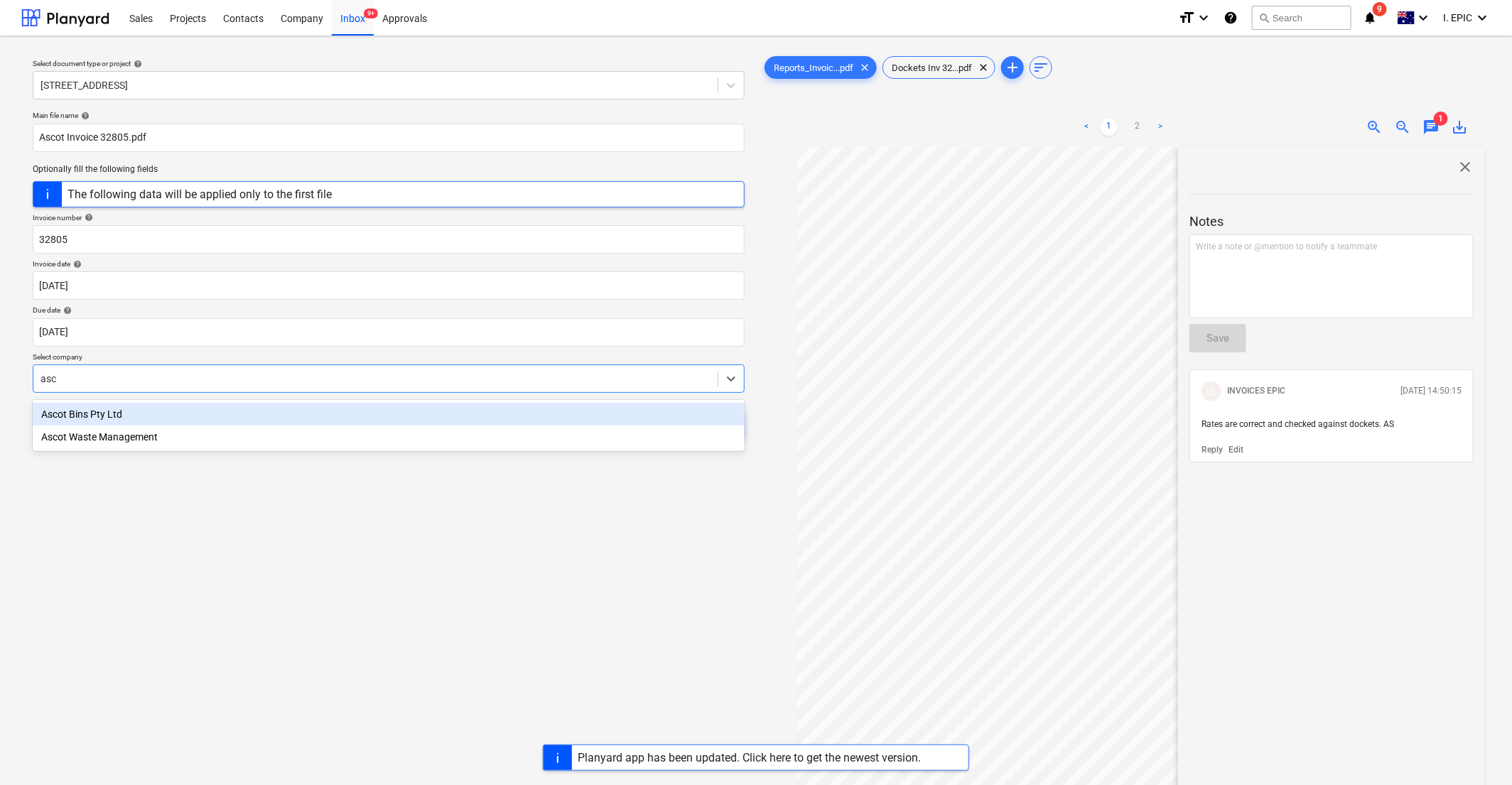
click at [81, 412] on div "Ascot Bins Pty Ltd" at bounding box center [389, 414] width 712 height 23
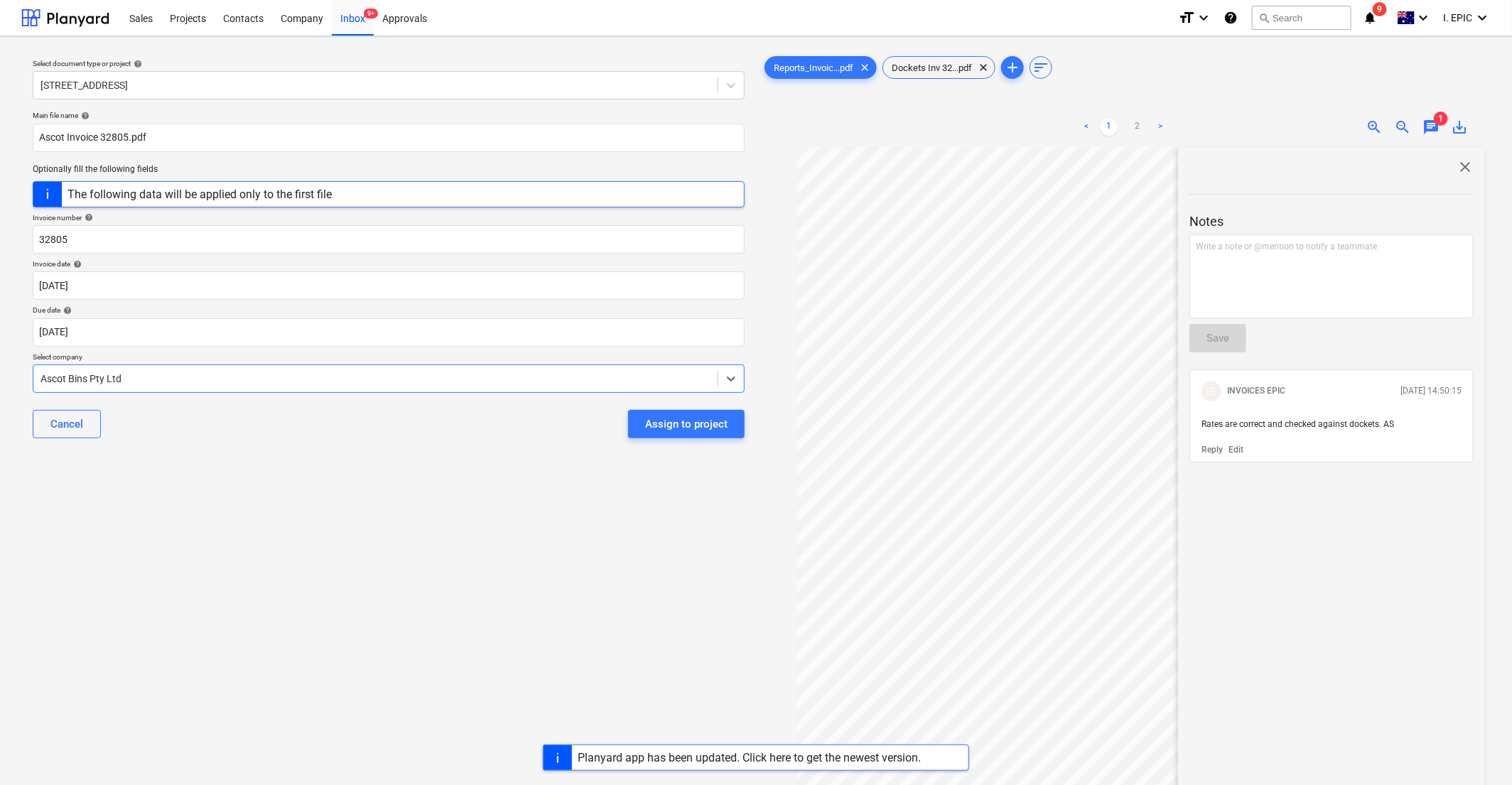
click at [86, 591] on div "Select document type or project help 248 Bay Rd, Sandringham Main file name hel…" at bounding box center [389, 473] width 735 height 851
click at [128, 566] on div "Select document type or project help 248 Bay Rd, Sandringham Main file name hel…" at bounding box center [389, 473] width 735 height 851
click at [700, 428] on div "Assign to project" at bounding box center [686, 423] width 83 height 18
click at [372, 574] on div "Select document type or project help 248 Bay Rd, Sandringham Main file name hel…" at bounding box center [389, 473] width 735 height 851
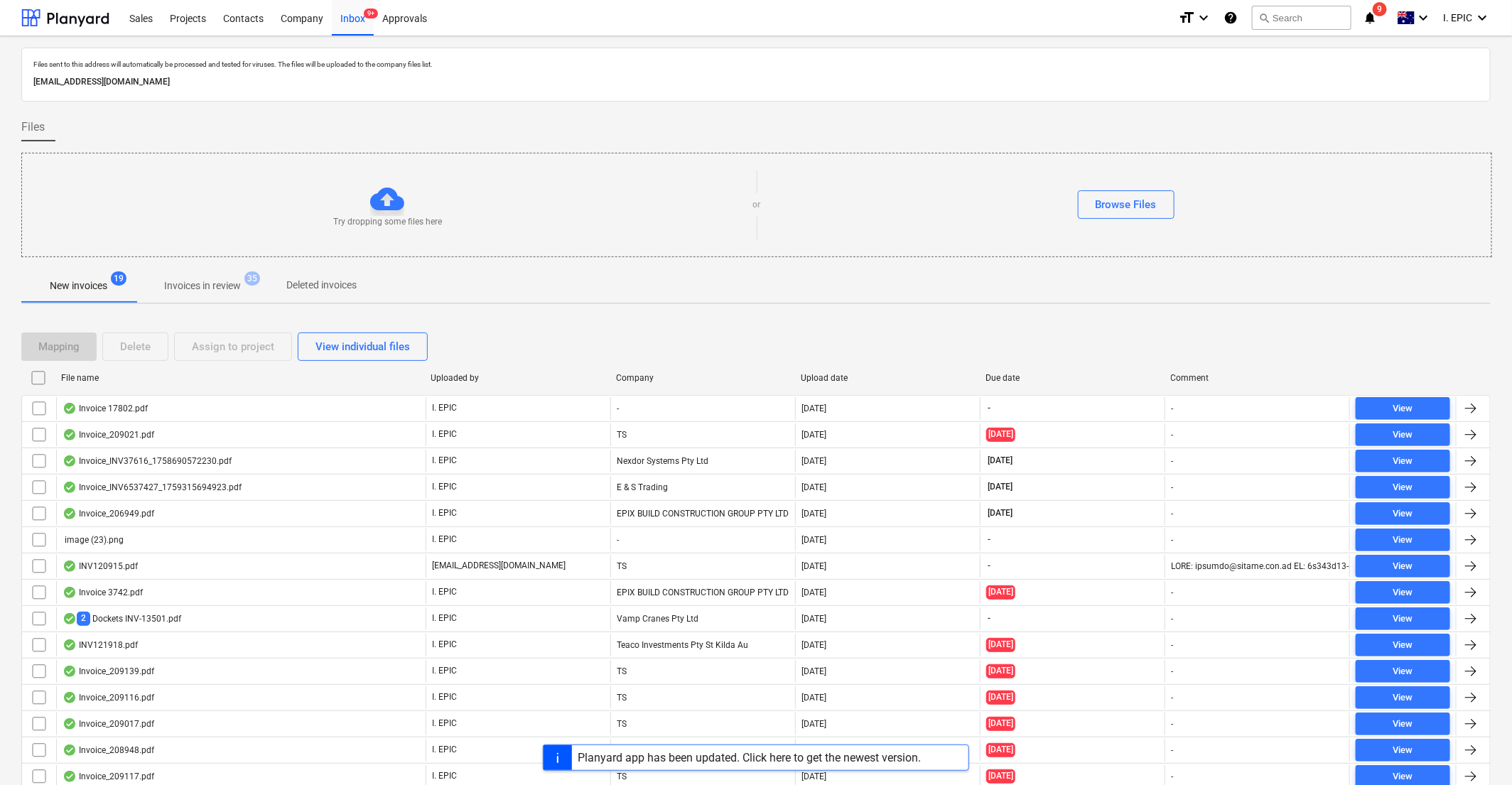
click at [920, 111] on div at bounding box center [756, 107] width 1470 height 11
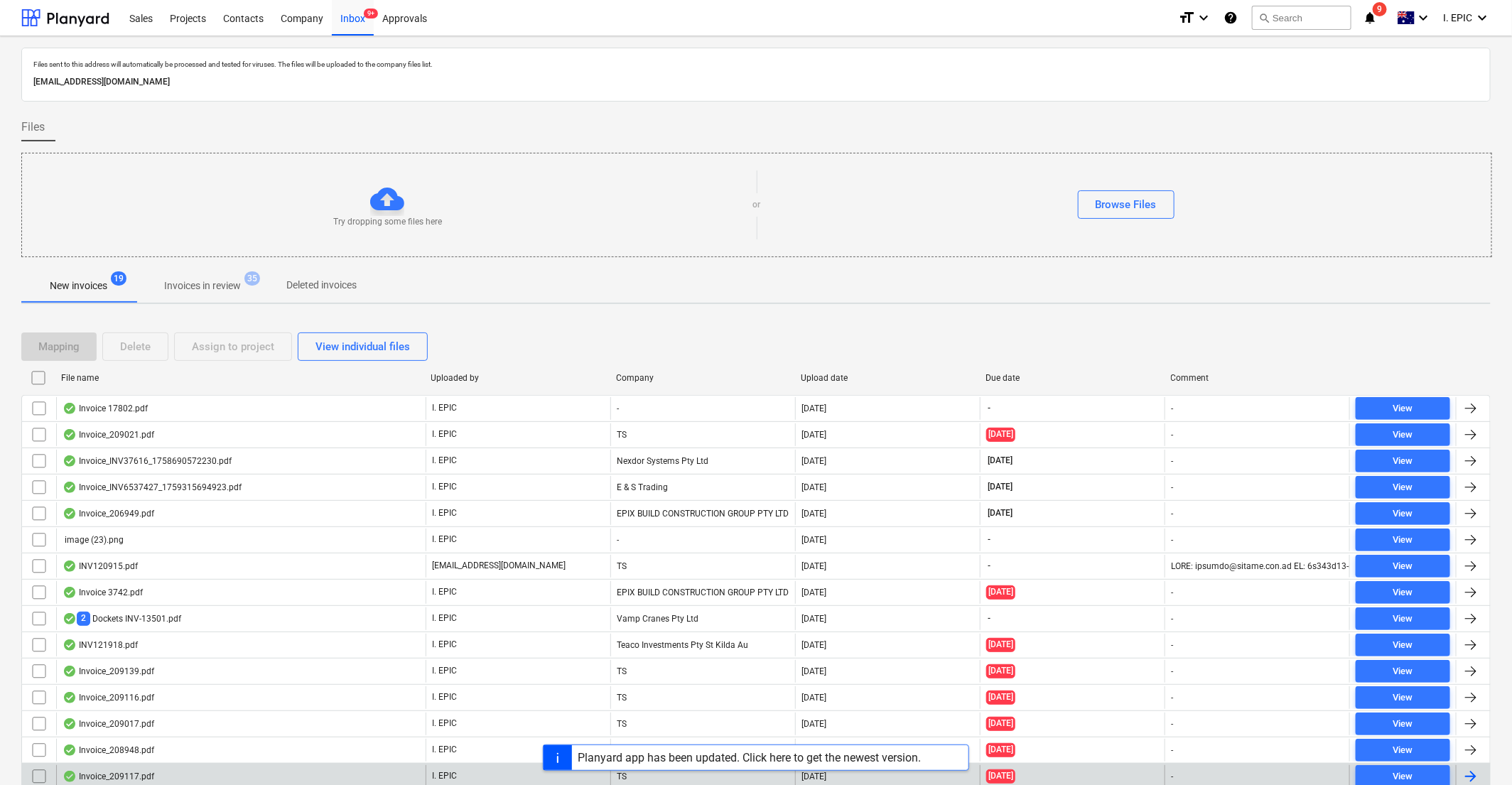
scroll to position [141, 0]
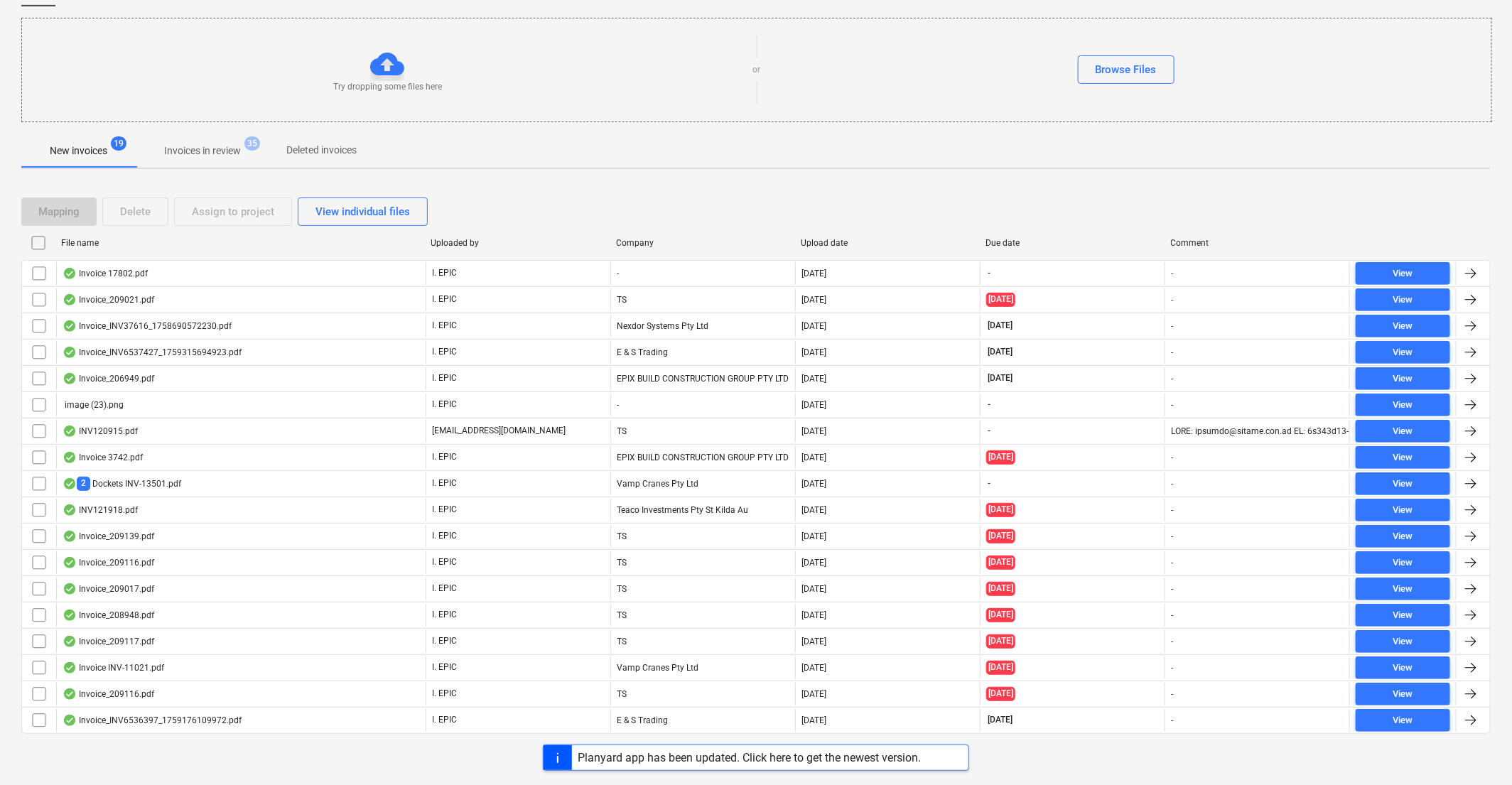
drag, startPoint x: 1441, startPoint y: 126, endPoint x: 1293, endPoint y: 122, distance: 148.1
click at [920, 126] on div at bounding box center [756, 128] width 1470 height 11
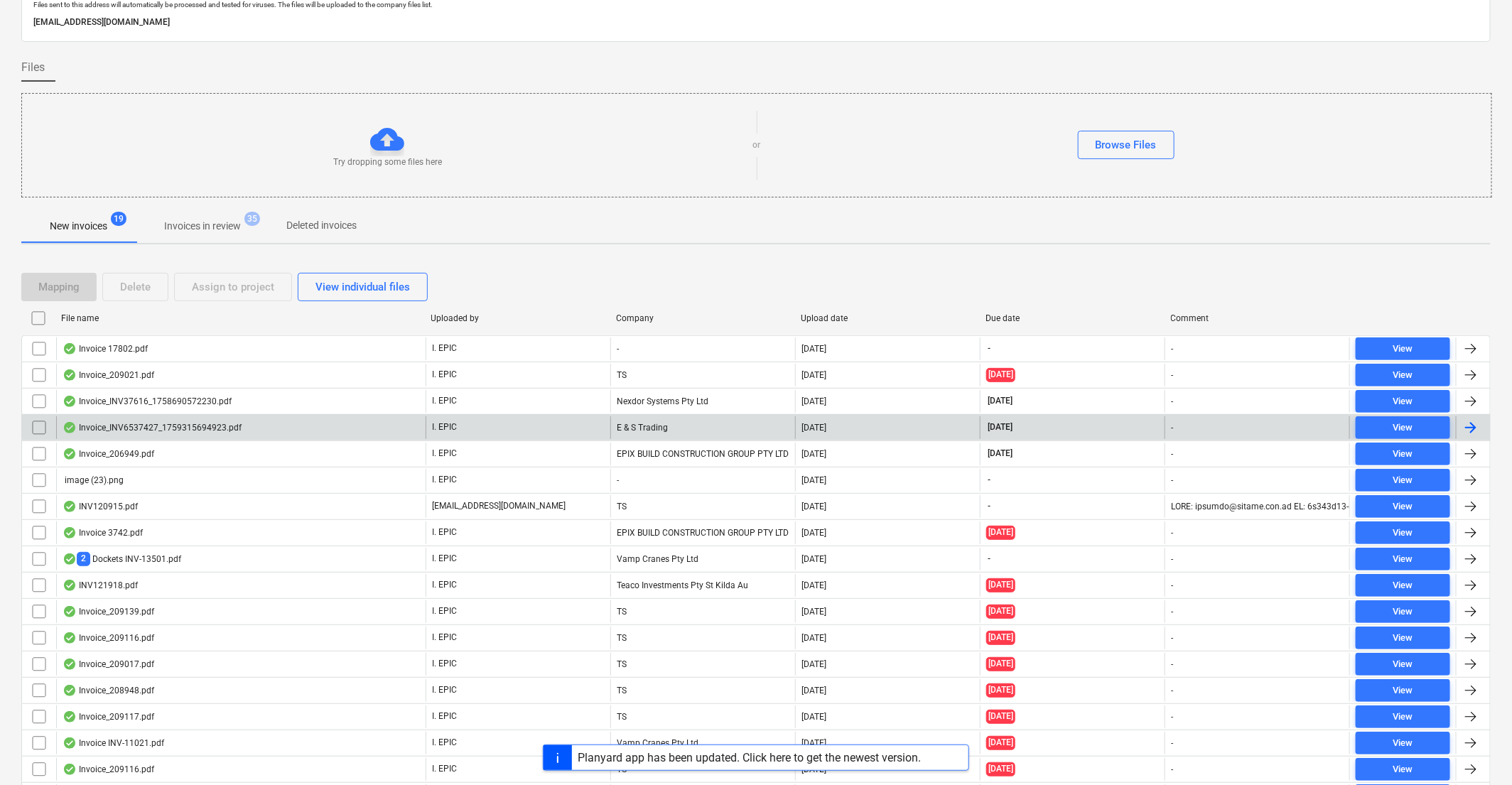
scroll to position [0, 0]
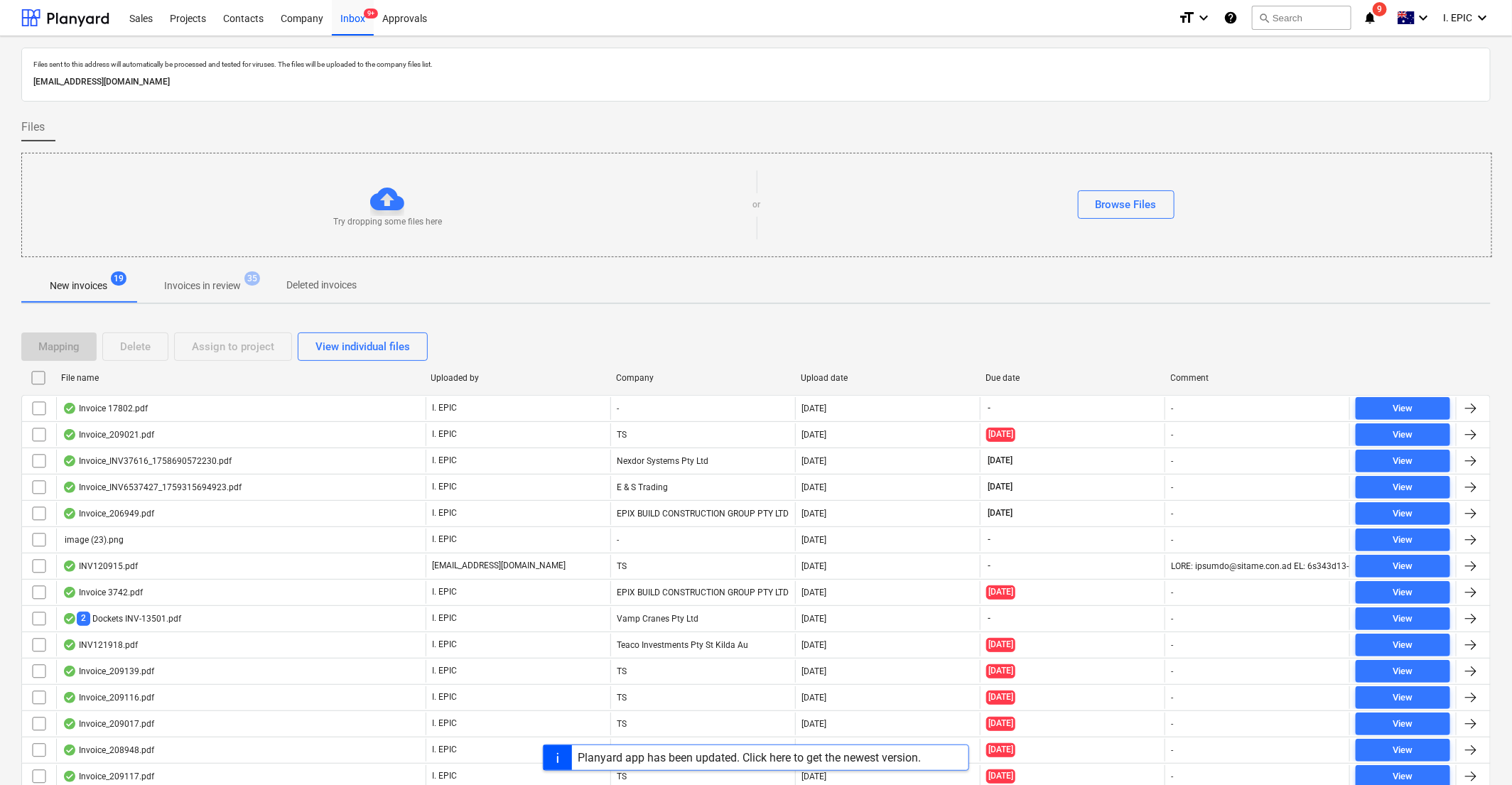
click at [920, 75] on p "[EMAIL_ADDRESS][DOMAIN_NAME]" at bounding box center [756, 82] width 1445 height 15
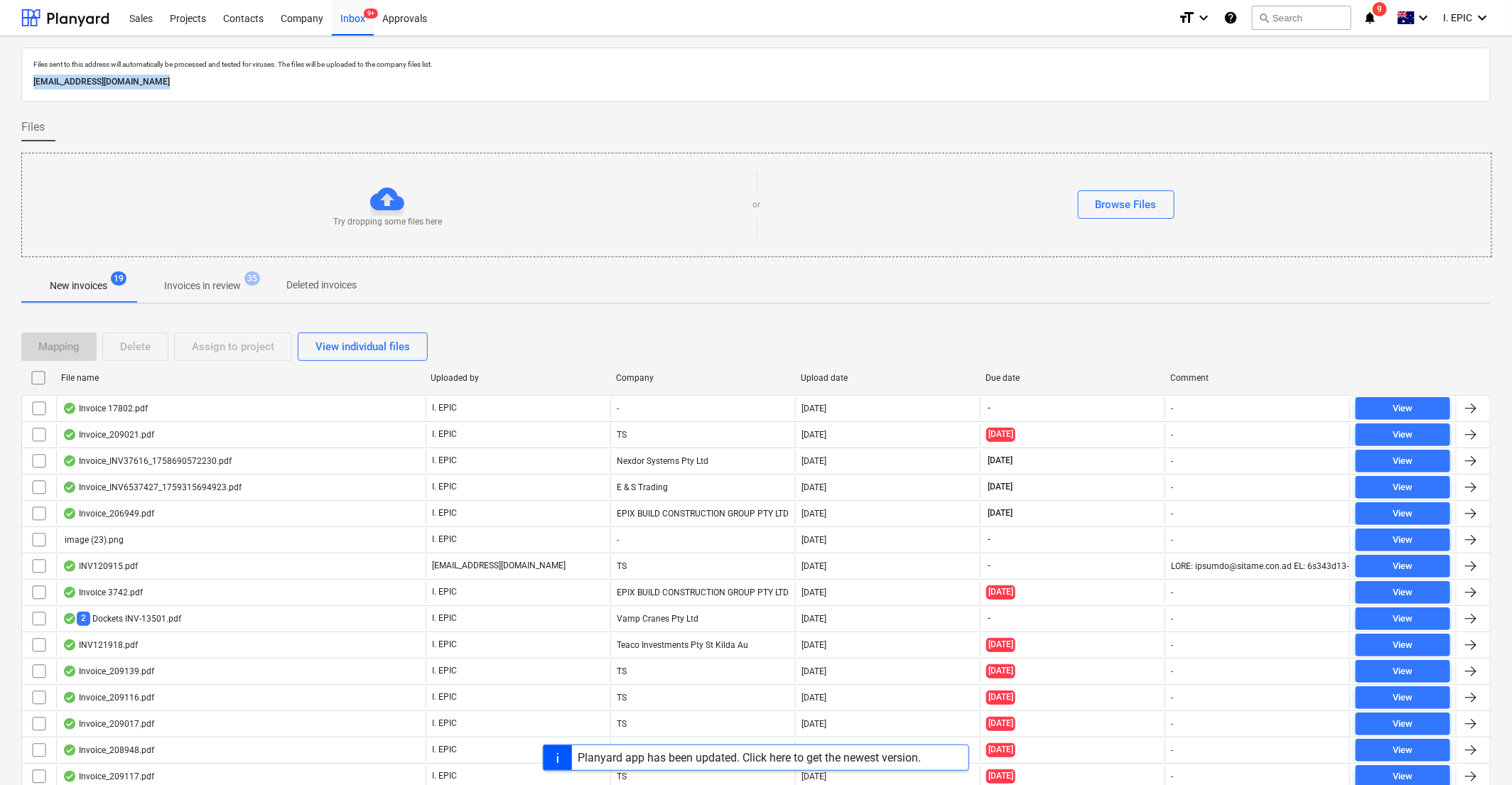
click at [920, 75] on p "[EMAIL_ADDRESS][DOMAIN_NAME]" at bounding box center [756, 82] width 1445 height 15
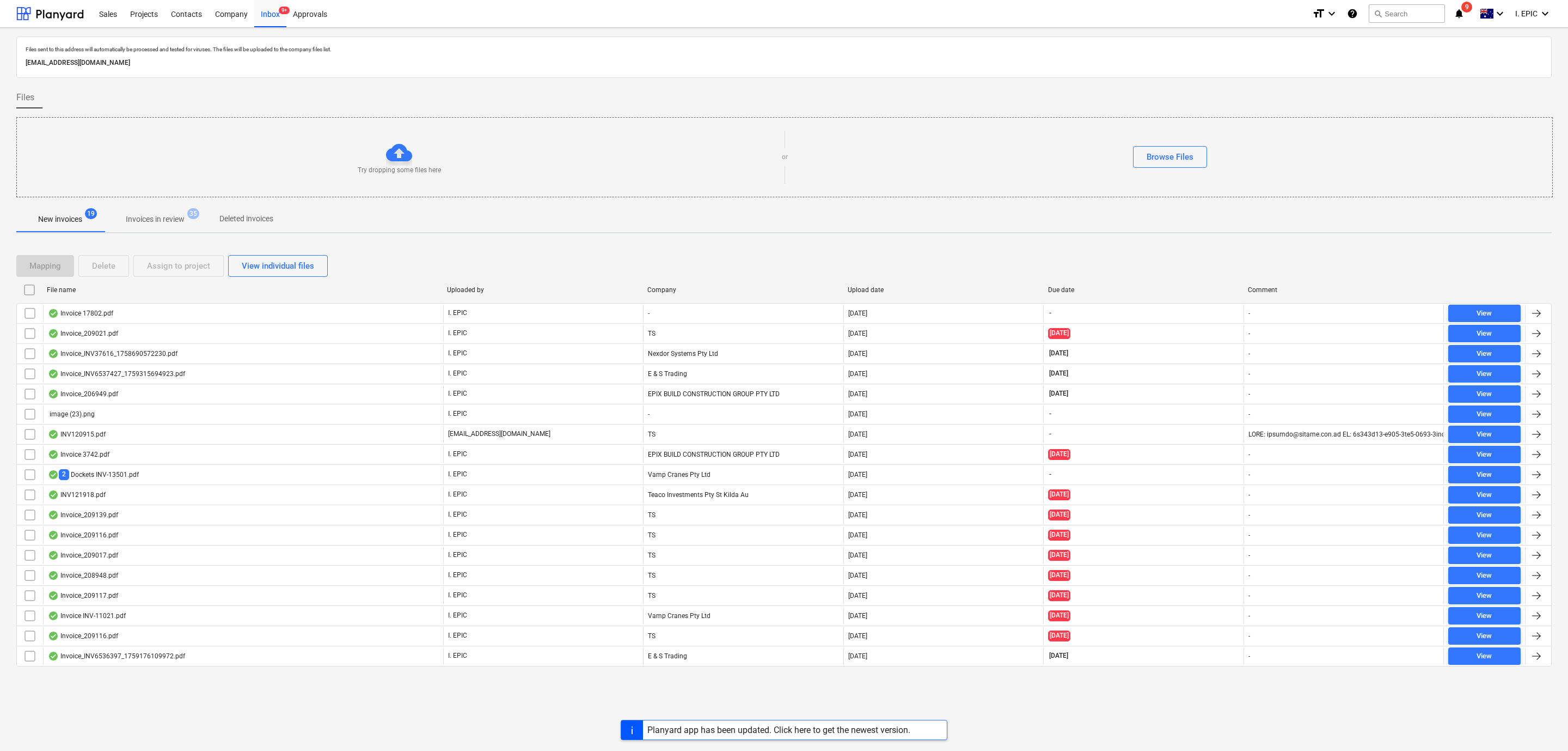
click at [705, 89] on div "Files" at bounding box center [784, 97] width 1535 height 22
click at [646, 90] on div "Files" at bounding box center [784, 97] width 1535 height 22
click at [704, 69] on div "[EMAIL_ADDRESS][DOMAIN_NAME]" at bounding box center [783, 63] width 1521 height 16
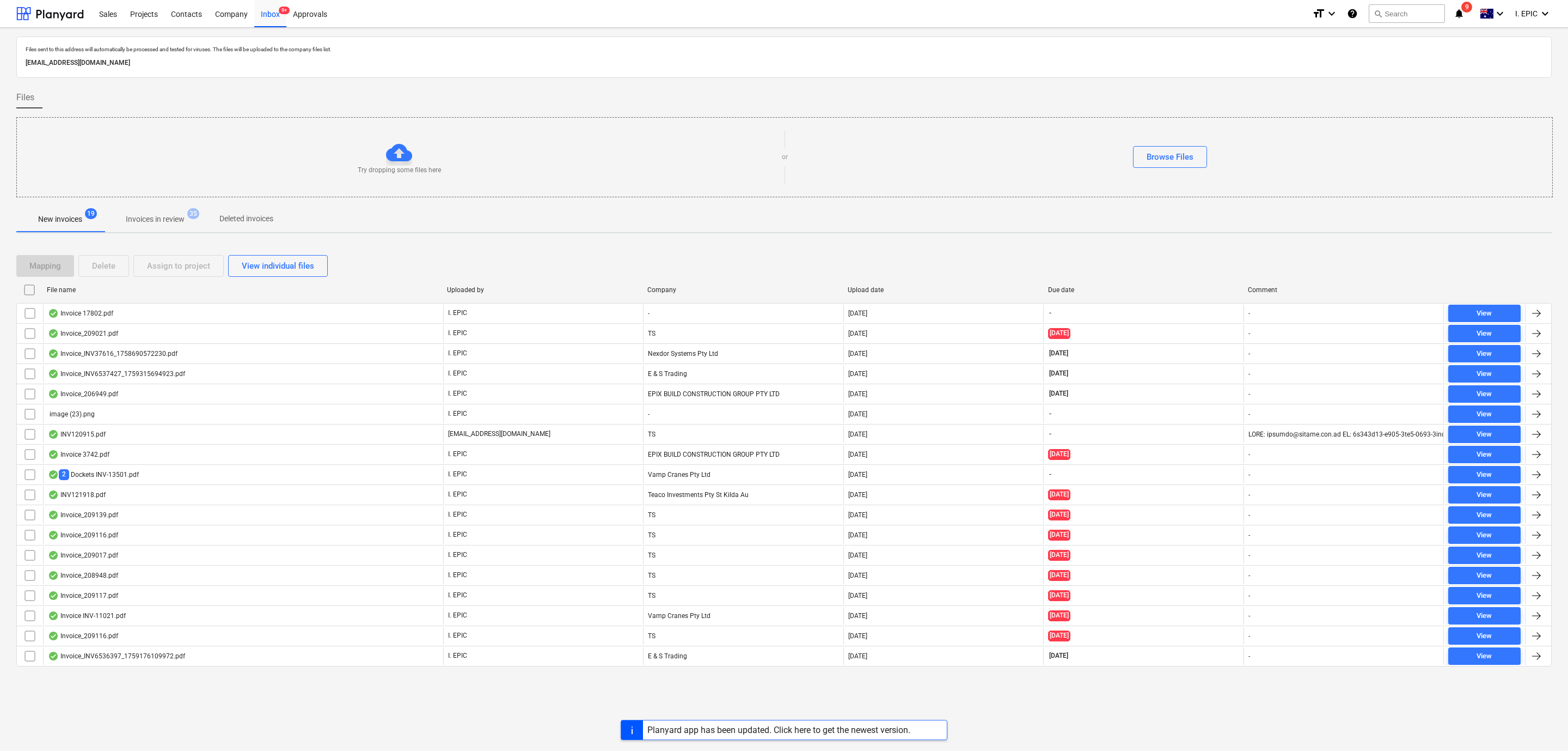
click at [705, 53] on p "Files sent to this address will automatically be processed and tested for virus…" at bounding box center [784, 49] width 1517 height 7
click at [705, 34] on div "Files sent to this address will automatically be processed and tested for virus…" at bounding box center [784, 389] width 1568 height 723
click at [705, 54] on div "Files sent to this address will automatically be processed and tested for virus…" at bounding box center [783, 49] width 1521 height 12
click at [577, 69] on div "[EMAIL_ADDRESS][DOMAIN_NAME]" at bounding box center [783, 63] width 1521 height 16
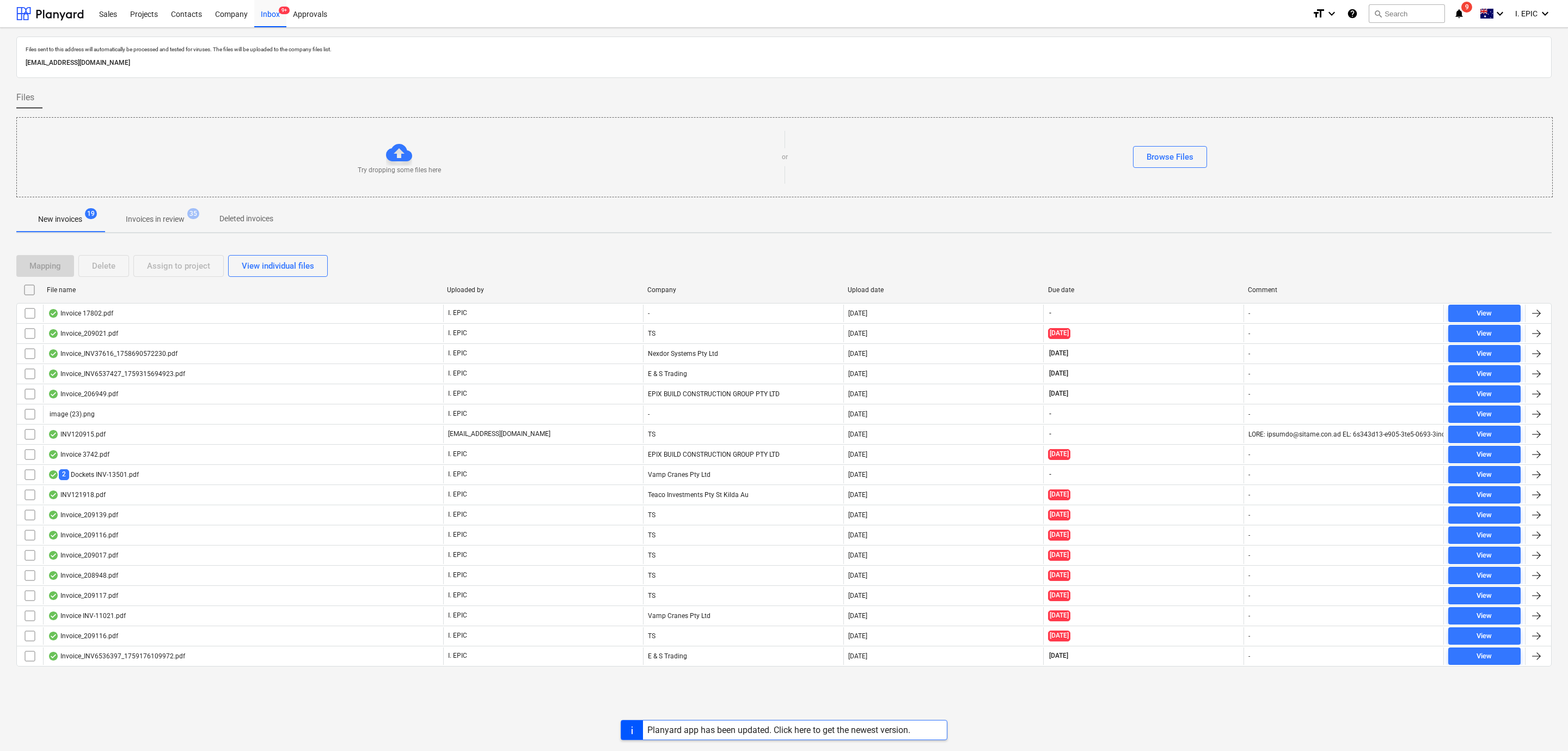
click at [577, 69] on div "[EMAIL_ADDRESS][DOMAIN_NAME]" at bounding box center [783, 63] width 1521 height 16
click at [577, 67] on p "[EMAIL_ADDRESS][DOMAIN_NAME]" at bounding box center [784, 63] width 1517 height 12
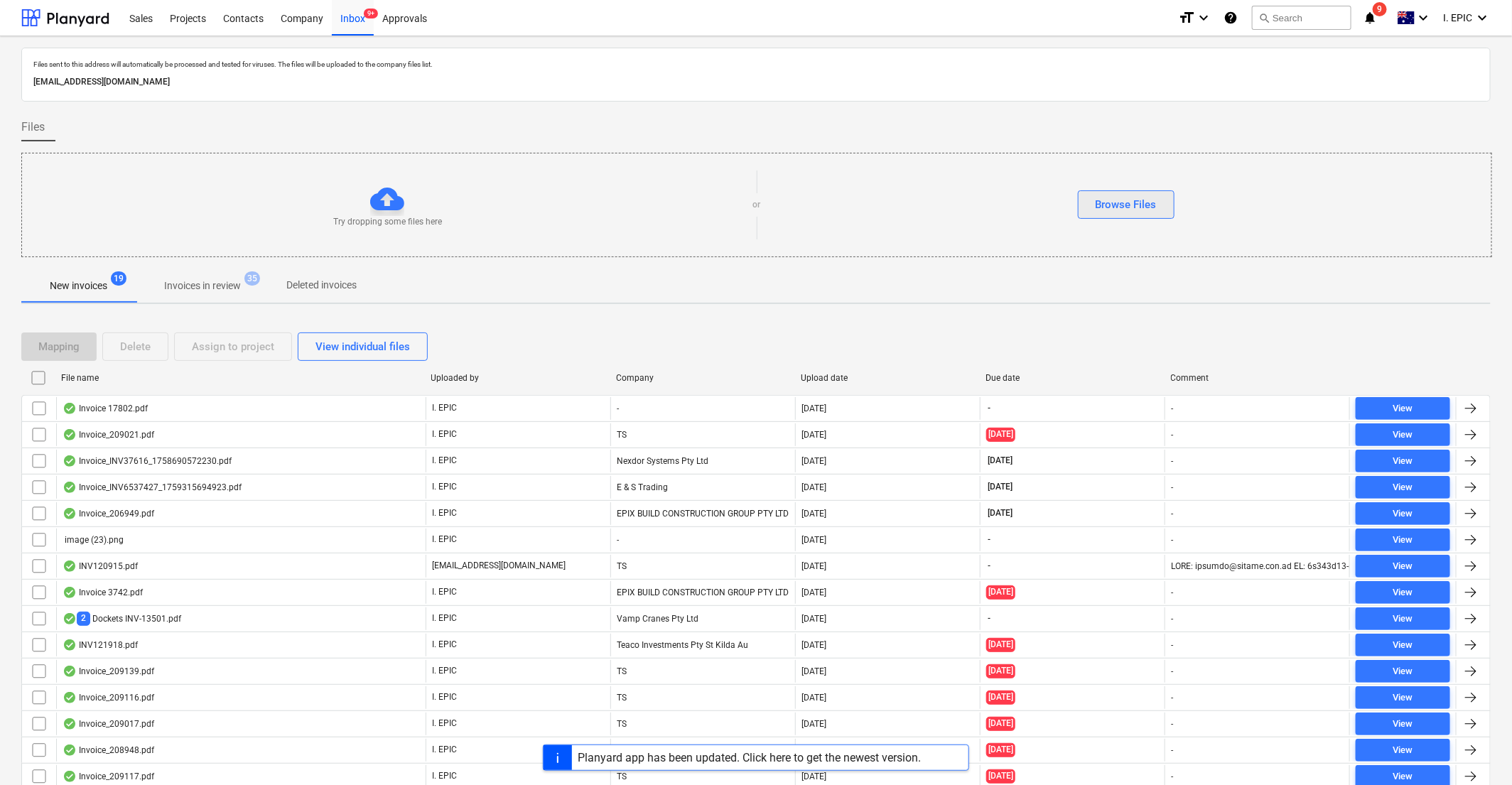
click at [920, 210] on div "Browse Files" at bounding box center [1126, 204] width 61 height 18
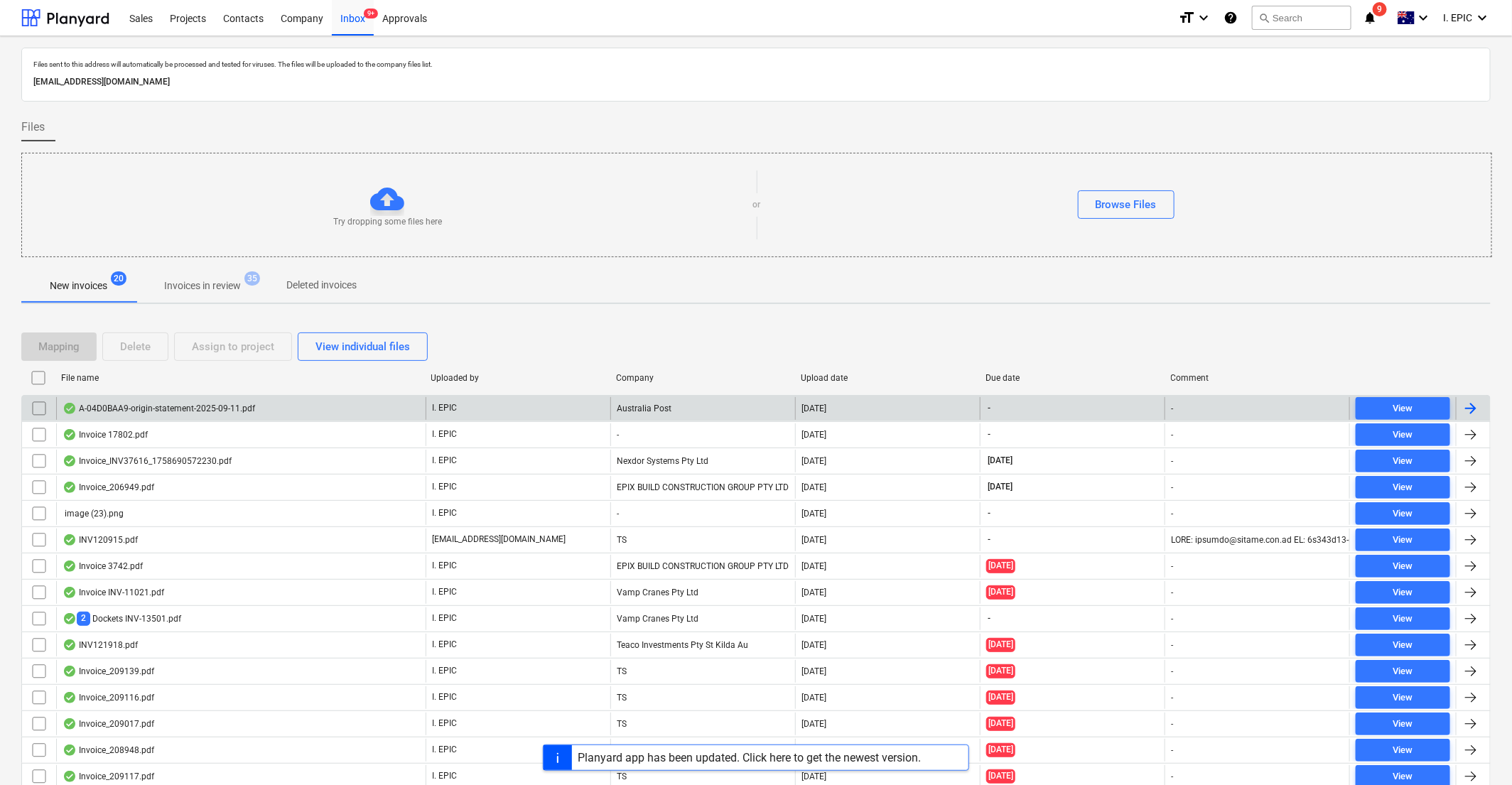
click at [185, 416] on div "A-04D0BAA9-origin-statement-2025-09-11.pdf" at bounding box center [241, 408] width 369 height 23
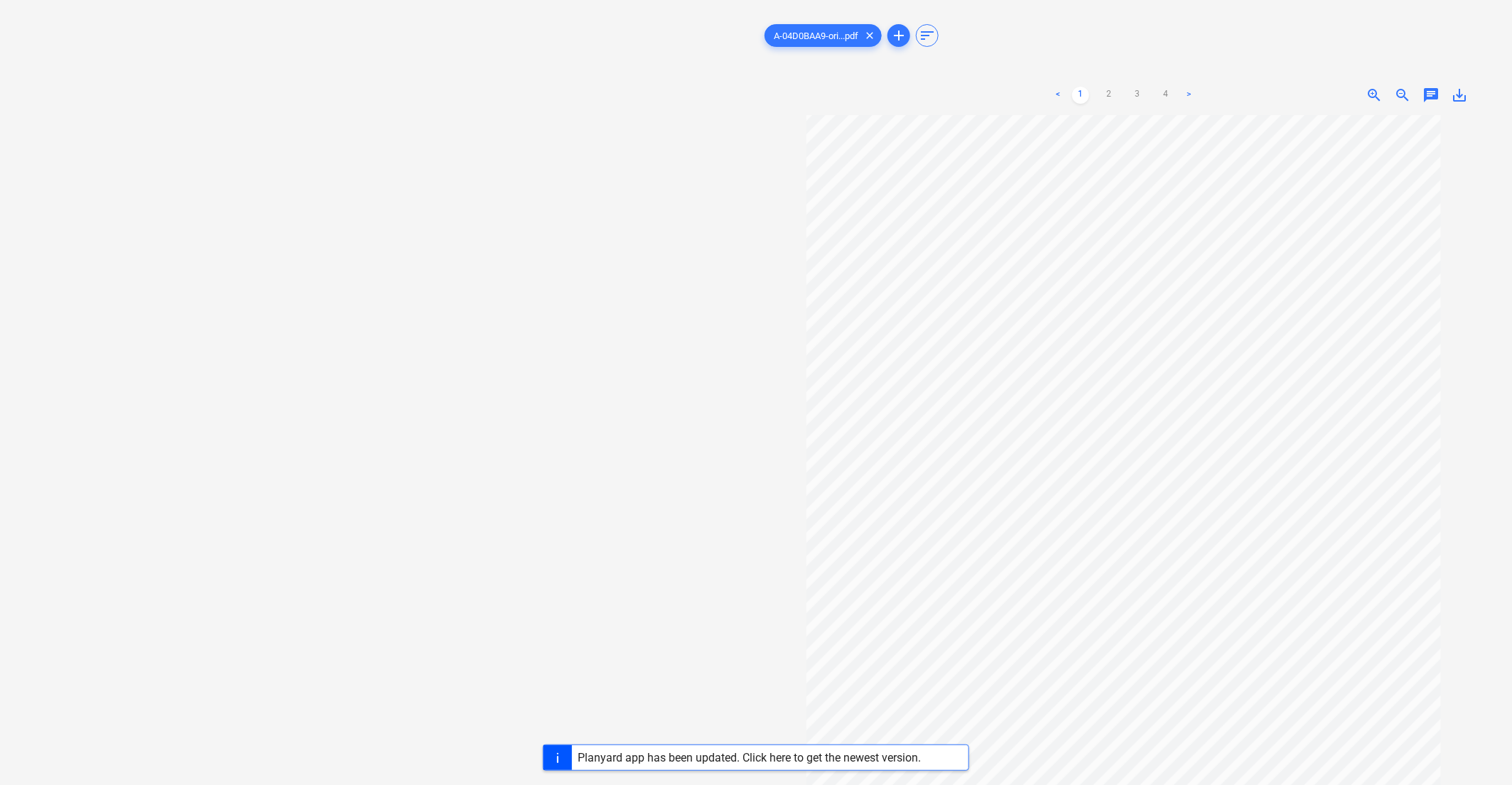
scroll to position [154, 0]
click at [920, 87] on link "2" at bounding box center [1108, 95] width 17 height 17
click at [920, 90] on link "3" at bounding box center [1137, 95] width 17 height 17
click at [920, 87] on link "4" at bounding box center [1166, 95] width 17 height 17
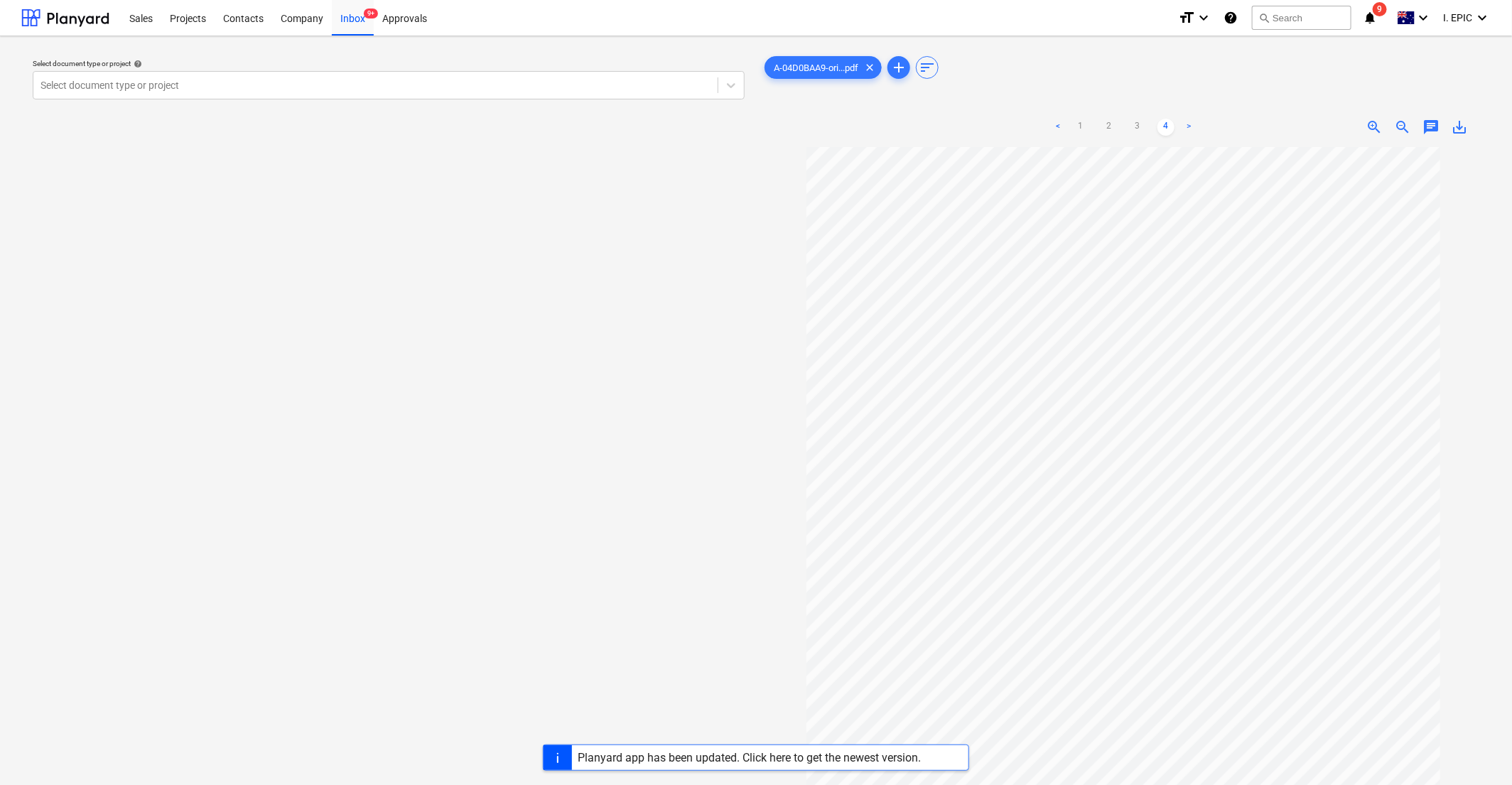
click at [920, 122] on link "<" at bounding box center [1058, 126] width 17 height 17
click at [920, 126] on link "1" at bounding box center [1081, 126] width 17 height 17
click at [489, 433] on div "Select document type or project help Select document type or project" at bounding box center [389, 473] width 735 height 851
click at [806, 58] on div "A-04D0BAA9-ori...pdf clear" at bounding box center [823, 68] width 118 height 23
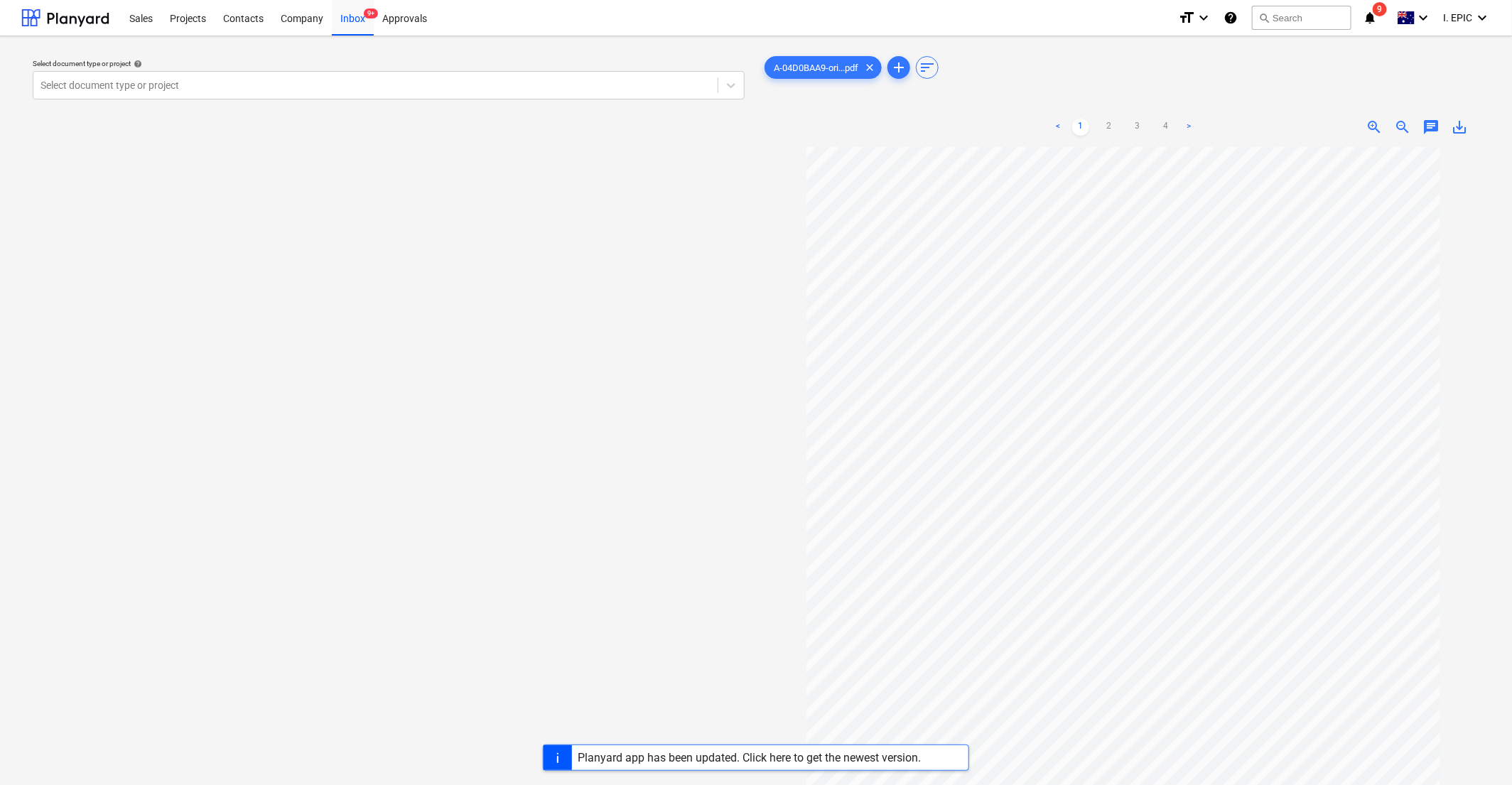
click at [920, 122] on div "chat" at bounding box center [1432, 126] width 29 height 17
click at [920, 125] on span "chat" at bounding box center [1431, 126] width 17 height 17
click at [920, 262] on div "Write a note or @mention to notify a teammate ﻿" at bounding box center [1332, 276] width 284 height 84
click at [421, 246] on div "Select document type or project help Select document type or project" at bounding box center [389, 473] width 735 height 851
click at [737, 88] on icon at bounding box center [731, 85] width 14 height 14
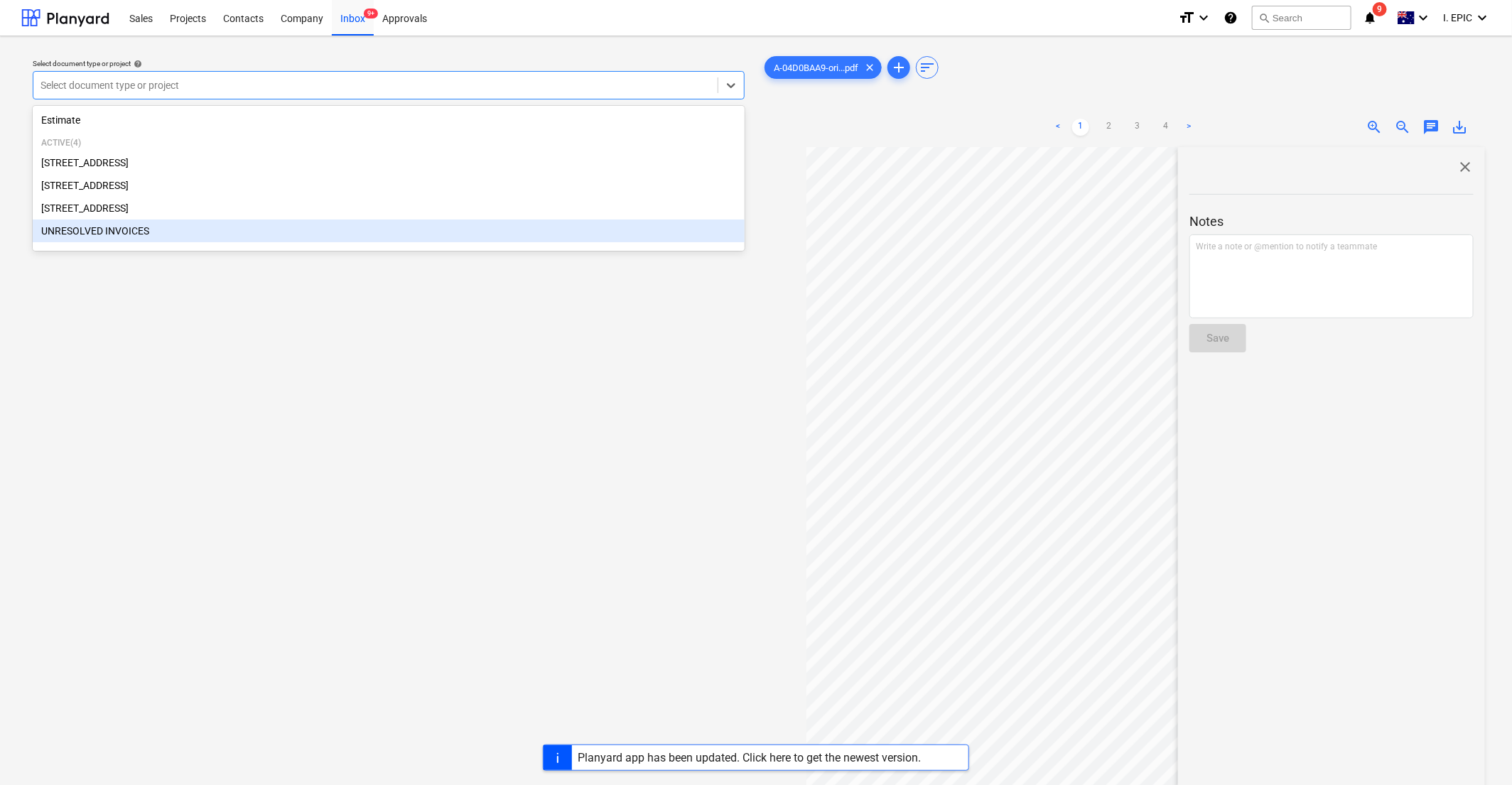
click at [125, 229] on div "UNRESOLVED INVOICES" at bounding box center [389, 230] width 712 height 23
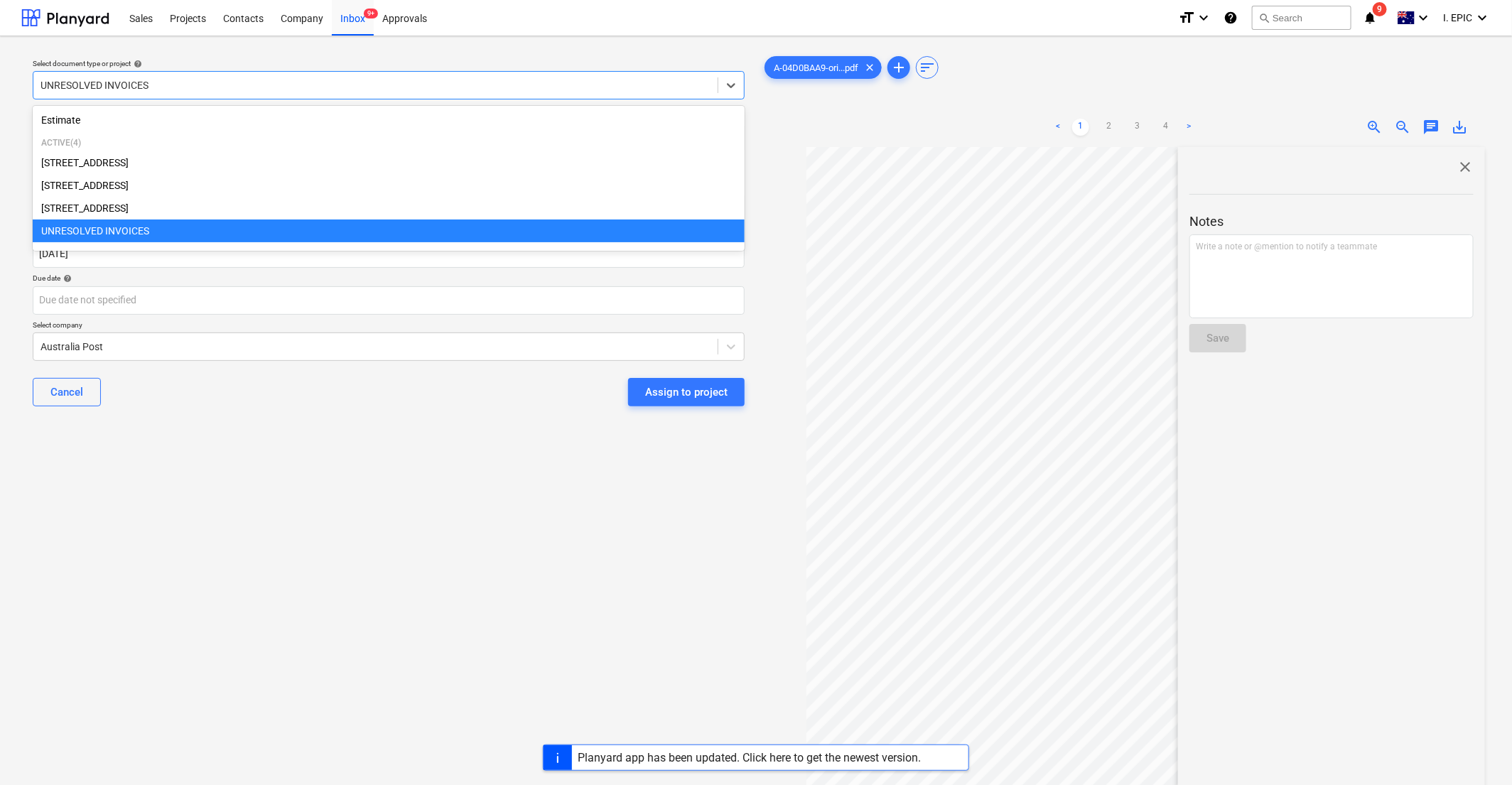
drag, startPoint x: 249, startPoint y: 88, endPoint x: -51, endPoint y: 83, distance: 300.0
click at [0, 83] on html "Sales Projects Contacts Company Inbox 9+ Approvals format_size keyboard_arrow_d…" at bounding box center [756, 392] width 1512 height 785
click at [338, 503] on div "Select document type or project help option UNRESOLVED INVOICES, selected. opti…" at bounding box center [389, 473] width 735 height 851
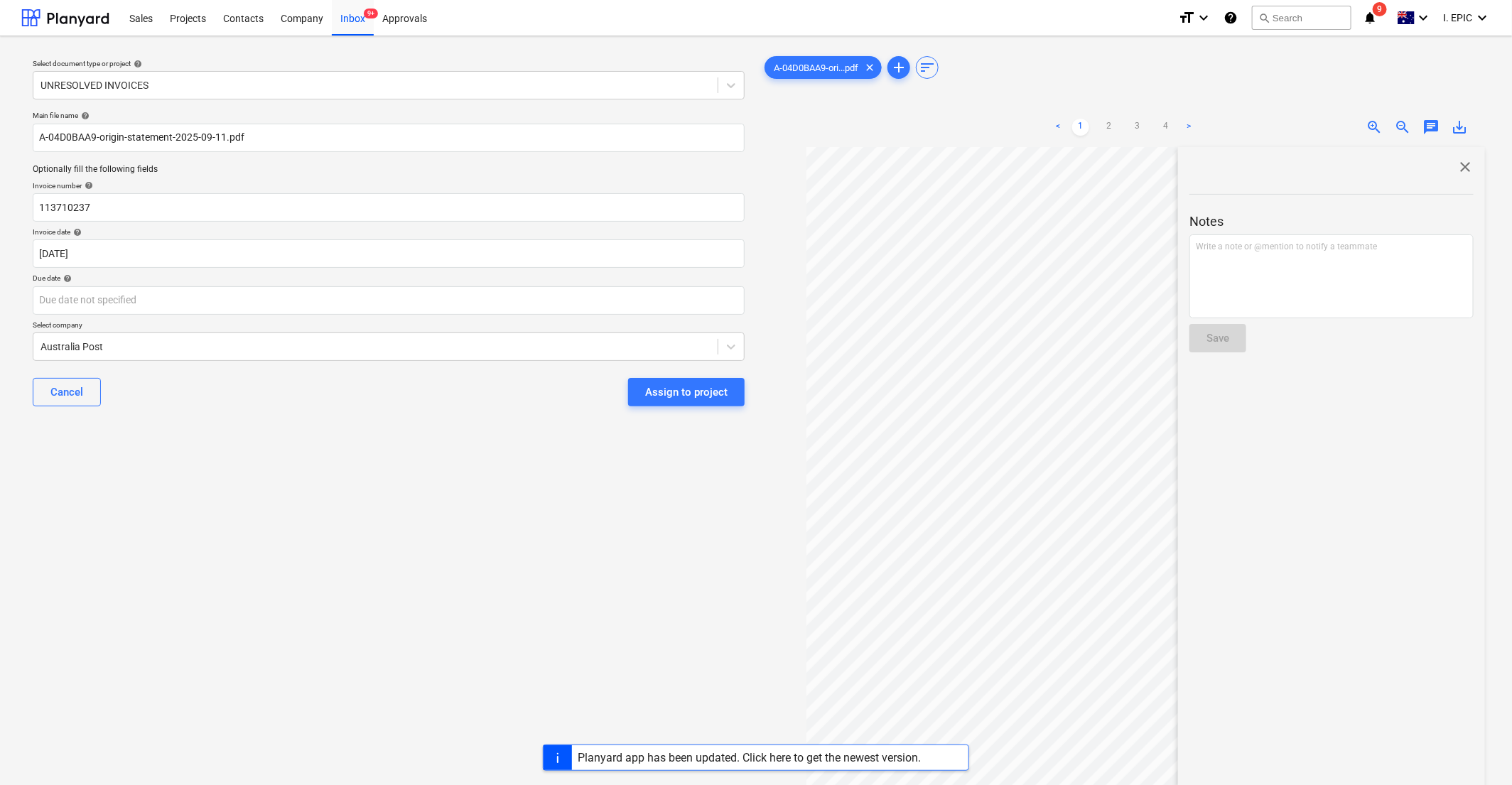
click at [444, 536] on div "Select document type or project help UNRESOLVED INVOICES Main file name help A-…" at bounding box center [389, 473] width 735 height 851
click at [331, 91] on div at bounding box center [375, 85] width 670 height 14
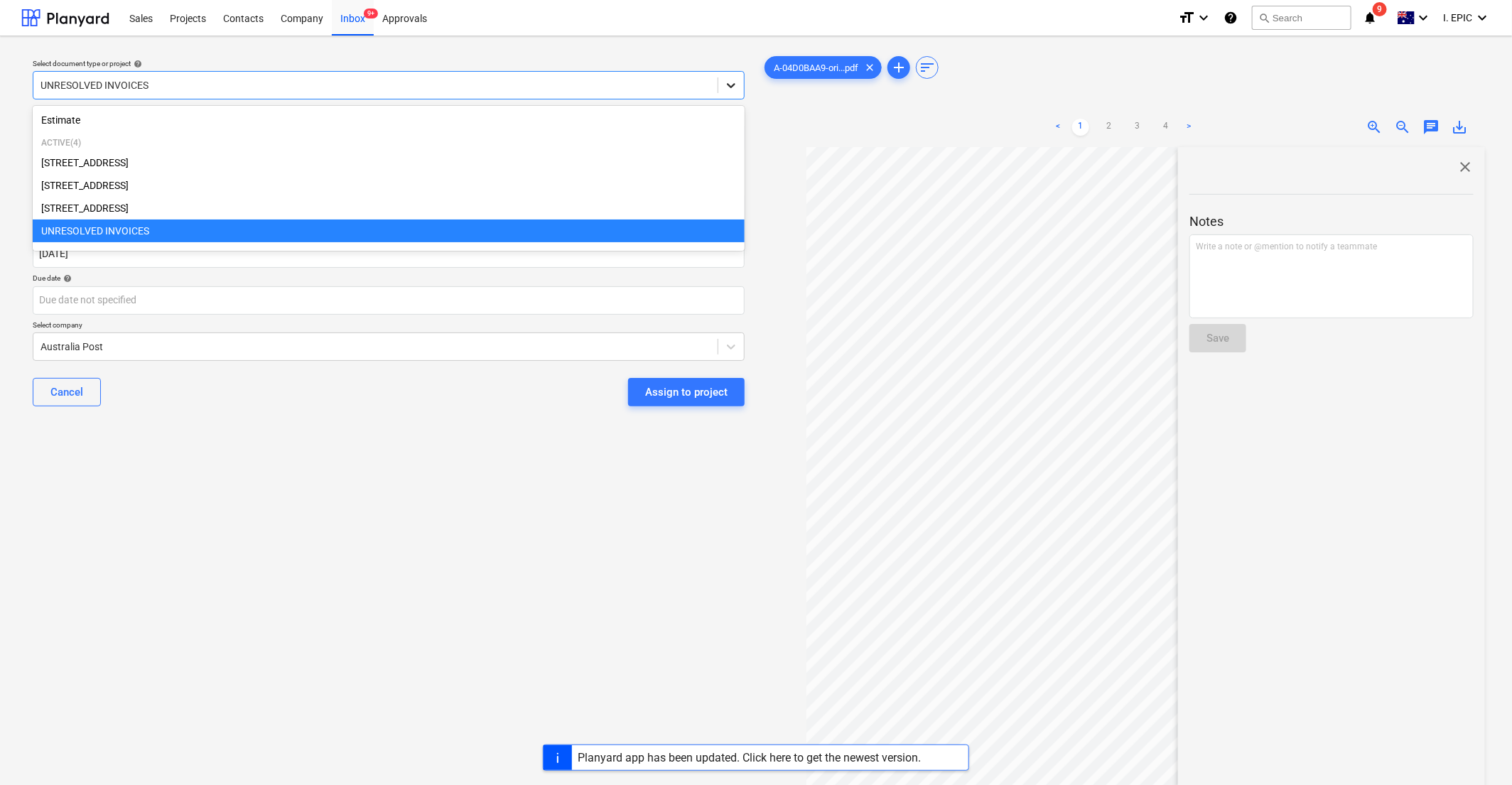
click at [723, 87] on div at bounding box center [731, 85] width 25 height 25
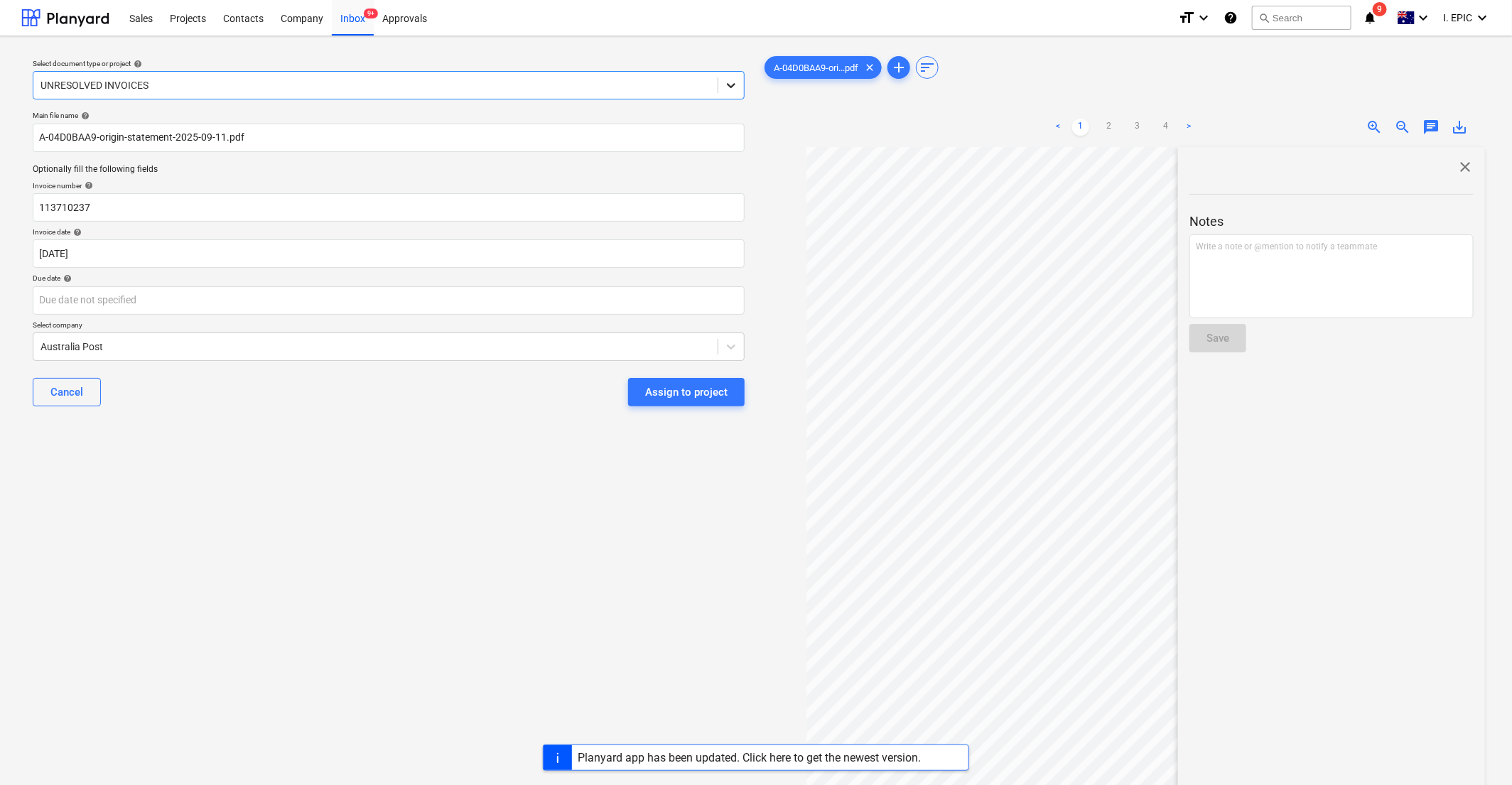
click at [741, 81] on div at bounding box center [731, 85] width 25 height 25
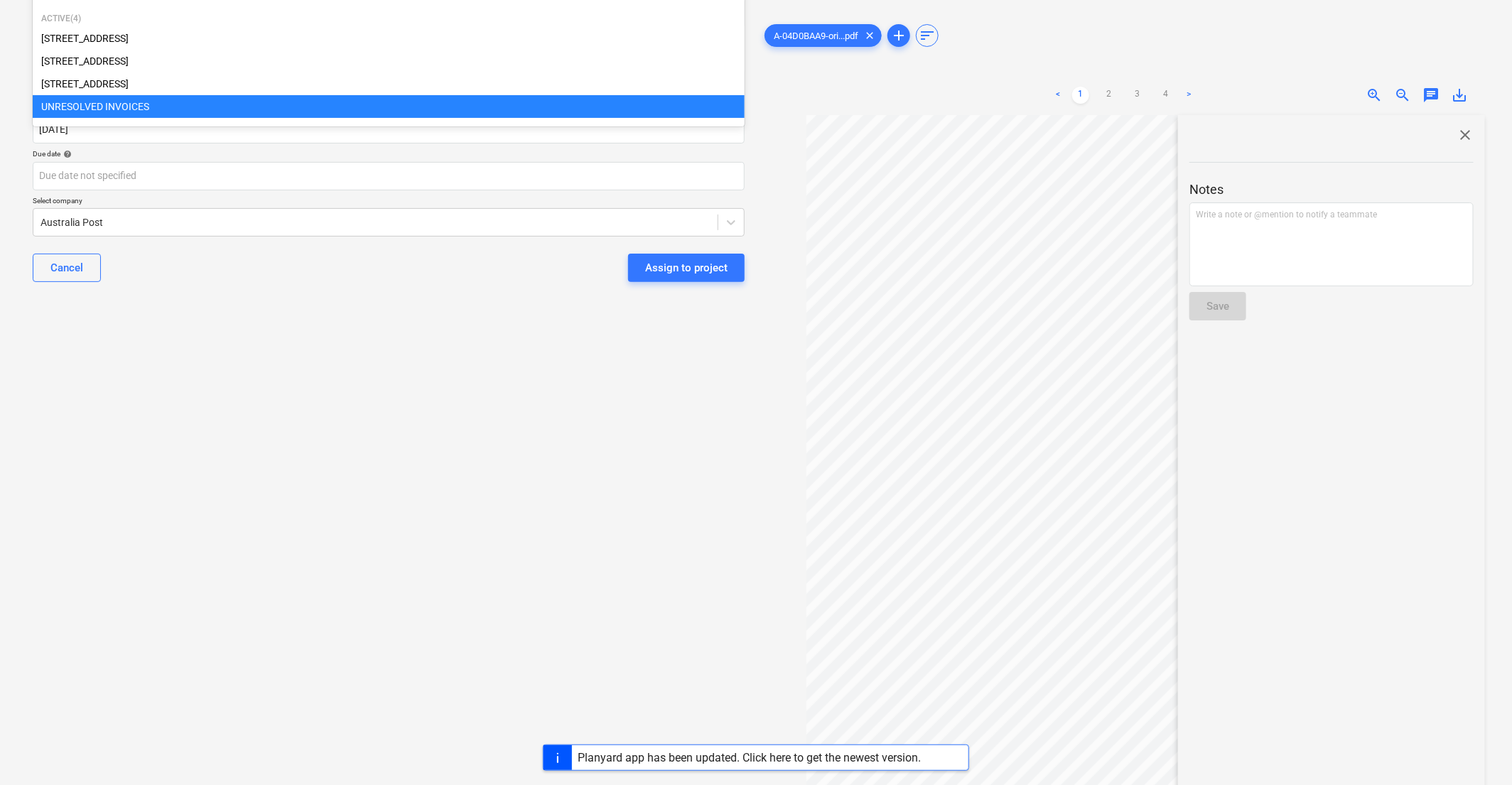
click at [303, 574] on div "Select document type or project help option UNRESOLVED INVOICES selected, 5 of …" at bounding box center [389, 348] width 735 height 851
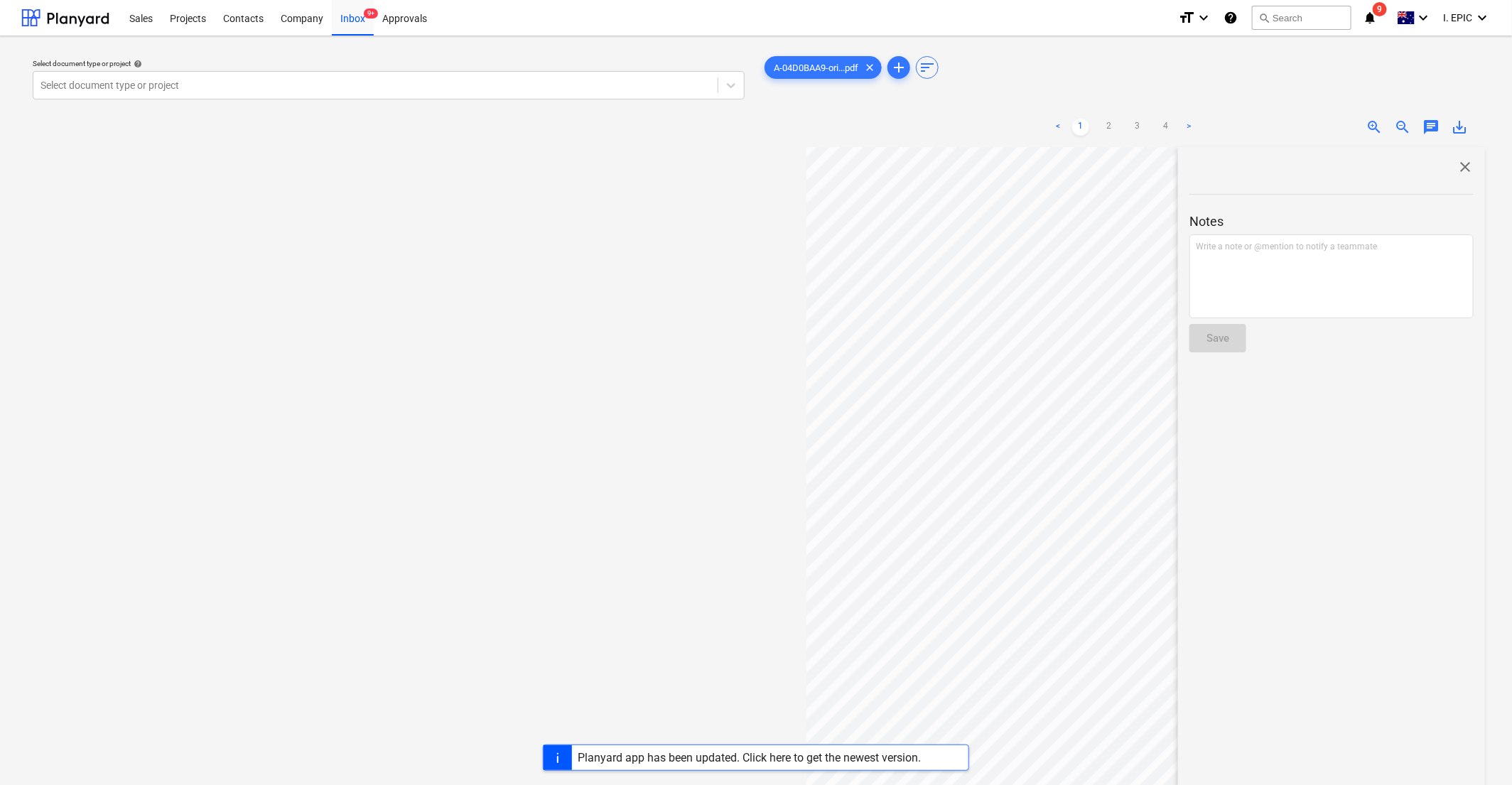
click at [429, 400] on div "Select document type or project help Select document type or project" at bounding box center [389, 473] width 735 height 851
click at [920, 122] on span "chat" at bounding box center [1431, 126] width 17 height 17
click at [920, 133] on span "chat" at bounding box center [1431, 126] width 17 height 17
click at [920, 286] on div "Write a note or @mention to notify a teammate ﻿" at bounding box center [1332, 276] width 284 height 84
click at [920, 246] on span "project team to verify" at bounding box center [1236, 246] width 81 height 10
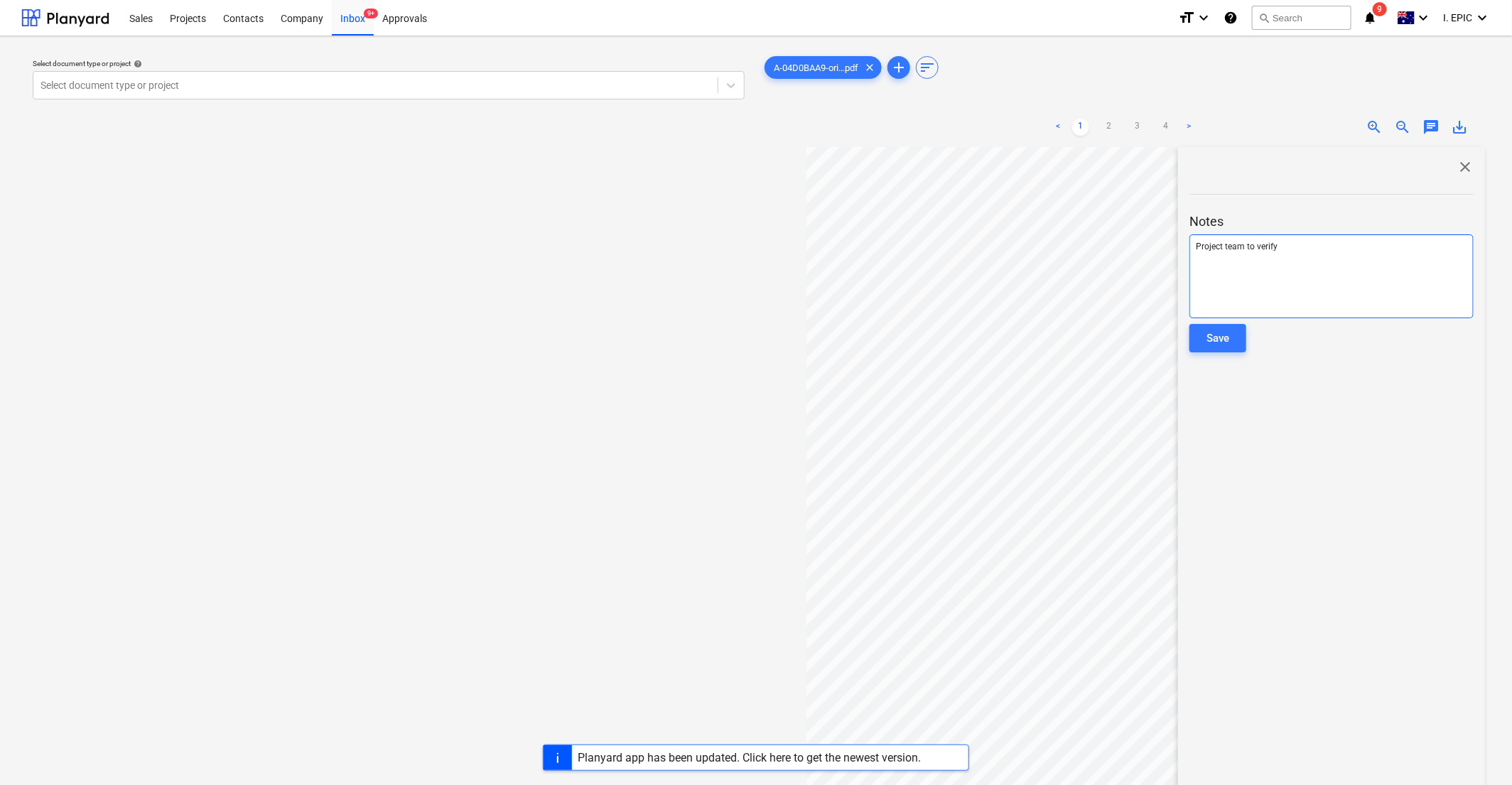
click at [920, 267] on div "Project team to verify" at bounding box center [1332, 276] width 284 height 84
click at [920, 341] on div "Save" at bounding box center [1218, 338] width 23 height 18
click at [556, 286] on div "Select document type or project help Select document type or project" at bounding box center [389, 473] width 735 height 851
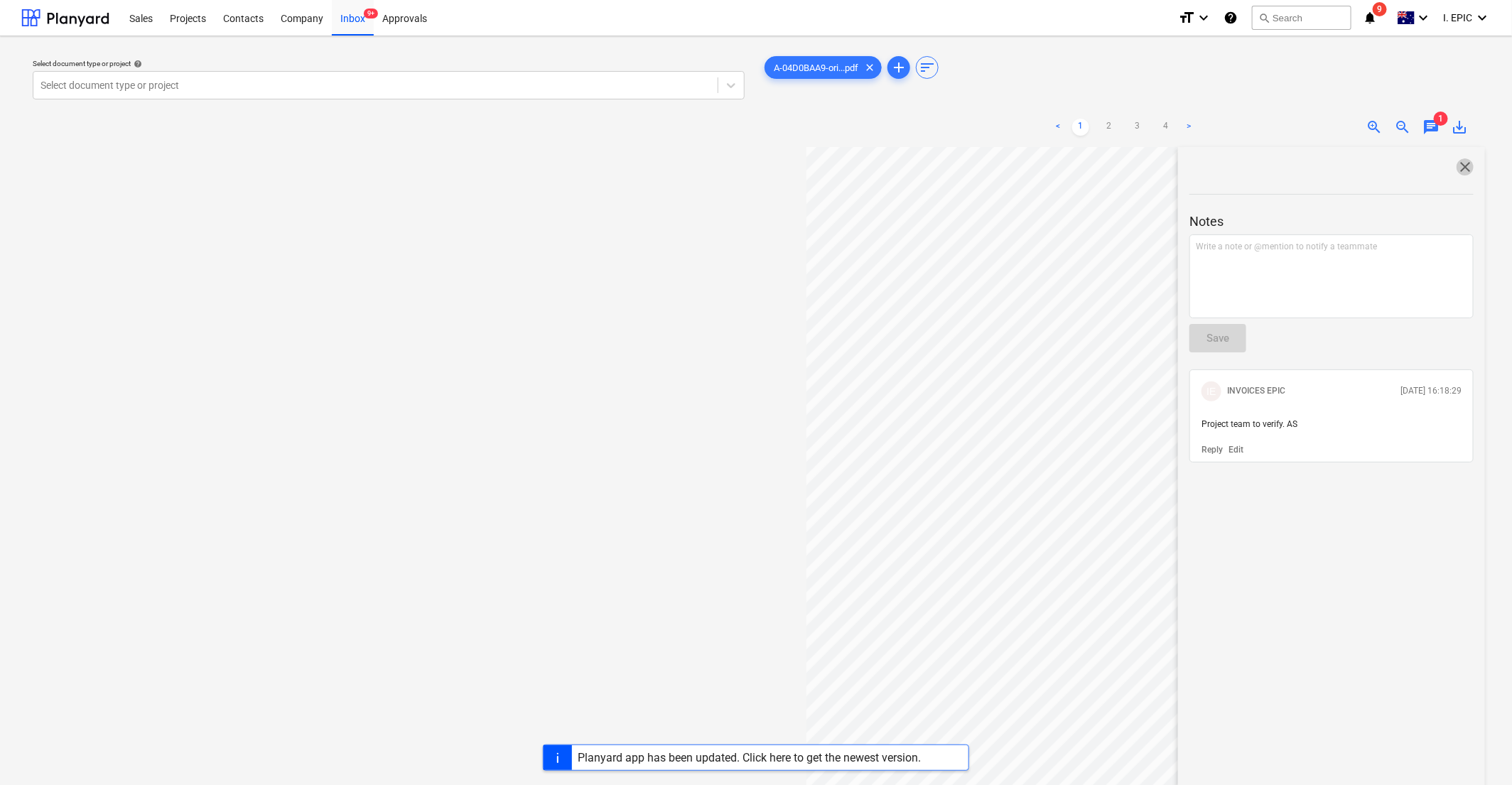
click at [920, 160] on span "close" at bounding box center [1465, 166] width 17 height 17
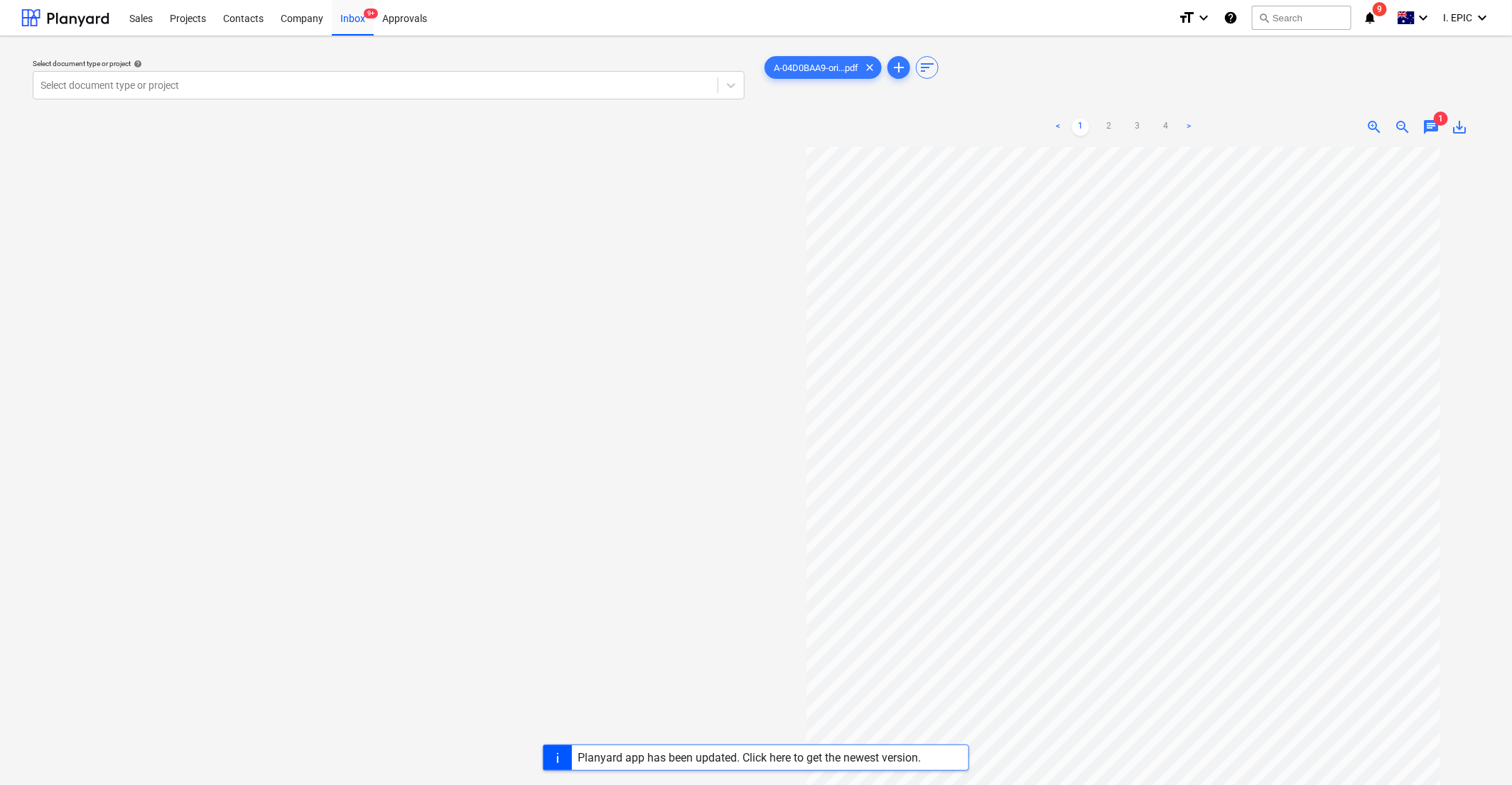
click at [346, 350] on div "Select document type or project help Select document type or project" at bounding box center [389, 473] width 735 height 851
click at [920, 119] on span "chat" at bounding box center [1431, 126] width 17 height 17
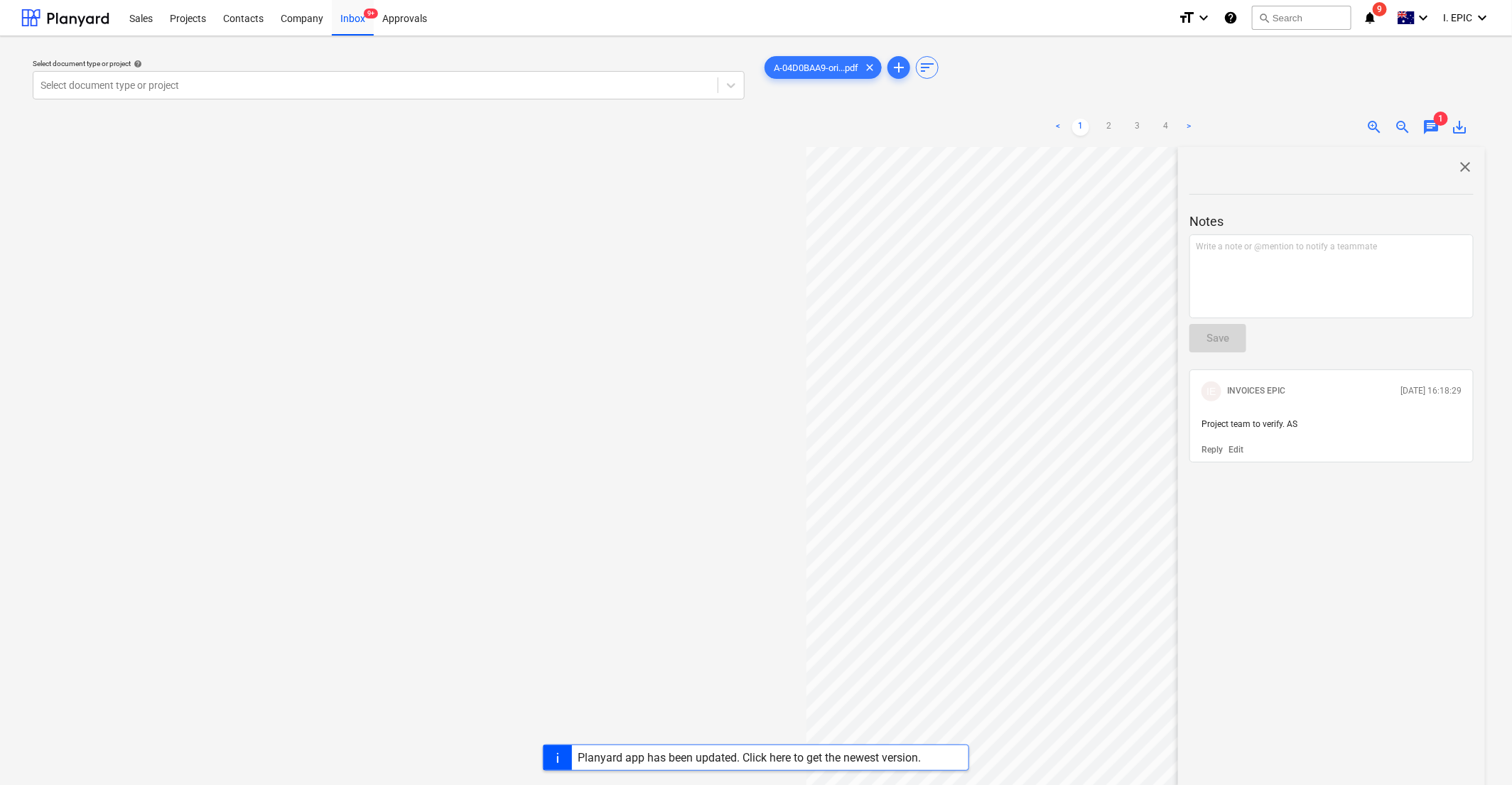
click at [397, 371] on div "Select document type or project help Select document type or project" at bounding box center [389, 473] width 735 height 851
click at [359, 19] on div "Inbox 9+" at bounding box center [353, 17] width 42 height 37
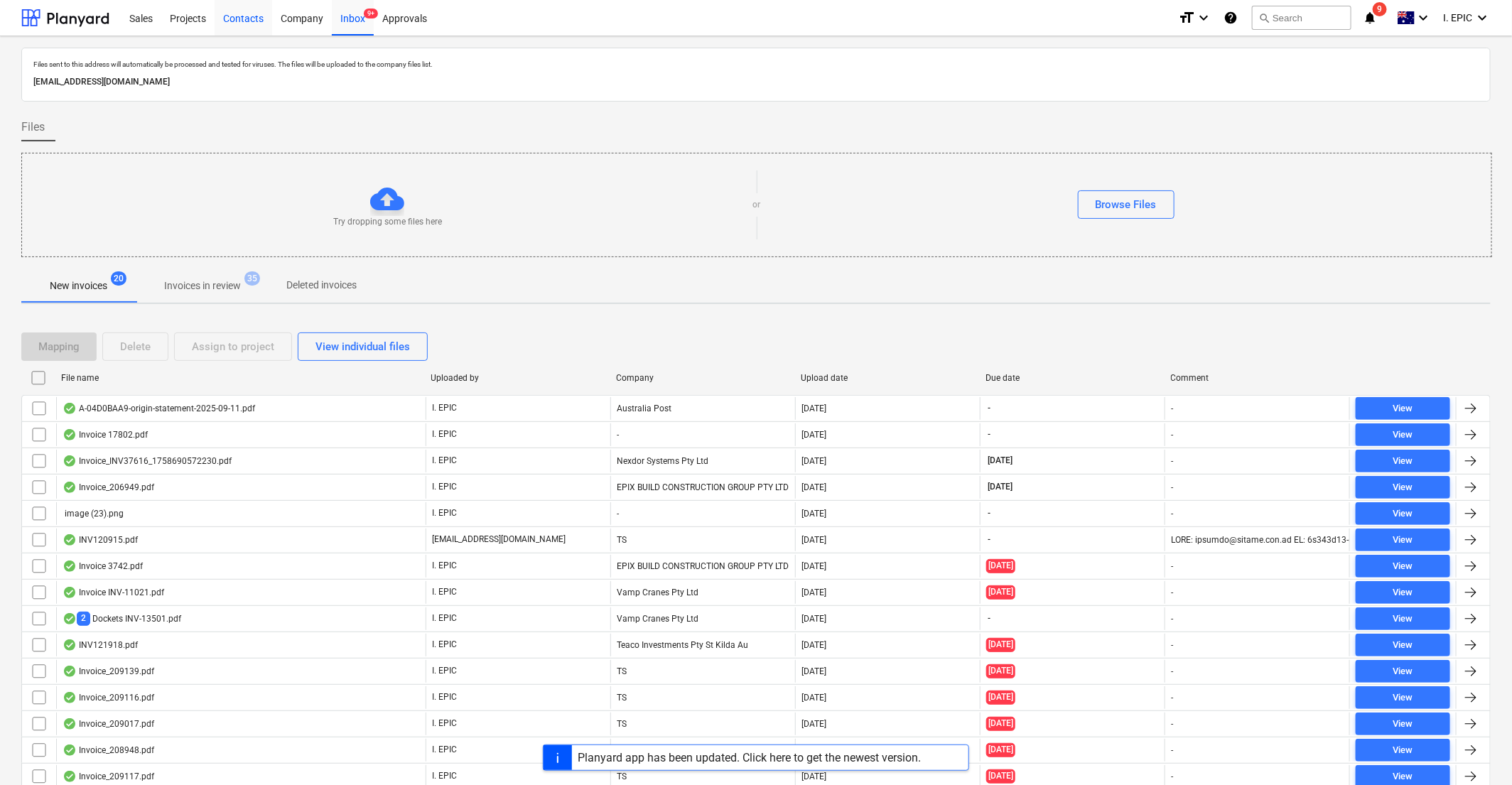
click at [176, 704] on div "Invoice_209116.pdf" at bounding box center [241, 698] width 369 height 23
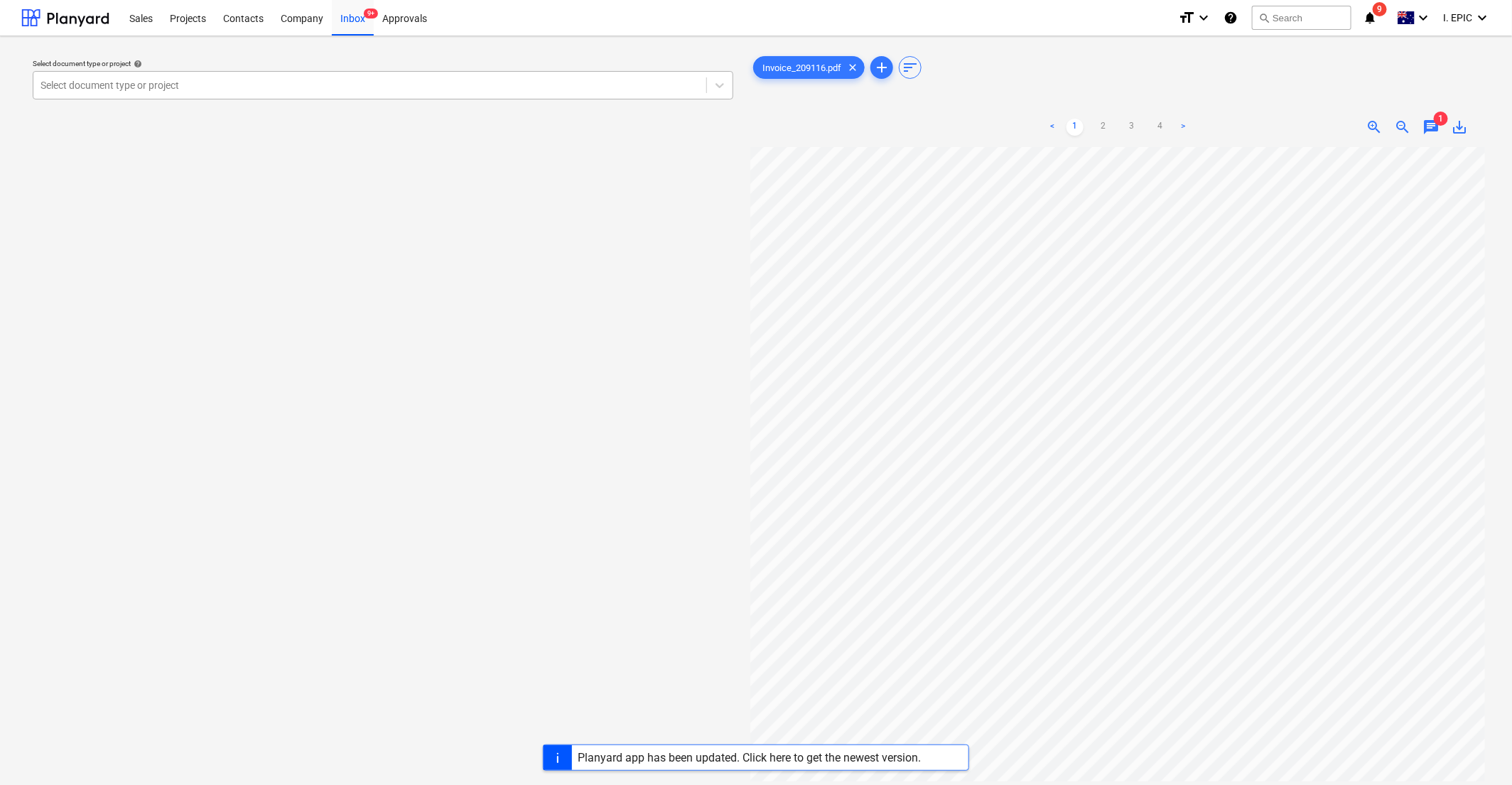
click at [920, 96] on div at bounding box center [1118, 99] width 735 height 6
click at [373, 19] on div "Approvals" at bounding box center [404, 17] width 62 height 37
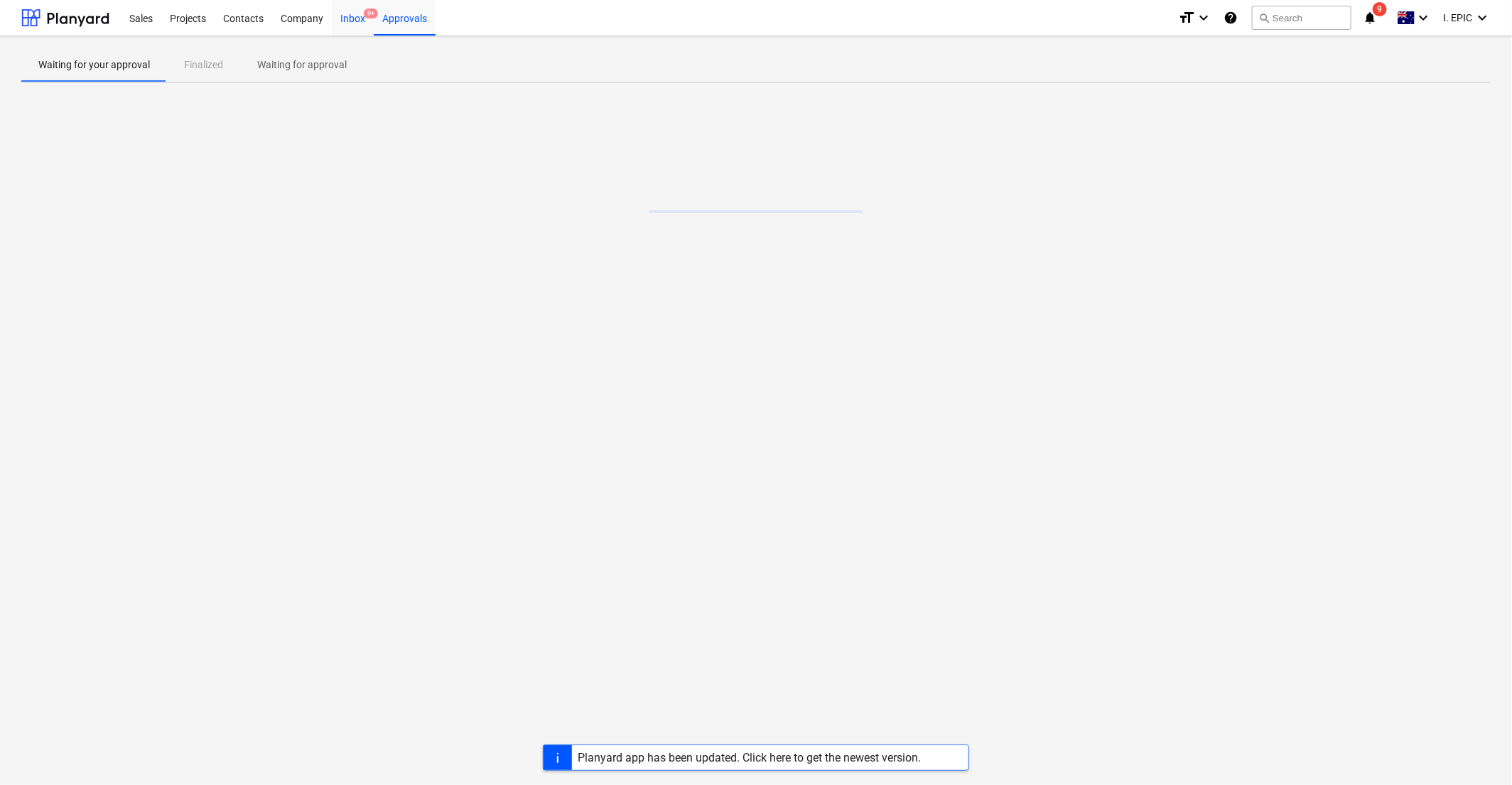
click at [365, 17] on span "9+" at bounding box center [371, 14] width 14 height 10
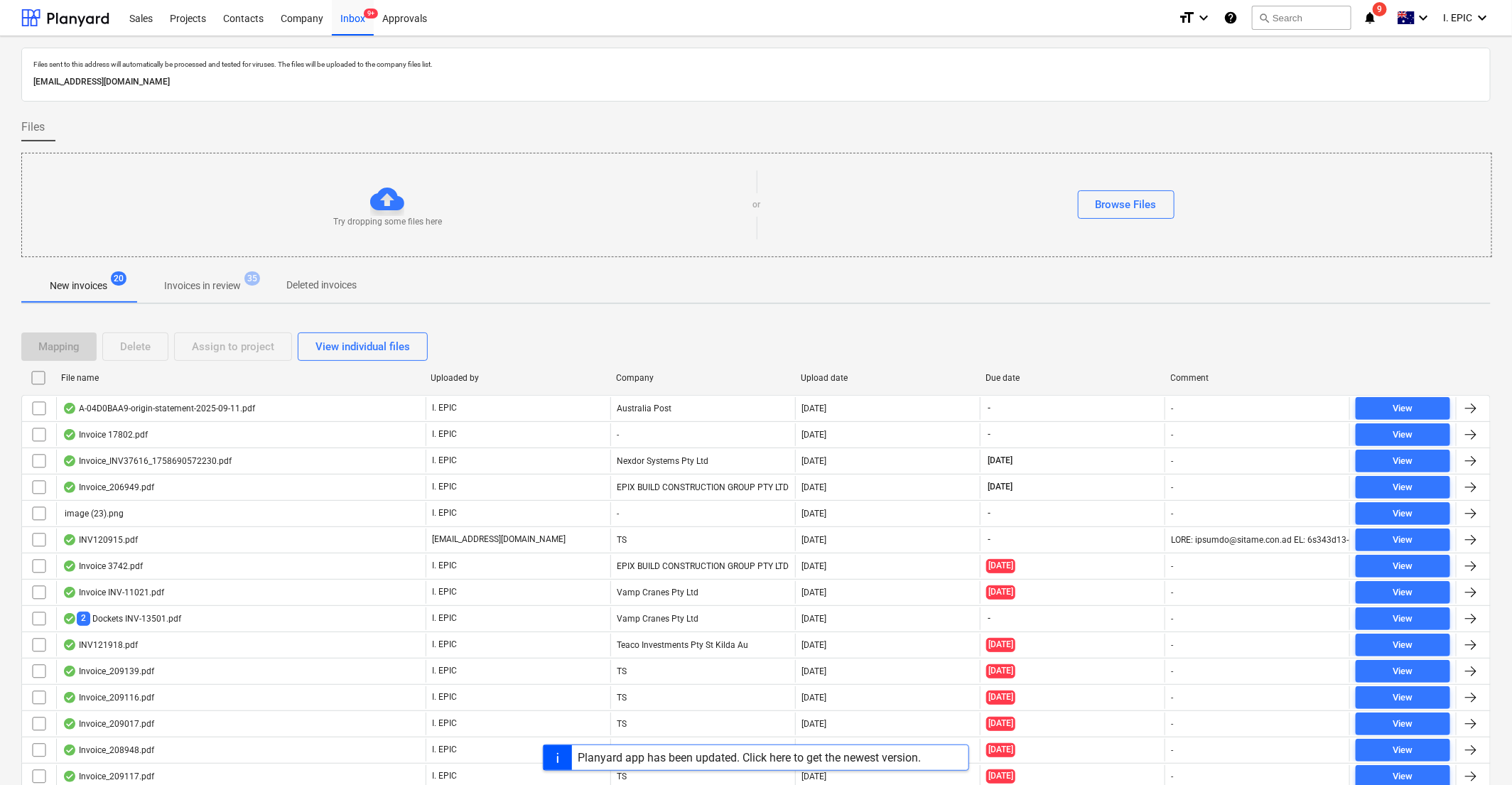
scroll to position [168, 0]
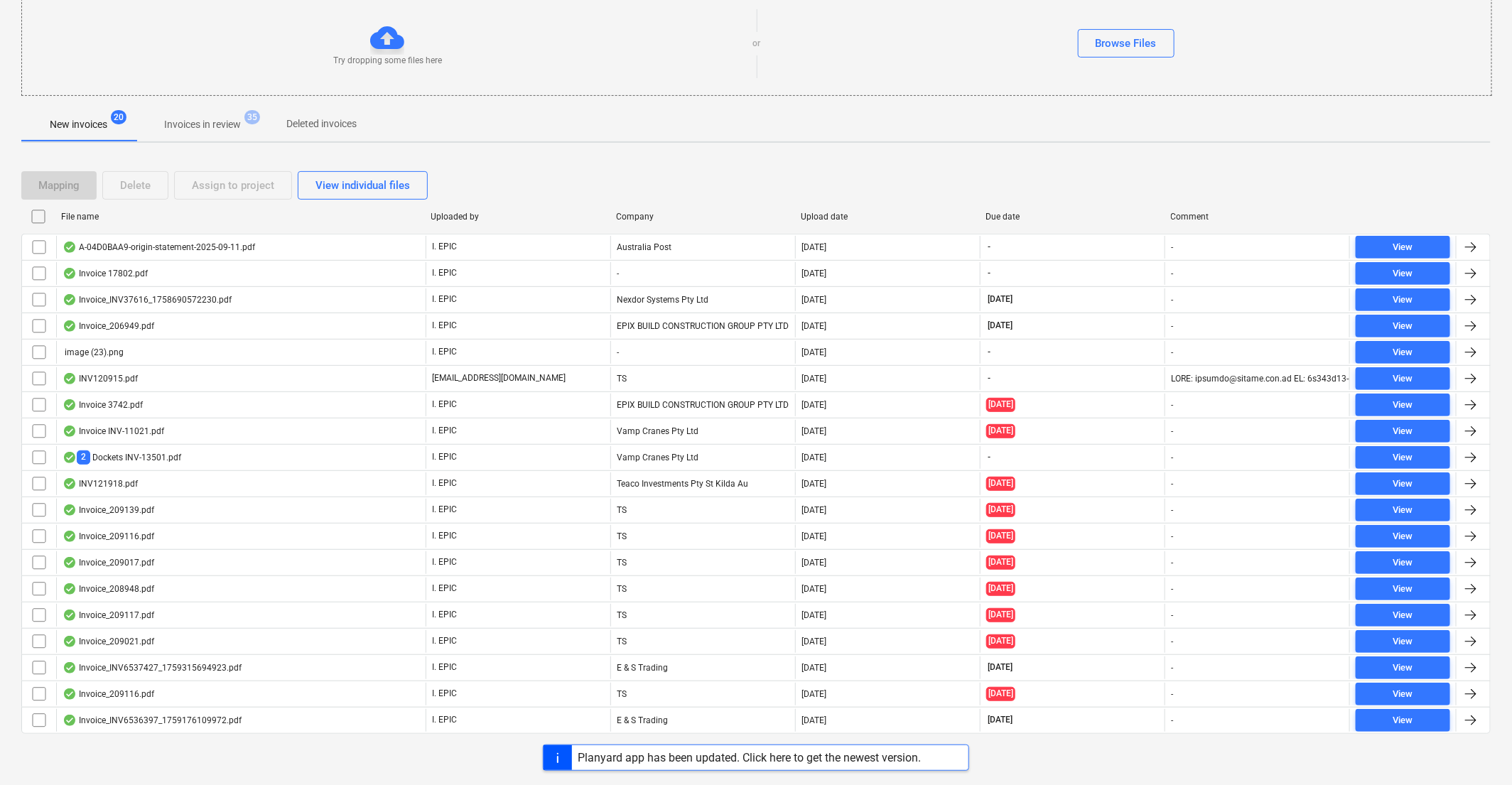
click at [920, 30] on div "Browse Files" at bounding box center [1127, 44] width 731 height 29
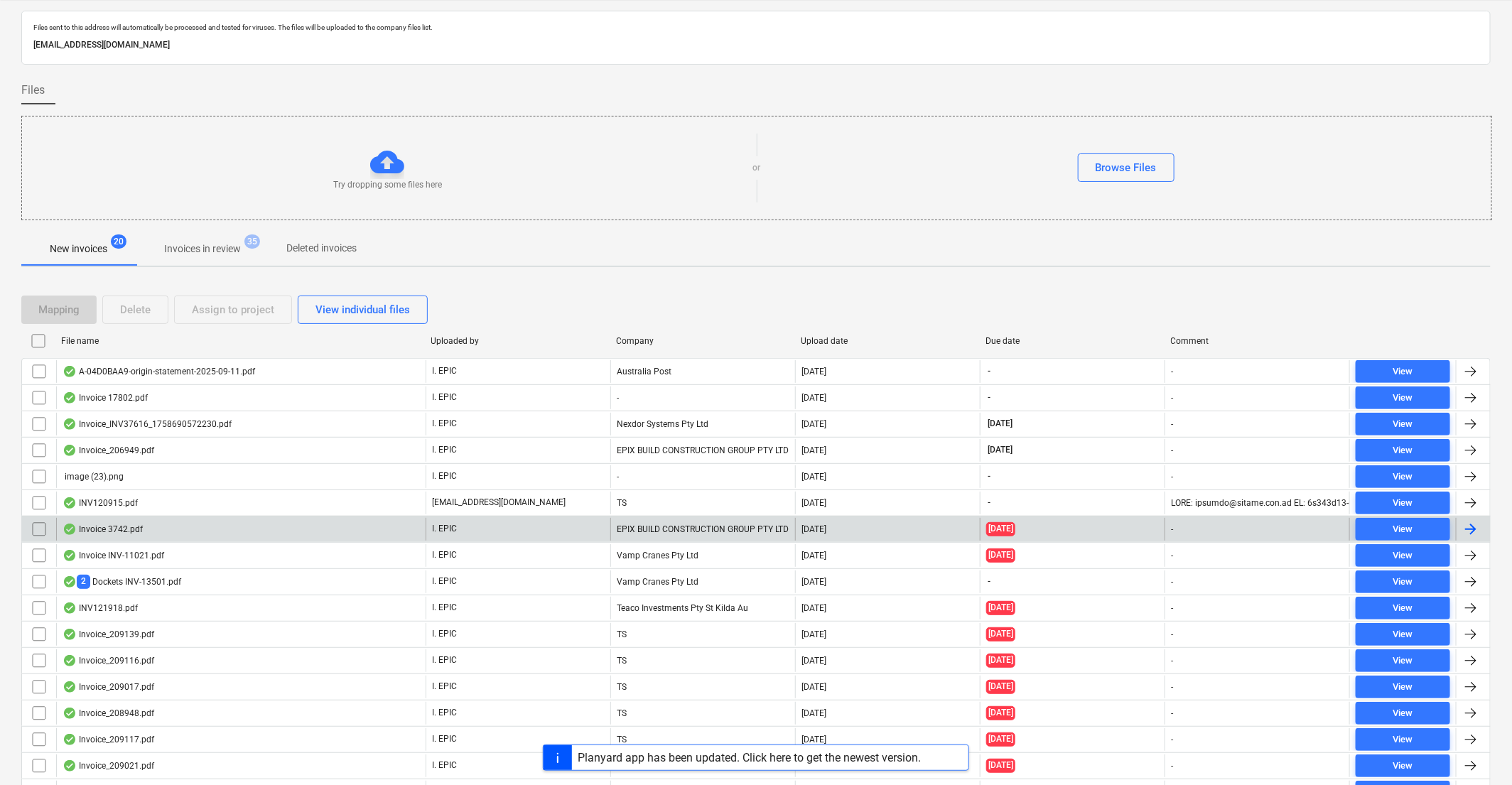
scroll to position [0, 0]
